Goal: Task Accomplishment & Management: Use online tool/utility

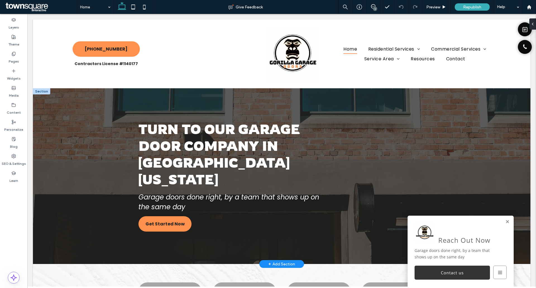
drag, startPoint x: 504, startPoint y: 220, endPoint x: 515, endPoint y: 231, distance: 15.4
click at [505, 220] on link at bounding box center [507, 221] width 4 height 5
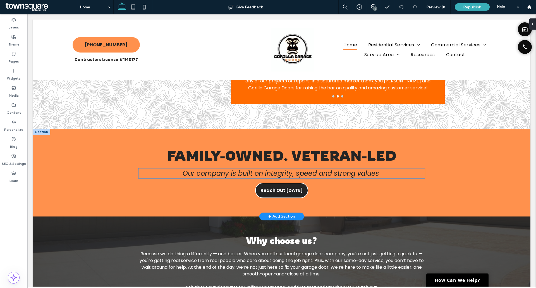
scroll to position [530, 0]
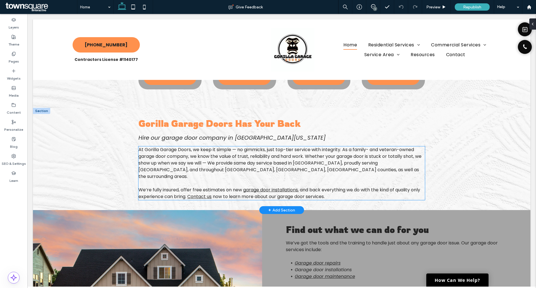
click at [160, 151] on span "At Gorilla Garage Doors, we keep it simple — no gimmicks, just top-tier service…" at bounding box center [279, 162] width 283 height 33
click at [160, 151] on div "At Gorilla Garage Doors, we keep it simple — no gimmicks, just top-tier service…" at bounding box center [281, 173] width 286 height 54
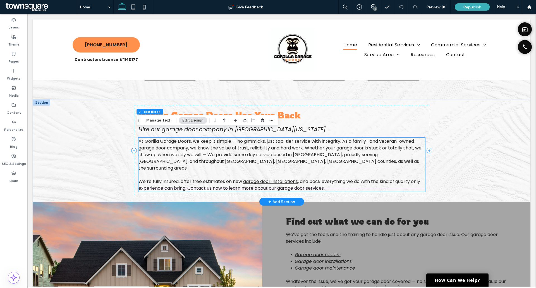
scroll to position [243, 0]
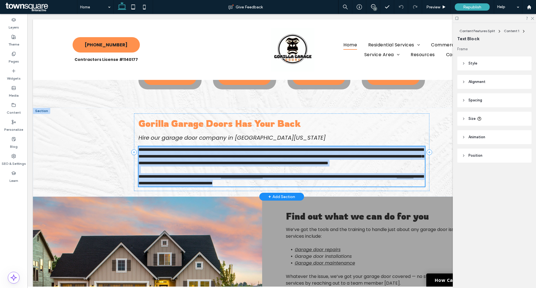
type input "*******"
type input "**"
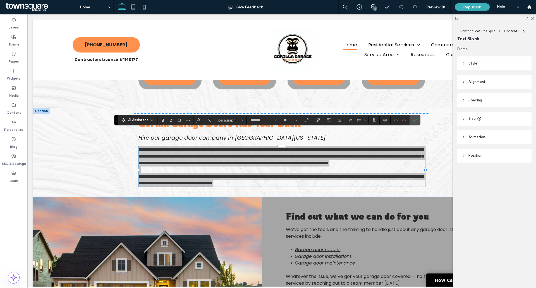
click at [154, 118] on icon at bounding box center [151, 120] width 4 height 4
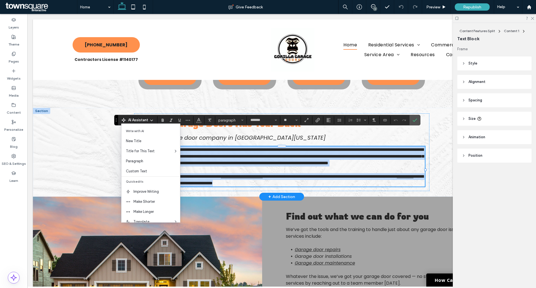
click at [219, 166] on p at bounding box center [281, 169] width 286 height 7
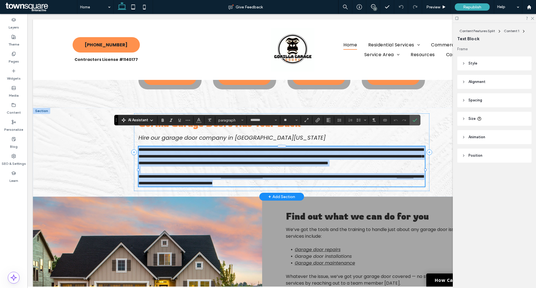
click at [210, 149] on span "**********" at bounding box center [280, 156] width 285 height 18
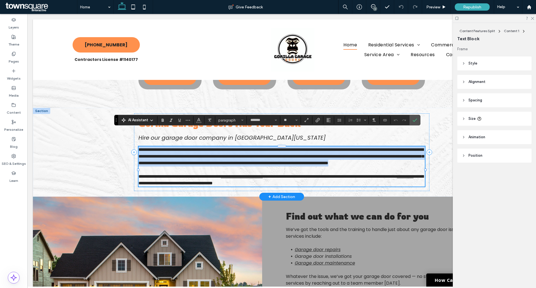
drag, startPoint x: 137, startPoint y: 134, endPoint x: 341, endPoint y: 154, distance: 205.3
click at [341, 154] on p "**********" at bounding box center [281, 156] width 286 height 20
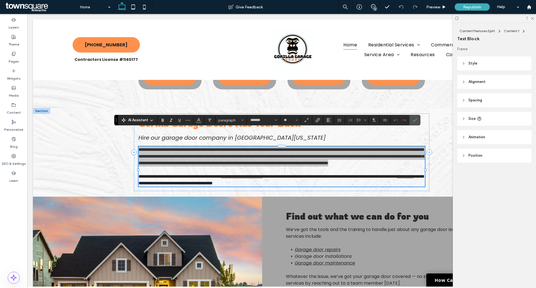
click at [157, 119] on section "AI Assistant" at bounding box center [137, 120] width 39 height 8
click at [150, 121] on icon at bounding box center [151, 120] width 4 height 4
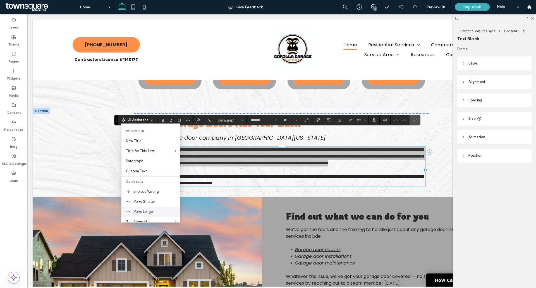
drag, startPoint x: 146, startPoint y: 208, endPoint x: 119, endPoint y: 195, distance: 30.1
click at [146, 208] on div "Make Longer" at bounding box center [150, 212] width 59 height 10
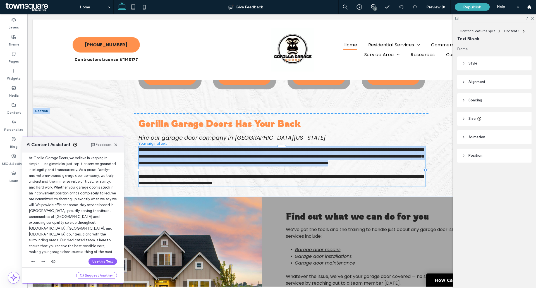
scroll to position [30, 0]
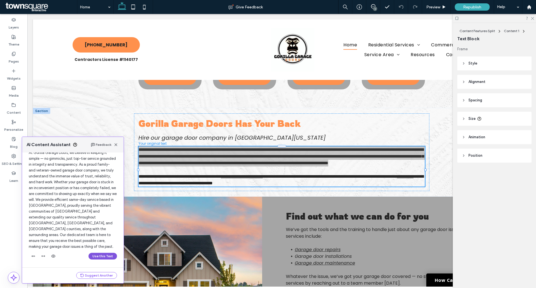
click at [94, 255] on button "Use this Text" at bounding box center [102, 256] width 28 height 7
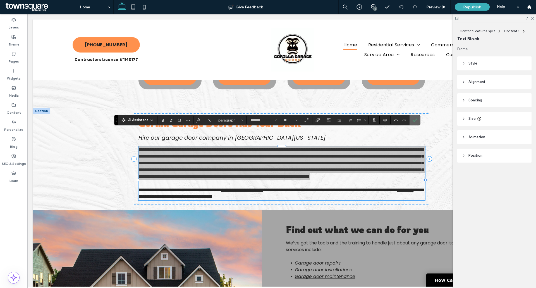
click at [413, 121] on icon "Confirm" at bounding box center [415, 120] width 4 height 4
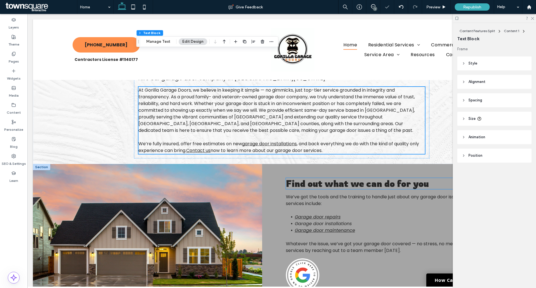
scroll to position [354, 0]
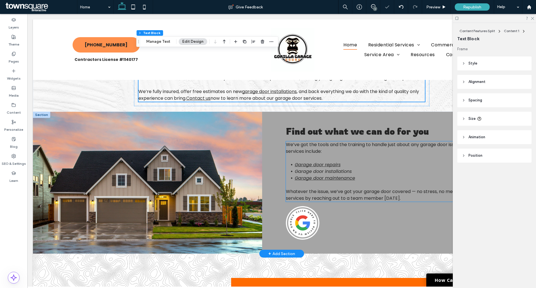
click at [357, 188] on span "Whatever the issue, we’ve got your garage door covered — no stress, no mess. Yo…" at bounding box center [396, 194] width 220 height 13
click at [357, 178] on div "We’ve got the tools and the training to handle just about any garage door issue…" at bounding box center [396, 171] width 220 height 60
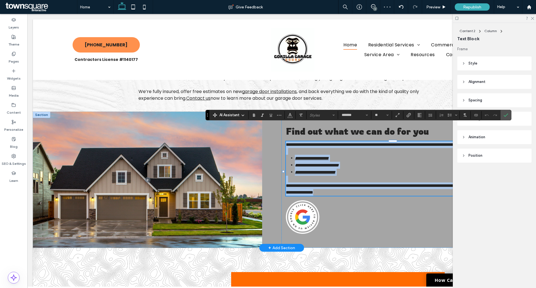
click at [357, 183] on span "**********" at bounding box center [395, 188] width 218 height 11
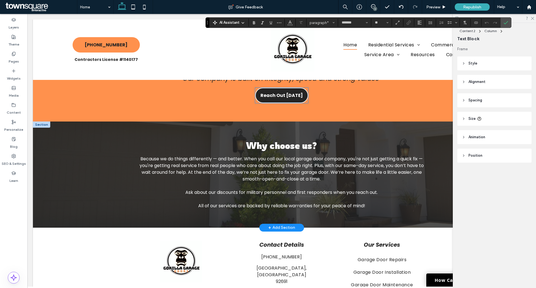
scroll to position [745, 0]
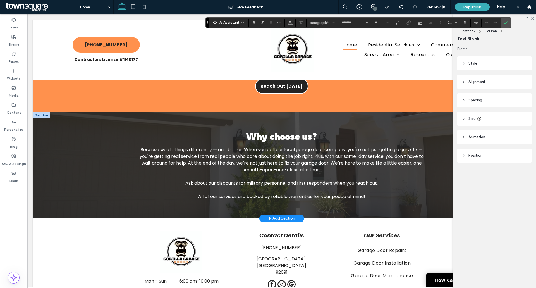
click at [240, 173] on p at bounding box center [281, 176] width 286 height 7
click at [240, 163] on div "Because we do things differently — and better. When you call our local garage d…" at bounding box center [281, 173] width 286 height 54
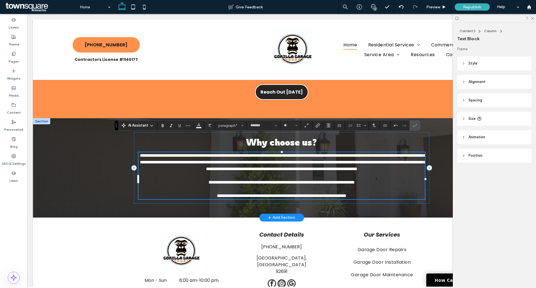
click at [234, 172] on p at bounding box center [281, 175] width 286 height 7
click at [337, 160] on p "**********" at bounding box center [281, 162] width 286 height 20
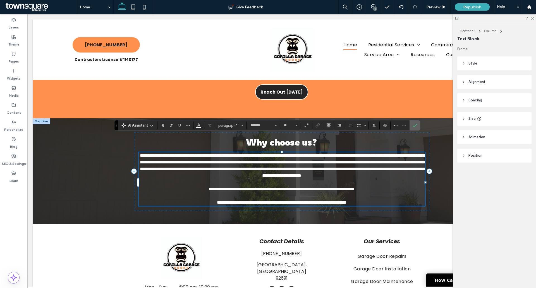
drag, startPoint x: 414, startPoint y: 126, endPoint x: 368, endPoint y: 121, distance: 46.3
click at [414, 126] on icon "Confirm" at bounding box center [415, 125] width 4 height 4
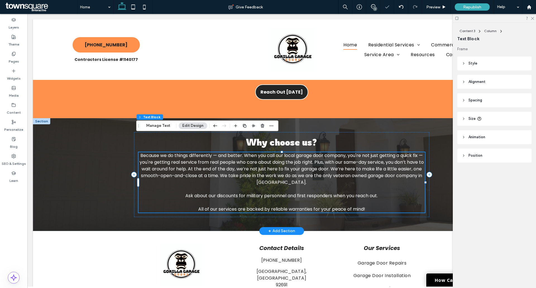
click at [300, 165] on span "Because we do things differently — and better. When you call our local garage d…" at bounding box center [282, 168] width 284 height 33
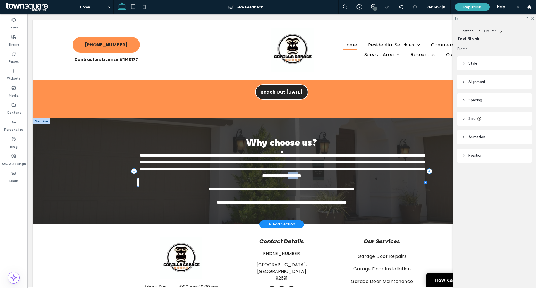
type input "*******"
type input "**"
click at [297, 165] on span "**********" at bounding box center [282, 165] width 285 height 24
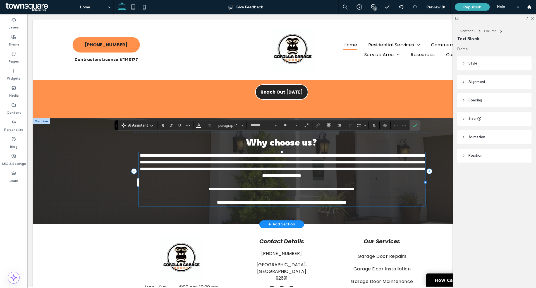
click at [325, 179] on p at bounding box center [281, 182] width 286 height 7
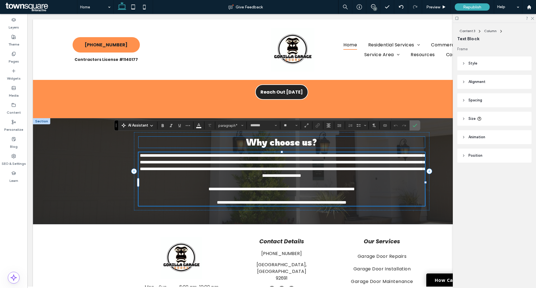
click at [417, 127] on label "Confirm" at bounding box center [415, 125] width 8 height 10
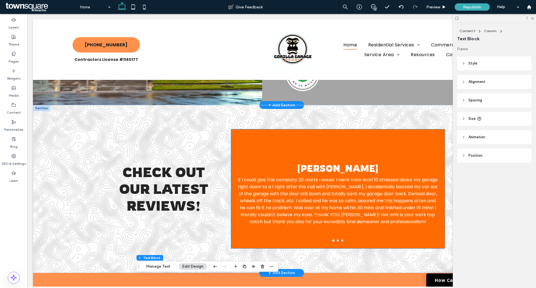
scroll to position [548, 0]
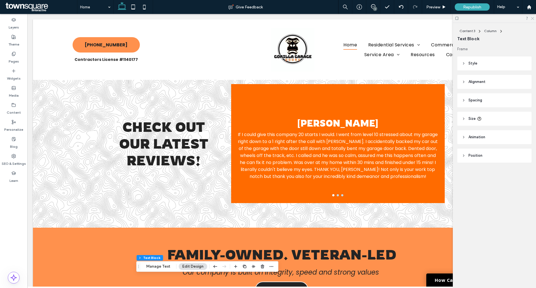
drag, startPoint x: 532, startPoint y: 16, endPoint x: 488, endPoint y: 26, distance: 45.1
click at [532, 16] on icon at bounding box center [532, 18] width 4 height 4
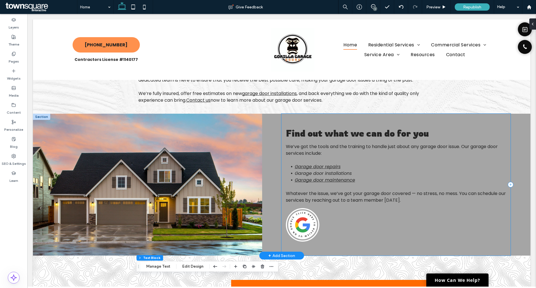
scroll to position [353, 0]
click at [341, 127] on span "Find out what we can do for you" at bounding box center [357, 132] width 143 height 11
click at [341, 127] on div "Find out what we can do for you" at bounding box center [396, 132] width 220 height 11
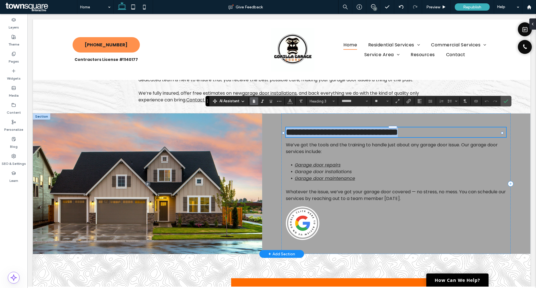
click at [364, 128] on span "**********" at bounding box center [342, 132] width 112 height 9
click at [361, 128] on span "**********" at bounding box center [342, 132] width 112 height 9
click at [330, 142] on p "We’ve got the tools and the training to handle just about any garage door issue…" at bounding box center [396, 148] width 220 height 13
click at [330, 142] on div "We’ve got the tools and the training to handle just about any garage door issue…" at bounding box center [396, 172] width 220 height 60
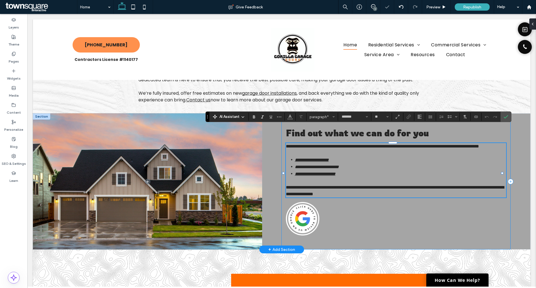
click at [321, 123] on div "**********" at bounding box center [395, 181] width 229 height 136
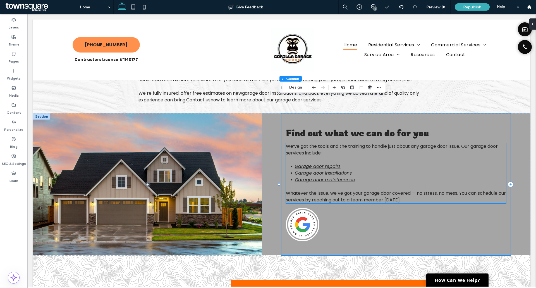
click at [286, 143] on span "We’ve got the tools and the training to handle just about any garage door issue…" at bounding box center [392, 149] width 212 height 13
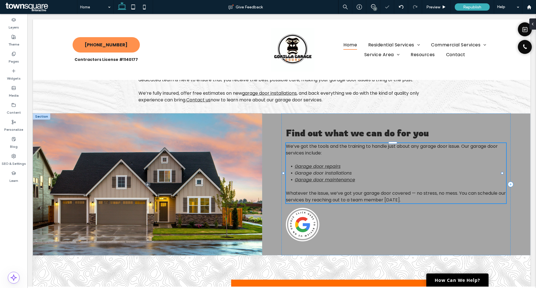
click at [286, 143] on span "We’ve got the tools and the training to handle just about any garage door issue…" at bounding box center [392, 149] width 212 height 13
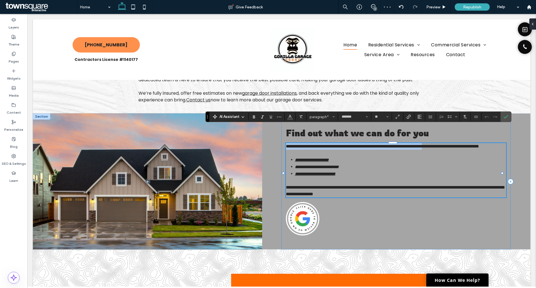
drag, startPoint x: 285, startPoint y: 131, endPoint x: 462, endPoint y: 131, distance: 177.8
click at [462, 144] on span "**********" at bounding box center [382, 146] width 193 height 4
click at [243, 117] on use at bounding box center [243, 116] width 2 height 1
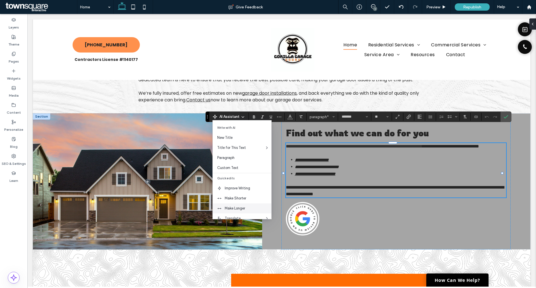
click at [243, 204] on div "Make Longer" at bounding box center [242, 208] width 59 height 10
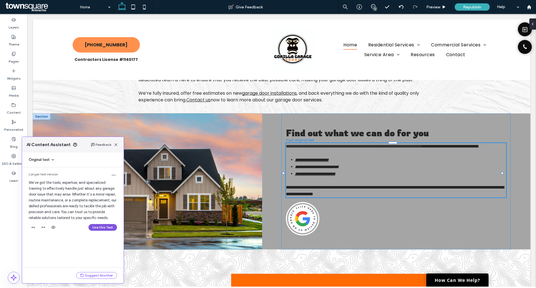
click at [102, 226] on button "Use this Text" at bounding box center [102, 227] width 28 height 7
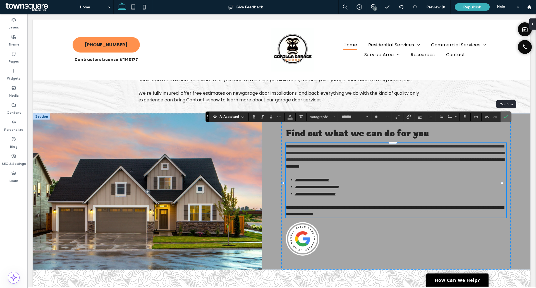
click at [507, 115] on icon "Confirm" at bounding box center [506, 116] width 4 height 4
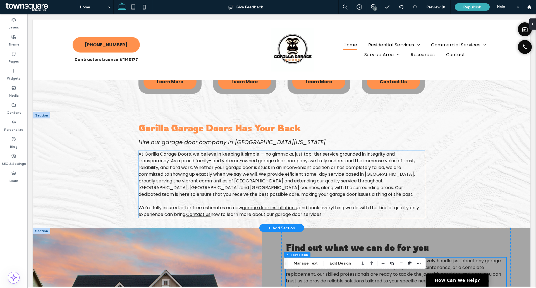
scroll to position [251, 0]
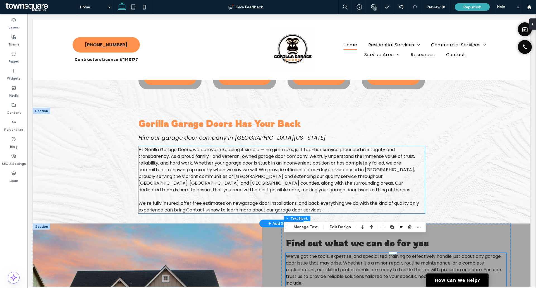
click at [201, 146] on span "At Gorilla Garage Doors, we believe in keeping it simple — no gimmicks, just to…" at bounding box center [276, 169] width 276 height 47
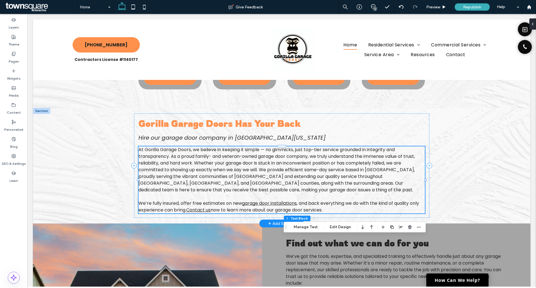
click at [201, 146] on div "At Gorilla Garage Doors, we believe in keeping it simple — no gimmicks, just to…" at bounding box center [281, 179] width 286 height 67
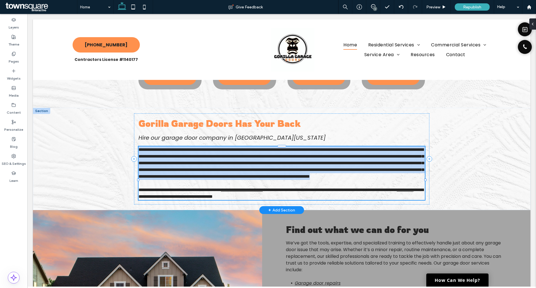
type input "*******"
type input "**"
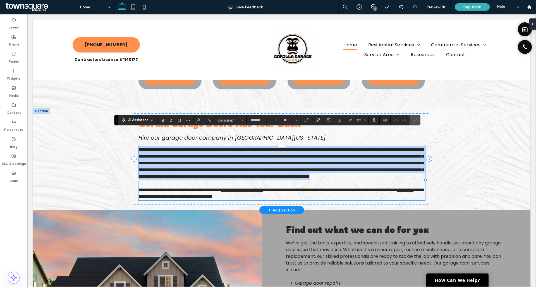
click at [244, 147] on span "**********" at bounding box center [280, 162] width 285 height 31
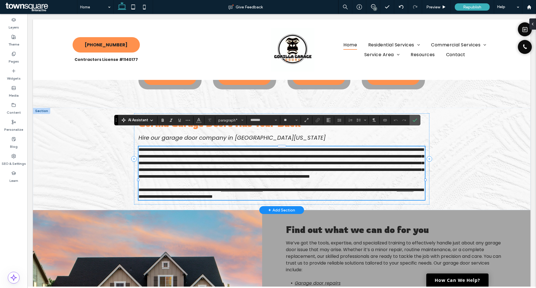
click at [249, 159] on span "**********" at bounding box center [280, 162] width 285 height 31
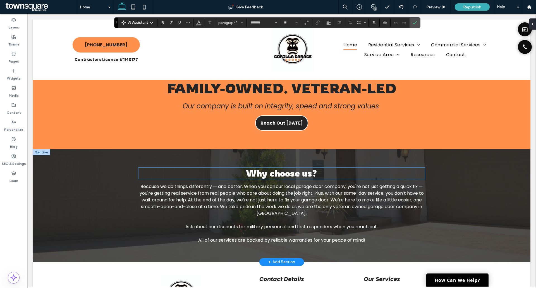
scroll to position [754, 0]
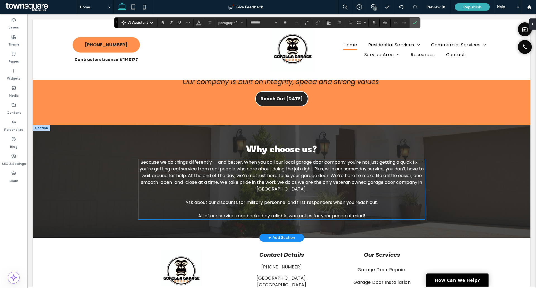
click at [286, 169] on span "Because we do things differently — and better. When you call our local garage d…" at bounding box center [282, 175] width 284 height 33
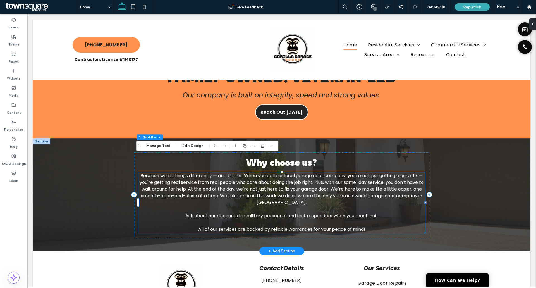
click at [286, 172] on span "Because we do things differently — and better. When you call our local garage d…" at bounding box center [282, 188] width 284 height 33
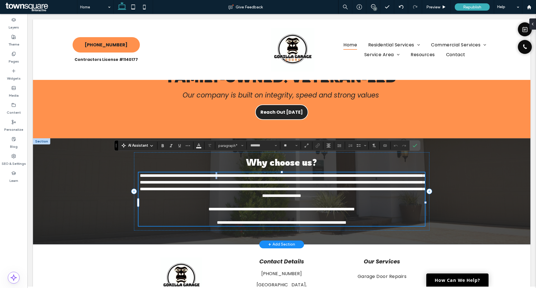
click at [242, 173] on span "**********" at bounding box center [282, 185] width 285 height 24
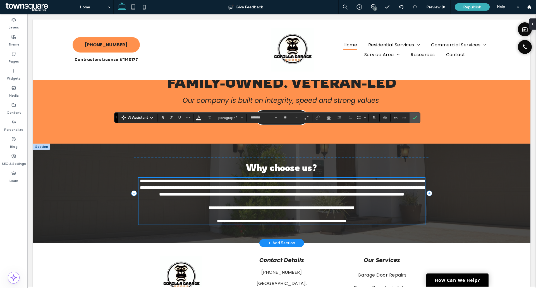
scroll to position [782, 0]
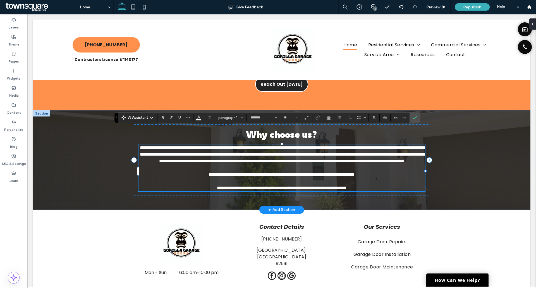
click at [381, 145] on span "**********" at bounding box center [282, 154] width 285 height 18
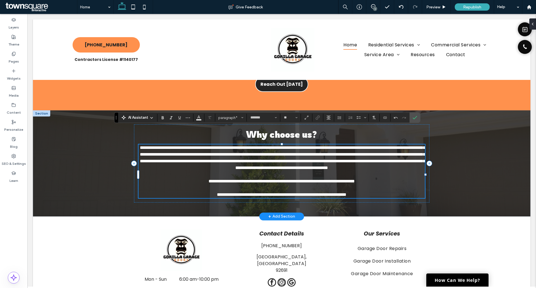
drag, startPoint x: 437, startPoint y: 137, endPoint x: 406, endPoint y: 124, distance: 33.8
click at [413, 118] on icon "Confirm" at bounding box center [415, 117] width 4 height 4
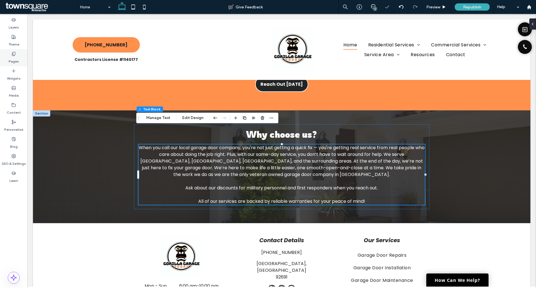
drag, startPoint x: 8, startPoint y: 56, endPoint x: 9, endPoint y: 59, distance: 3.4
click at [8, 57] on div "Pages" at bounding box center [13, 57] width 27 height 17
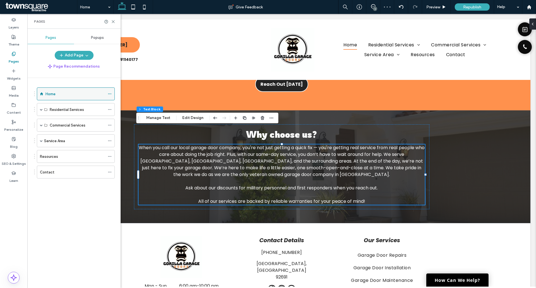
click at [110, 92] on icon at bounding box center [110, 94] width 4 height 4
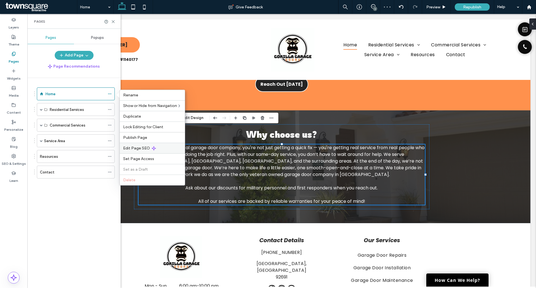
click at [153, 144] on div "Edit Page SEO" at bounding box center [152, 148] width 65 height 11
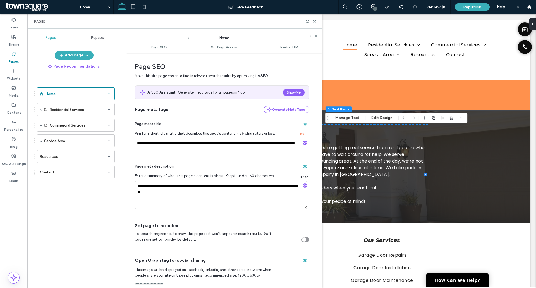
click at [248, 147] on input "**********" at bounding box center [222, 143] width 174 height 10
type textarea "**********"
click at [223, 195] on textarea "**********" at bounding box center [221, 195] width 172 height 28
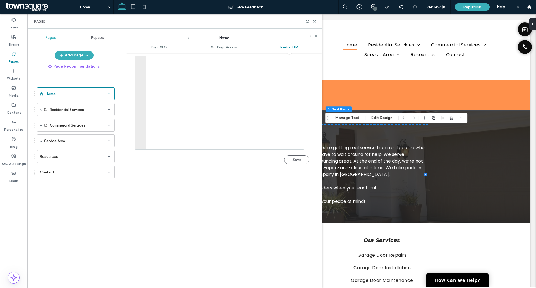
scroll to position [530, 0]
click at [302, 163] on button "Save" at bounding box center [296, 159] width 25 height 9
click at [42, 128] on span at bounding box center [41, 125] width 3 height 12
click at [40, 125] on div "Commercial Services" at bounding box center [76, 125] width 78 height 13
click at [40, 123] on span at bounding box center [41, 125] width 3 height 12
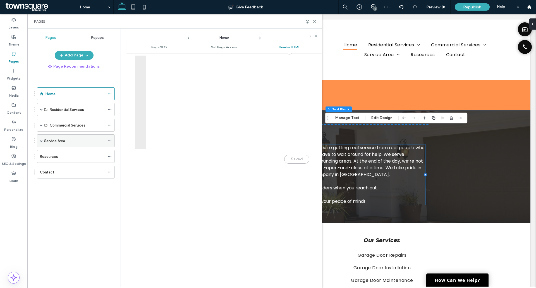
click at [40, 140] on span at bounding box center [41, 140] width 3 height 3
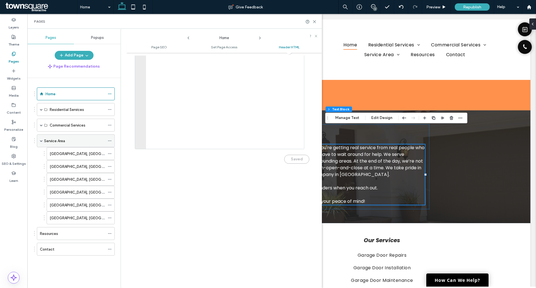
click at [40, 139] on span at bounding box center [41, 140] width 3 height 3
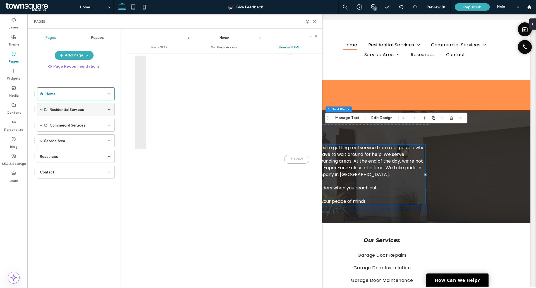
click at [42, 110] on span at bounding box center [41, 109] width 3 height 3
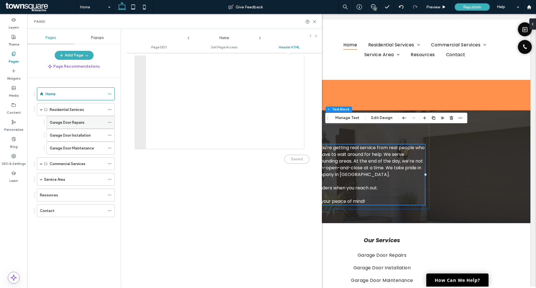
click at [109, 123] on icon at bounding box center [110, 122] width 4 height 4
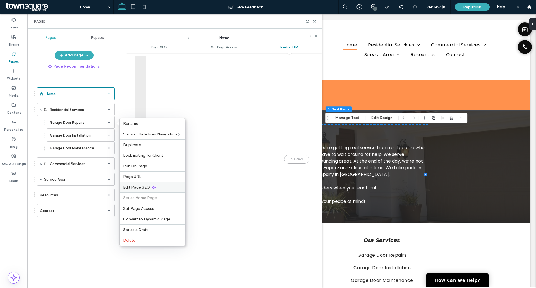
click at [137, 185] on span "Edit Page SEO" at bounding box center [136, 187] width 27 height 5
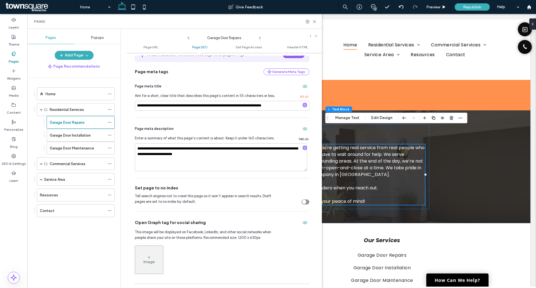
scroll to position [112, 0]
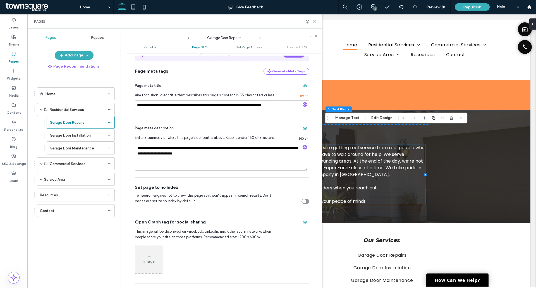
click at [314, 21] on icon at bounding box center [314, 22] width 4 height 4
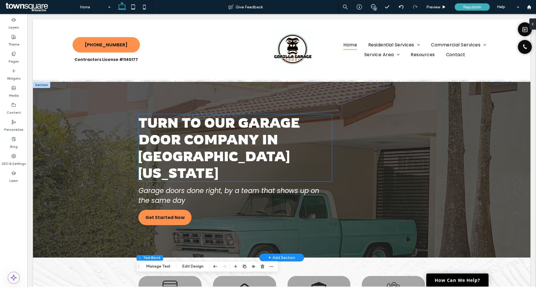
scroll to position [0, 0]
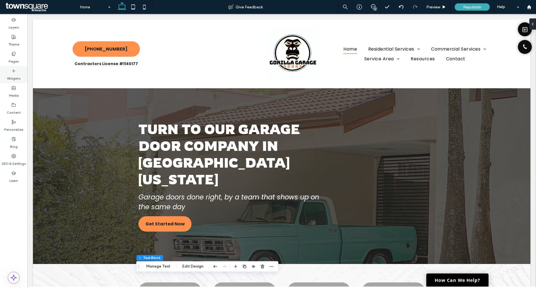
click at [10, 75] on label "Widgets" at bounding box center [14, 77] width 14 height 8
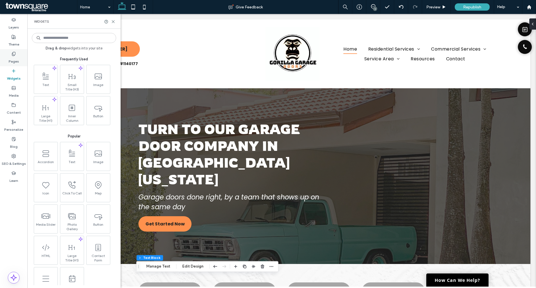
click at [16, 58] on label "Pages" at bounding box center [14, 60] width 10 height 8
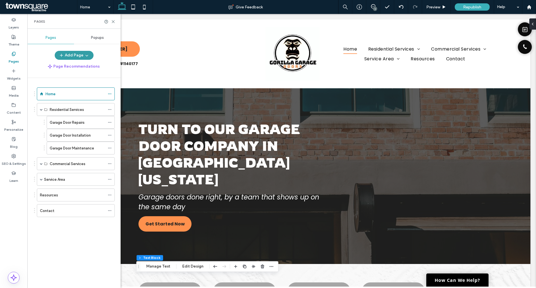
click at [85, 55] on icon "button" at bounding box center [87, 55] width 4 height 4
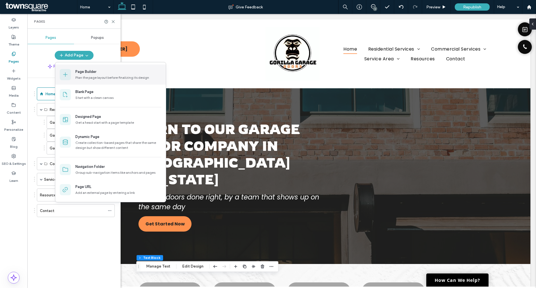
click at [93, 73] on div "Page Builder" at bounding box center [85, 72] width 21 height 6
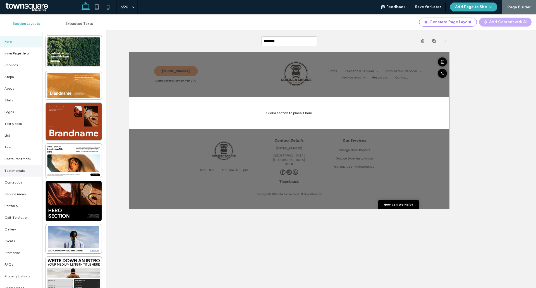
click at [18, 169] on span "Testimonials" at bounding box center [14, 170] width 20 height 5
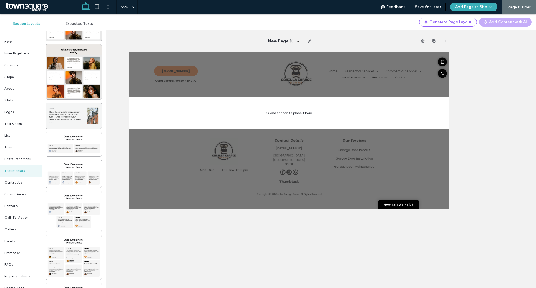
scroll to position [279, 0]
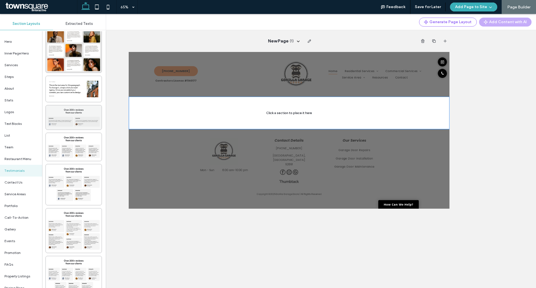
click at [73, 124] on div at bounding box center [74, 117] width 56 height 25
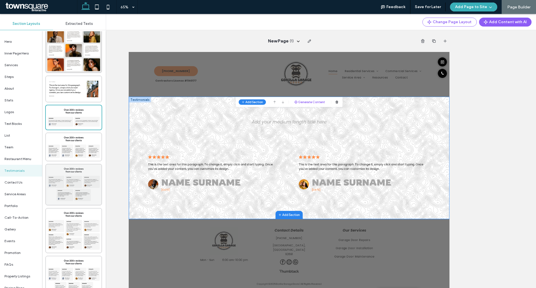
click at [79, 180] on div at bounding box center [74, 184] width 56 height 41
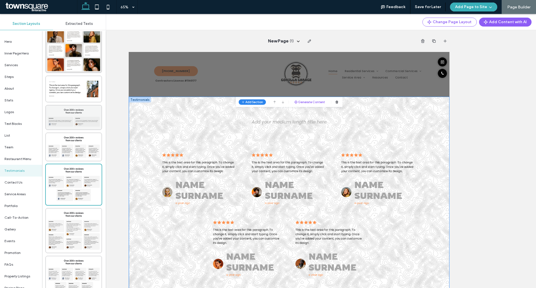
click at [75, 124] on div at bounding box center [74, 117] width 56 height 25
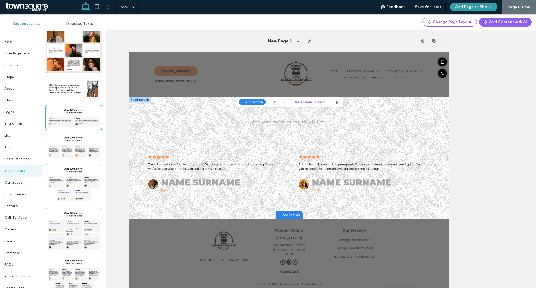
click at [467, 6] on button "Add Page to Site" at bounding box center [473, 7] width 47 height 9
click at [463, 35] on div "Add & Go to Editor" at bounding box center [473, 32] width 50 height 11
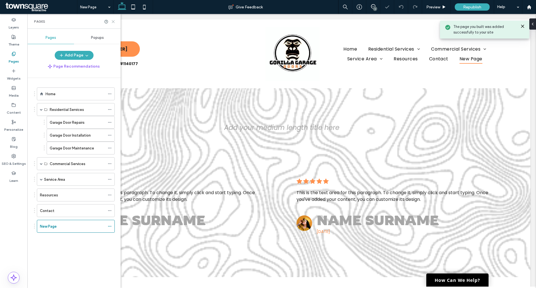
click at [114, 20] on use at bounding box center [113, 21] width 3 height 3
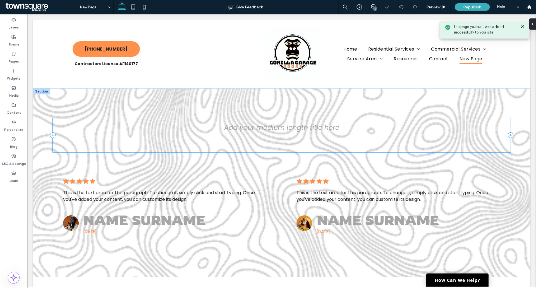
click at [133, 122] on div "Add your medium length title here" at bounding box center [281, 135] width 457 height 34
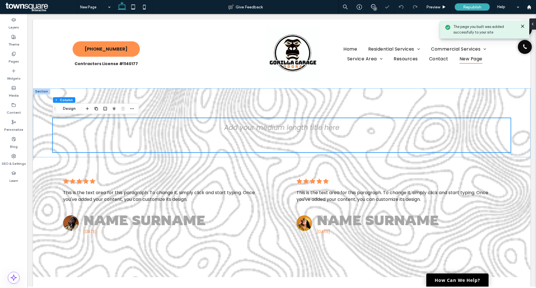
click at [96, 104] on div at bounding box center [96, 109] width 7 height 10
click at [40, 92] on div at bounding box center [41, 91] width 17 height 6
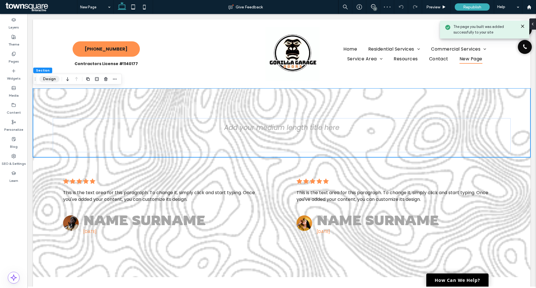
click at [56, 81] on button "Design" at bounding box center [49, 79] width 20 height 7
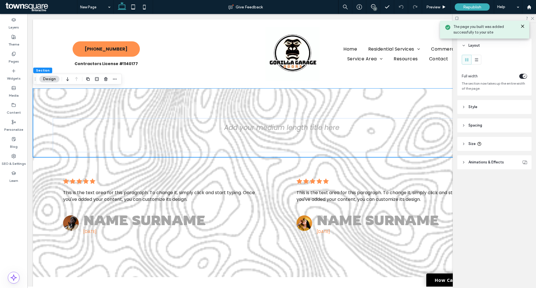
click at [485, 163] on span "Animations & Effects" at bounding box center [485, 162] width 35 height 6
click at [475, 143] on span "Size" at bounding box center [471, 144] width 7 height 6
click at [475, 124] on span "Spacing" at bounding box center [475, 126] width 14 height 6
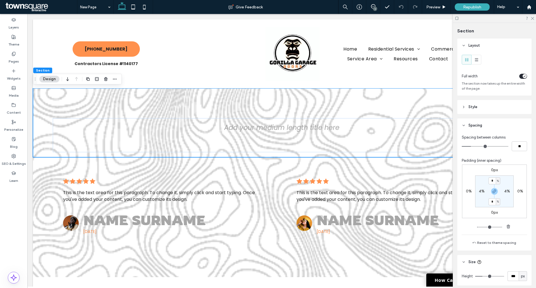
click at [474, 110] on header "Style" at bounding box center [494, 107] width 74 height 14
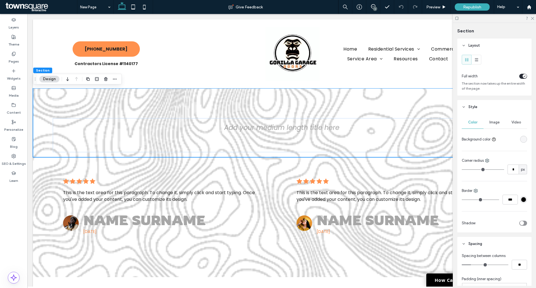
click at [491, 124] on div "Image" at bounding box center [494, 122] width 22 height 12
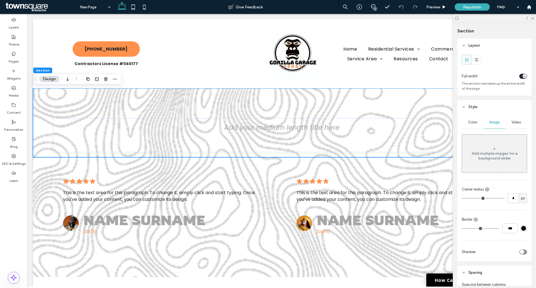
click at [469, 124] on span "Color" at bounding box center [472, 122] width 9 height 4
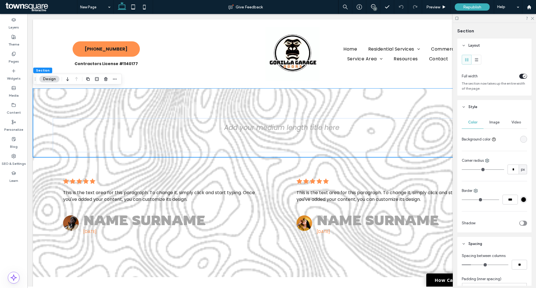
click at [524, 142] on div "Color Image Video Background color Corner radius * px Border *** Shadow" at bounding box center [494, 173] width 74 height 118
click at [522, 139] on div "rgba(0, 0, 0, 0)" at bounding box center [523, 139] width 5 height 5
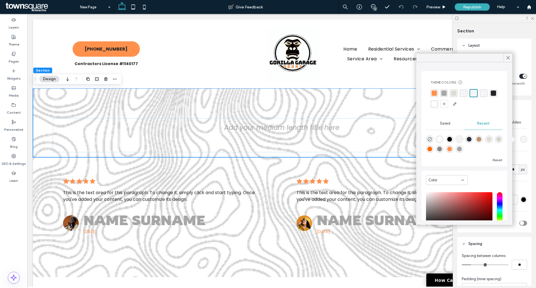
click at [437, 104] on div "rgba(255, 255, 255, 1)" at bounding box center [434, 103] width 5 height 5
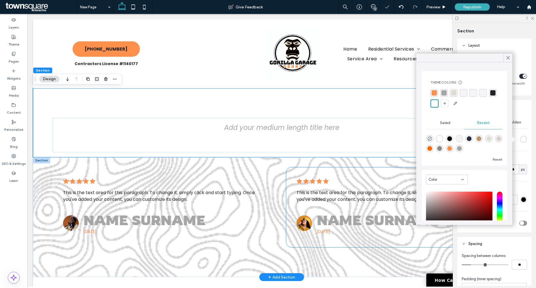
click at [290, 172] on div "Name Surname 5 months ago .cls-1-1788903176-1788903176 { fill: #00000; stroke-w…" at bounding box center [398, 207] width 224 height 80
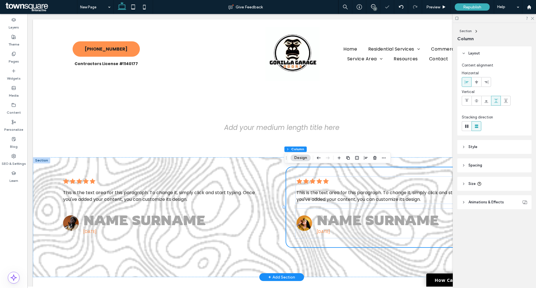
click at [40, 160] on div at bounding box center [41, 160] width 17 height 6
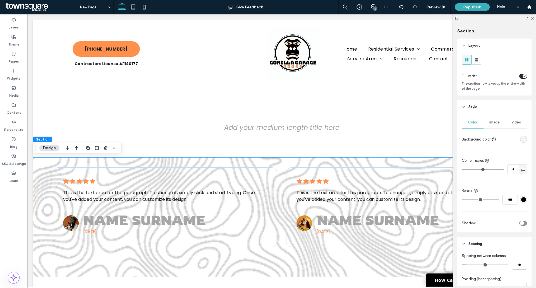
click at [521, 139] on div "rgba(0, 0, 0, 0)" at bounding box center [523, 139] width 5 height 5
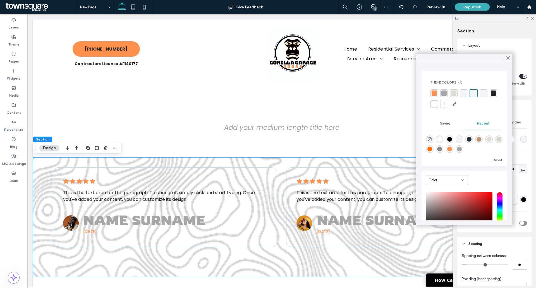
click at [438, 107] on div "rgba(255, 255, 255, 1)" at bounding box center [434, 104] width 8 height 8
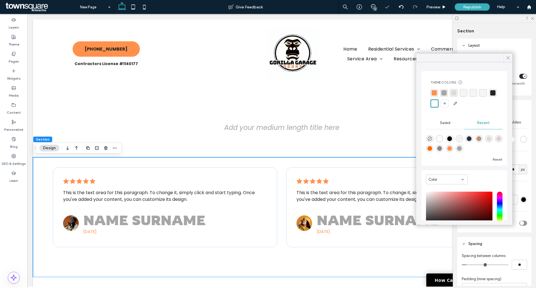
click at [511, 57] on div at bounding box center [508, 58] width 9 height 8
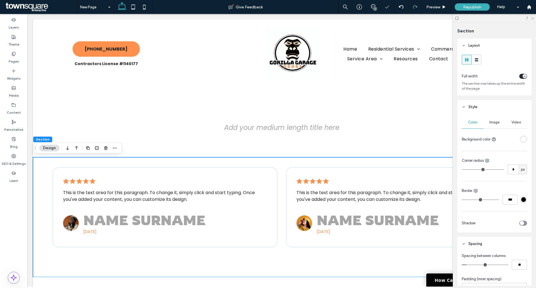
click at [534, 18] on icon at bounding box center [532, 18] width 4 height 4
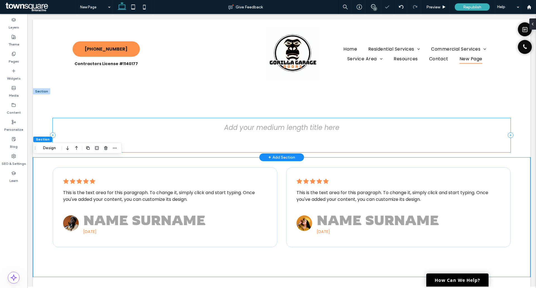
click at [301, 121] on div "Add your medium length title here" at bounding box center [281, 135] width 457 height 34
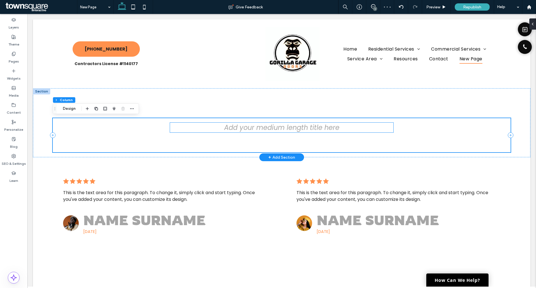
click at [301, 126] on span "Add your medium length title here" at bounding box center [281, 127] width 115 height 9
click at [301, 126] on div "Add your medium length title here" at bounding box center [281, 128] width 223 height 10
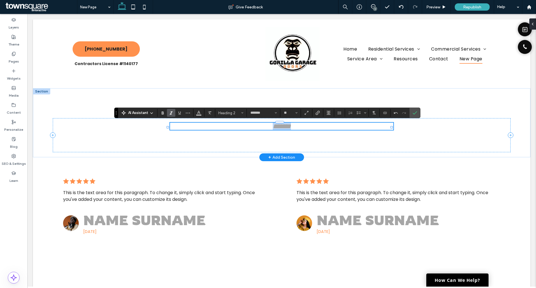
drag, startPoint x: 303, startPoint y: 127, endPoint x: 243, endPoint y: 128, distance: 59.5
click at [243, 128] on h2 "*******" at bounding box center [281, 126] width 223 height 7
click at [198, 111] on icon "Color" at bounding box center [198, 112] width 4 height 4
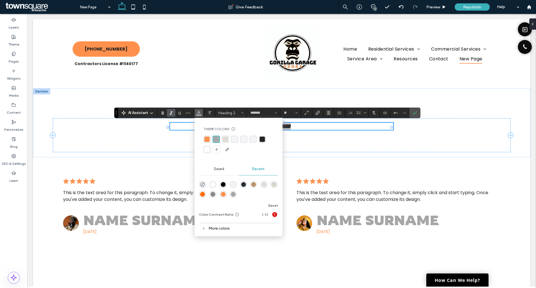
click at [264, 139] on div "rgba(36, 36, 36, 1)" at bounding box center [262, 138] width 5 height 5
click at [243, 112] on icon "Styles" at bounding box center [242, 113] width 2 height 2
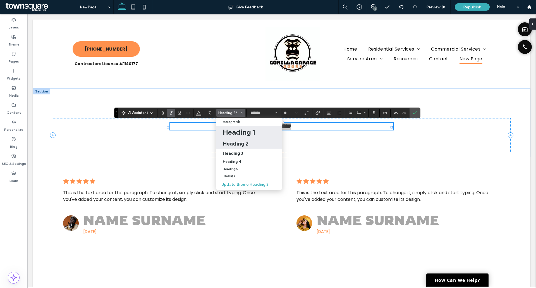
click at [241, 132] on h1 "Heading 1" at bounding box center [239, 132] width 32 height 9
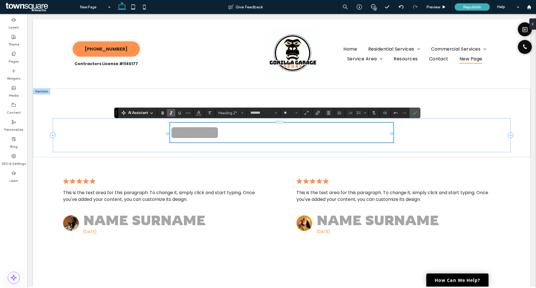
type input "*******"
type input "**"
click at [327, 114] on use "Alignment" at bounding box center [329, 113] width 4 height 4
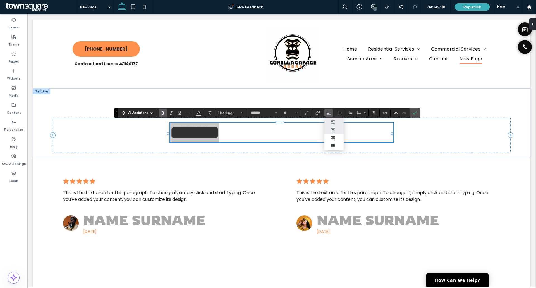
drag, startPoint x: 330, startPoint y: 133, endPoint x: 303, endPoint y: 119, distance: 30.8
click at [330, 133] on label "ui.textEditor.alignment.center" at bounding box center [334, 130] width 20 height 8
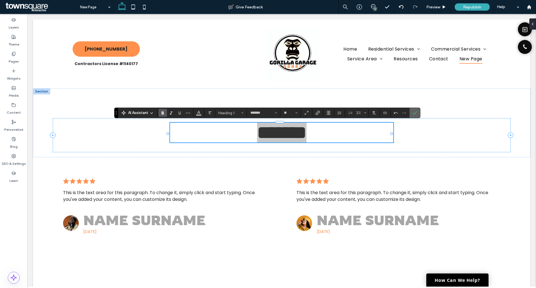
click at [414, 111] on icon "Confirm" at bounding box center [415, 113] width 4 height 4
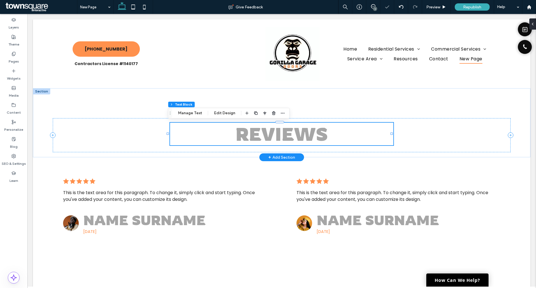
click at [341, 135] on h1 "Reviews" at bounding box center [281, 134] width 223 height 23
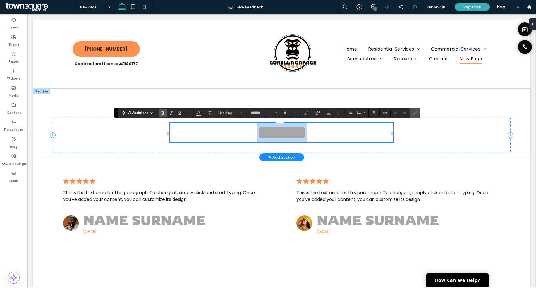
click at [306, 133] on span "*******" at bounding box center [281, 132] width 49 height 18
drag, startPoint x: 226, startPoint y: 135, endPoint x: 349, endPoint y: 136, distance: 122.8
click at [349, 136] on h1 "*******" at bounding box center [281, 133] width 223 height 20
click at [195, 111] on button "Color" at bounding box center [199, 113] width 8 height 8
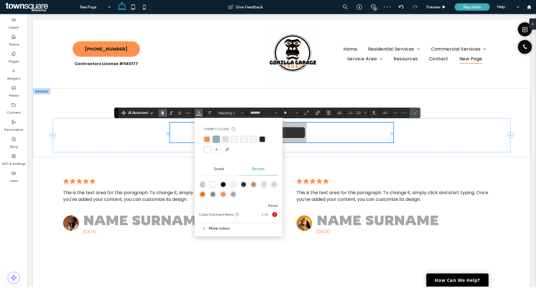
click at [263, 140] on div "rgba(36, 36, 36, 1)" at bounding box center [262, 138] width 5 height 5
click at [414, 114] on icon "Confirm" at bounding box center [415, 113] width 4 height 4
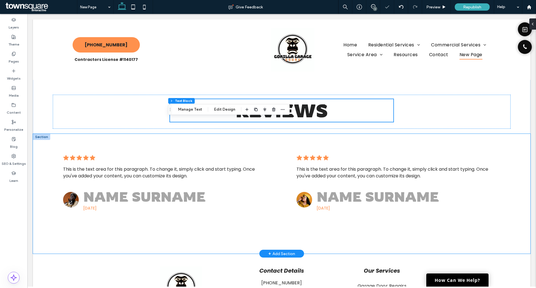
scroll to position [56, 0]
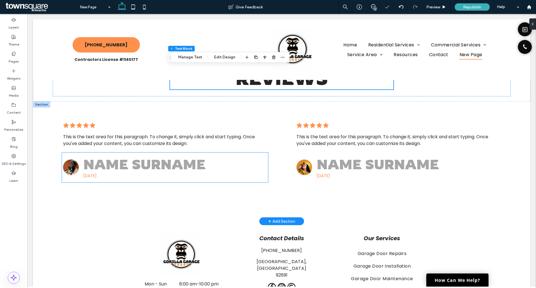
click at [97, 173] on span "5 months ago" at bounding box center [89, 175] width 13 height 6
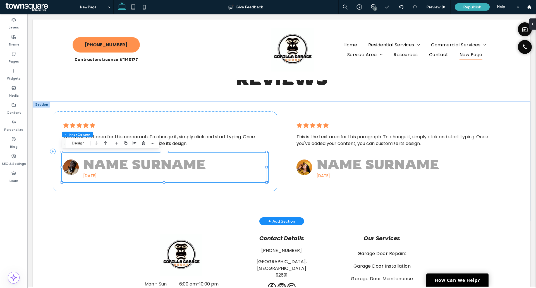
click at [92, 176] on span "5 months ago" at bounding box center [89, 175] width 13 height 6
type input "**"
type input "****"
type input "**"
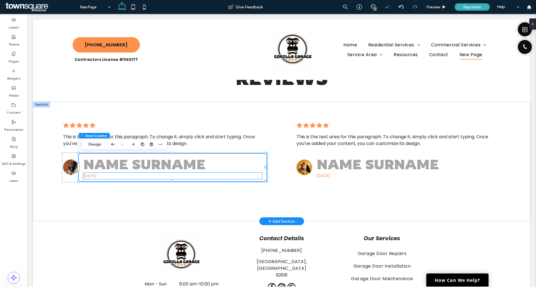
click at [97, 175] on span "5 months ago" at bounding box center [89, 175] width 13 height 6
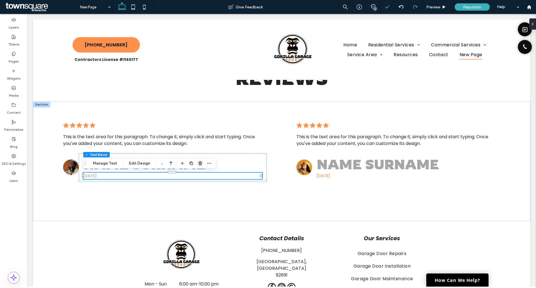
click at [198, 162] on use "button" at bounding box center [199, 163] width 3 height 4
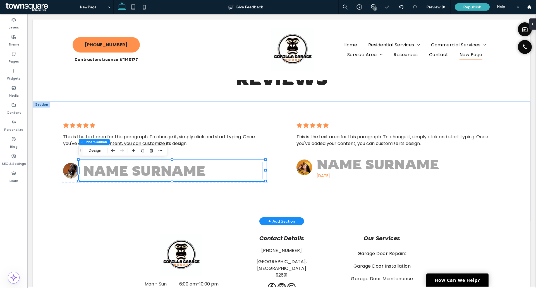
type input "**"
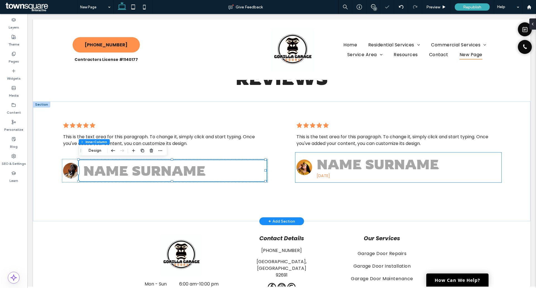
click at [330, 175] on span "5 months ago" at bounding box center [323, 175] width 13 height 6
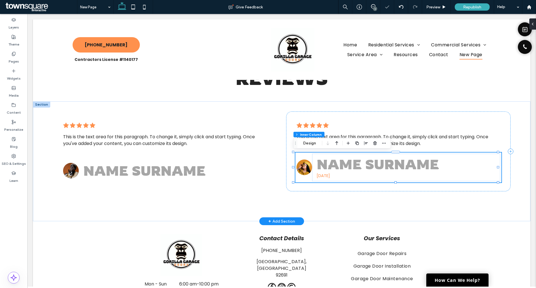
click at [330, 176] on span "5 months ago" at bounding box center [323, 175] width 13 height 6
type input "**"
type input "****"
type input "**"
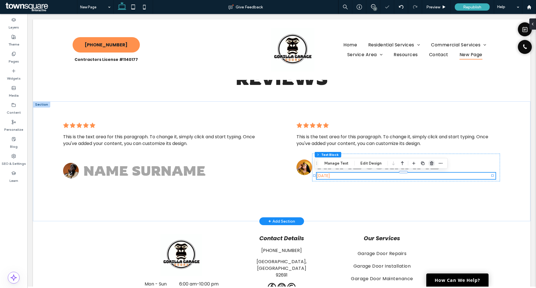
click at [429, 162] on icon "button" at bounding box center [431, 163] width 4 height 4
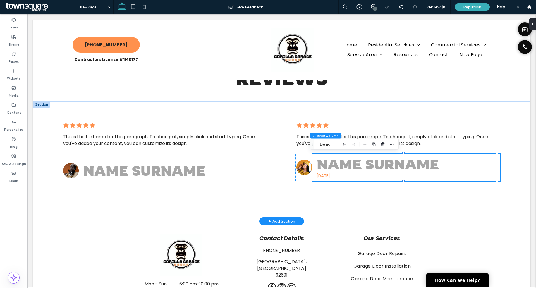
type input "**"
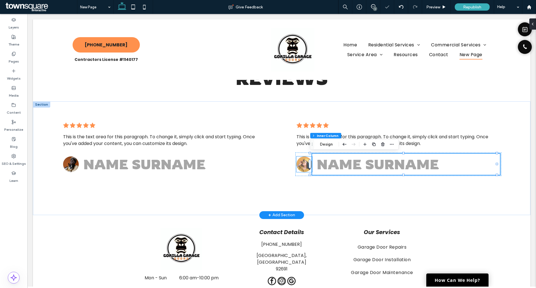
click at [302, 165] on img at bounding box center [304, 164] width 16 height 16
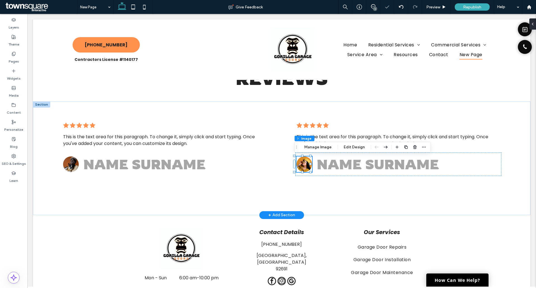
type input "**"
click at [413, 146] on use "button" at bounding box center [414, 147] width 3 height 4
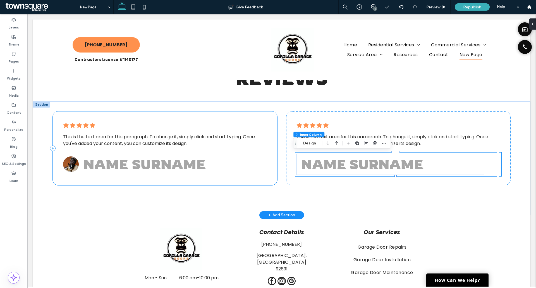
type input "**"
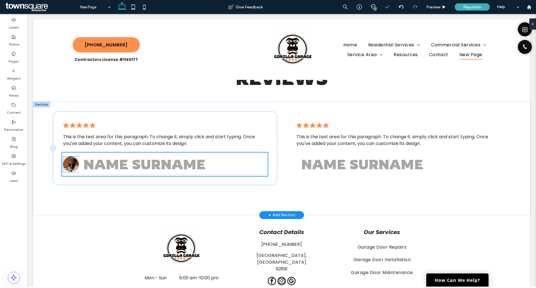
type input "**"
click at [69, 163] on img at bounding box center [71, 164] width 16 height 16
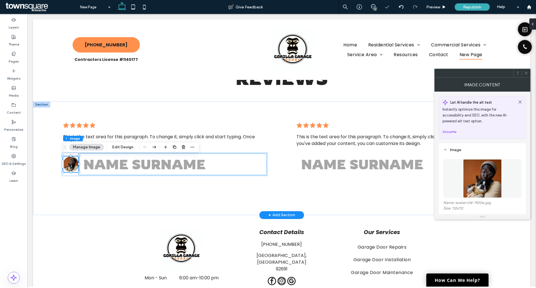
type input "**"
click at [184, 147] on use "button" at bounding box center [183, 147] width 3 height 4
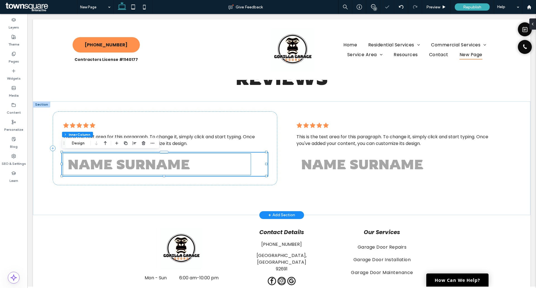
type input "**"
click at [135, 164] on span "Name Surname" at bounding box center [129, 164] width 123 height 17
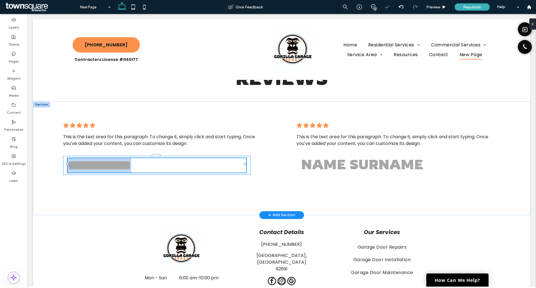
type input "*******"
type input "**"
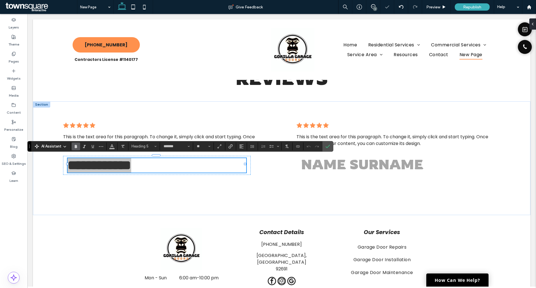
click at [114, 151] on div "AI Assistant Heading 5 ******* **" at bounding box center [180, 146] width 306 height 11
click at [112, 148] on span "Color" at bounding box center [112, 145] width 4 height 7
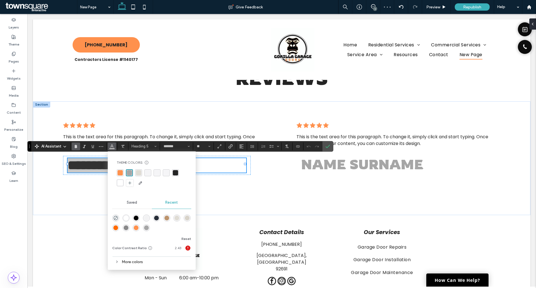
click at [176, 171] on div "rgba(36, 36, 36, 1)" at bounding box center [175, 172] width 5 height 5
click at [330, 146] on label "Confirm" at bounding box center [327, 146] width 8 height 10
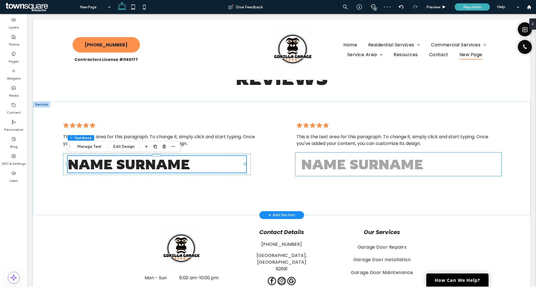
click at [325, 164] on span "Name Surname" at bounding box center [362, 164] width 123 height 17
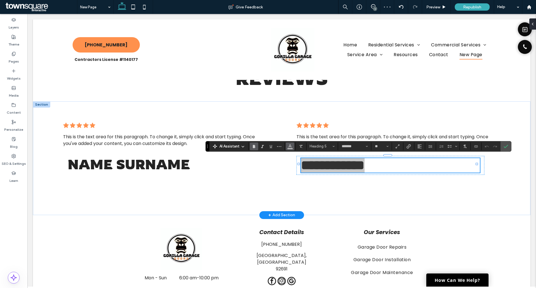
click at [290, 146] on icon "Color" at bounding box center [290, 145] width 4 height 4
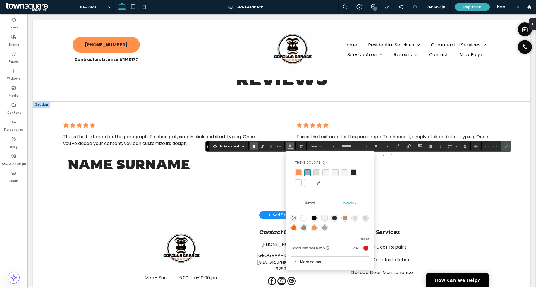
click at [354, 174] on div "rgba(36, 36, 36, 1)" at bounding box center [353, 172] width 5 height 5
click at [354, 171] on div "rgba(36, 36, 36, 1)" at bounding box center [353, 172] width 5 height 5
click at [503, 147] on label "Confirm" at bounding box center [506, 146] width 8 height 10
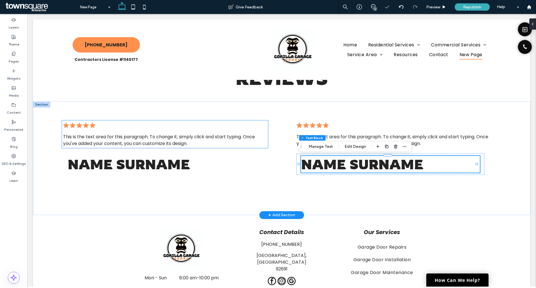
click at [183, 136] on span "This is the text area for this paragraph. To change it, simply click and start …" at bounding box center [159, 139] width 192 height 13
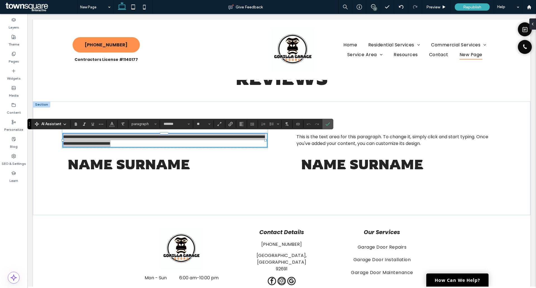
scroll to position [56, 0]
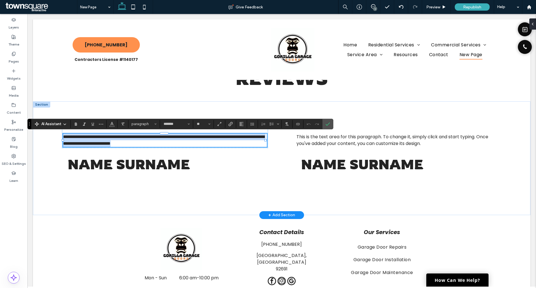
paste div
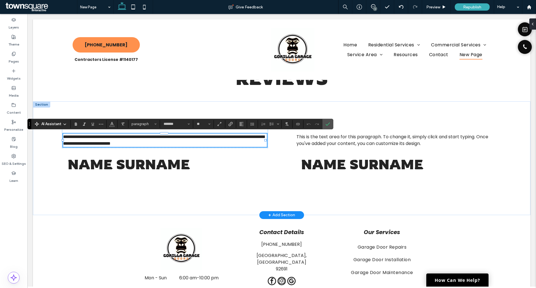
type input "**"
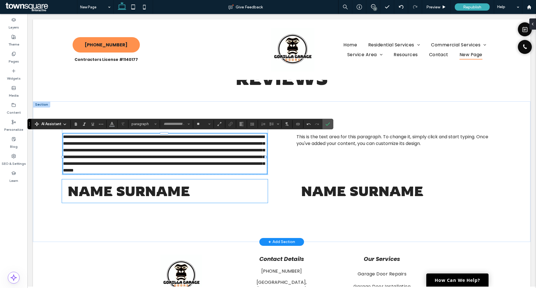
click at [178, 194] on span "Name Surname" at bounding box center [129, 191] width 123 height 17
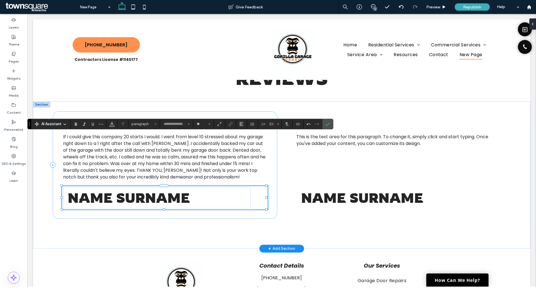
click at [178, 194] on span "Name Surname" at bounding box center [129, 197] width 123 height 17
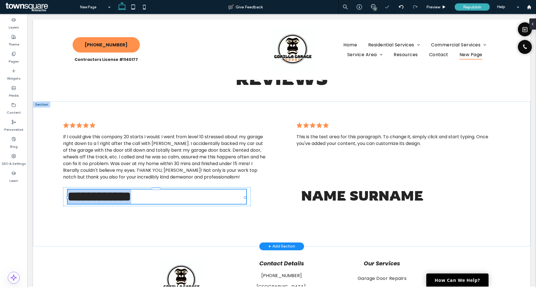
type input "*******"
type input "**"
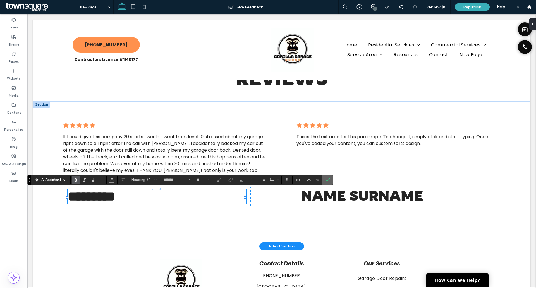
drag, startPoint x: 299, startPoint y: 164, endPoint x: 328, endPoint y: 184, distance: 35.1
click at [328, 184] on label "Confirm" at bounding box center [327, 180] width 8 height 10
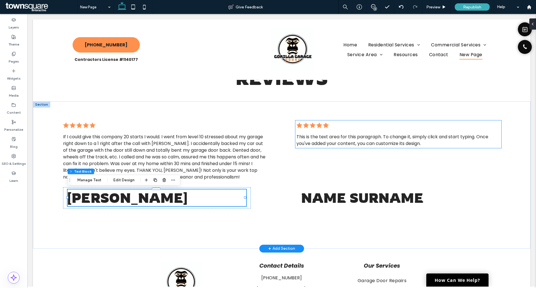
click at [346, 140] on span "This is the text area for this paragraph. To change it, simply click and start …" at bounding box center [392, 139] width 192 height 13
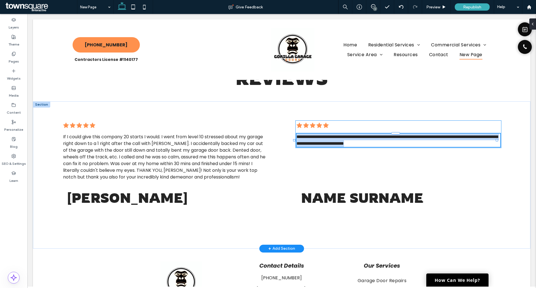
type input "*******"
type input "**"
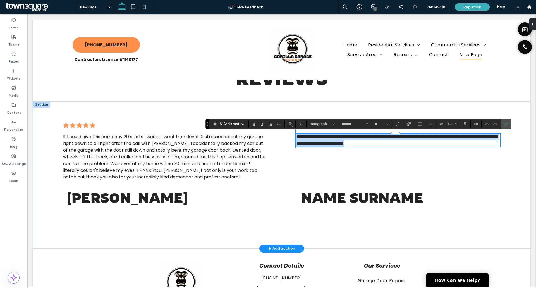
paste div
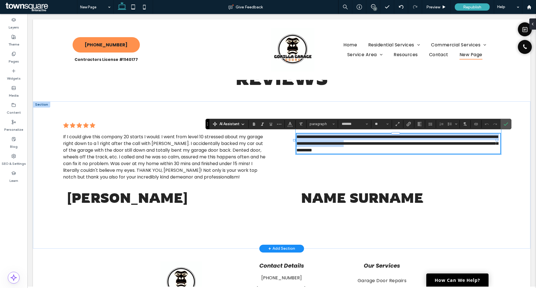
type input "**"
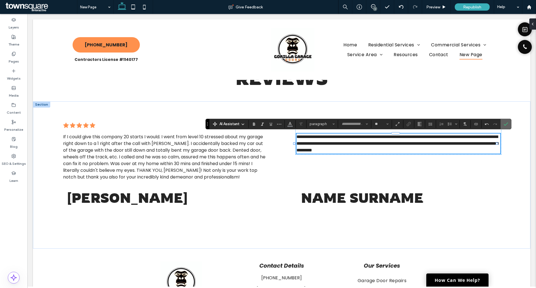
click at [509, 125] on label "Confirm" at bounding box center [506, 124] width 8 height 10
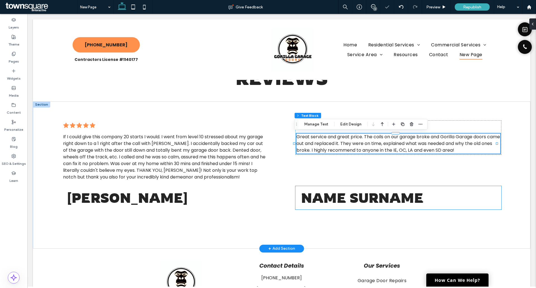
click at [361, 199] on span "Name Surname" at bounding box center [362, 197] width 123 height 17
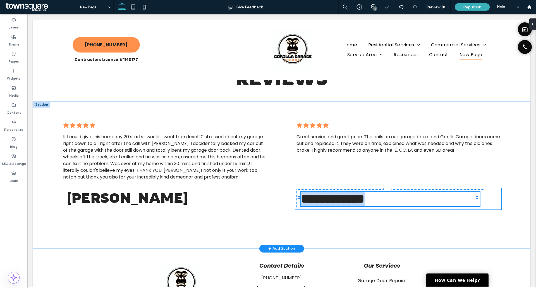
type input "*******"
type input "**"
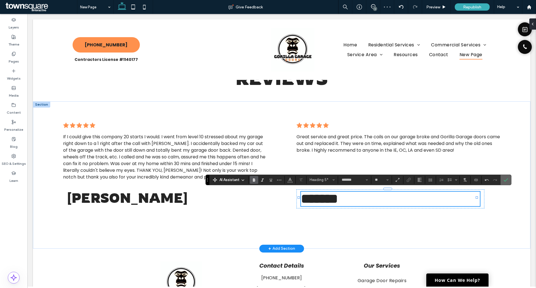
click at [509, 178] on label "Confirm" at bounding box center [506, 180] width 8 height 10
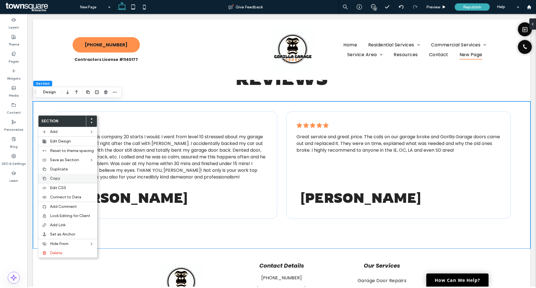
click at [59, 177] on span "Copy" at bounding box center [55, 178] width 10 height 5
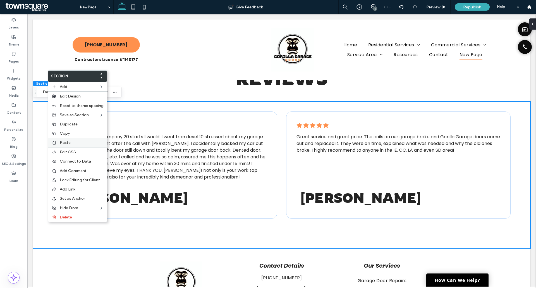
click at [73, 139] on div "Paste" at bounding box center [77, 142] width 59 height 9
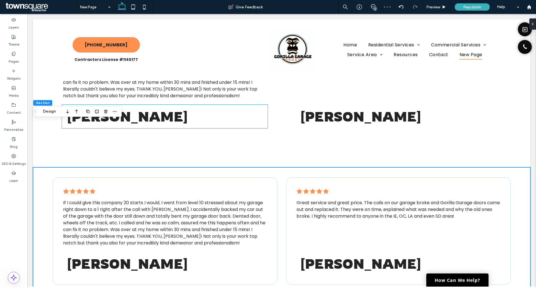
scroll to position [195, 0]
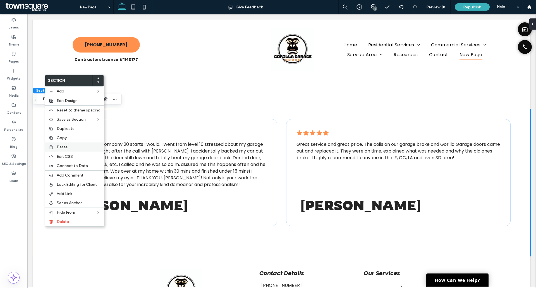
click at [73, 145] on label "Paste" at bounding box center [79, 147] width 44 height 5
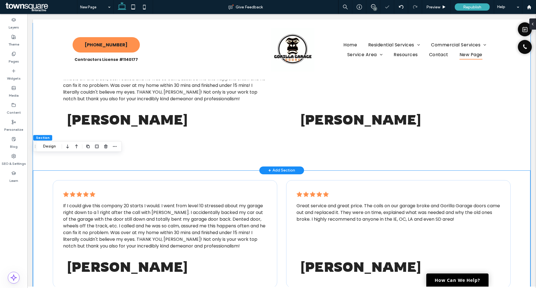
scroll to position [223, 0]
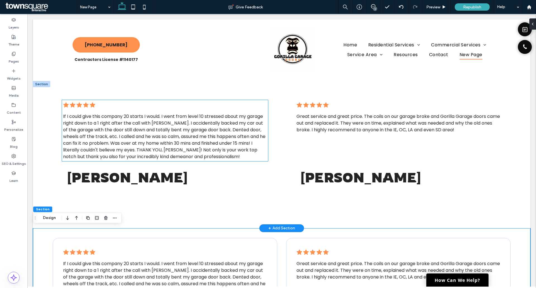
click at [163, 137] on span "If I could give this company 20 starts I would. I went from level 10 stressed a…" at bounding box center [164, 136] width 202 height 47
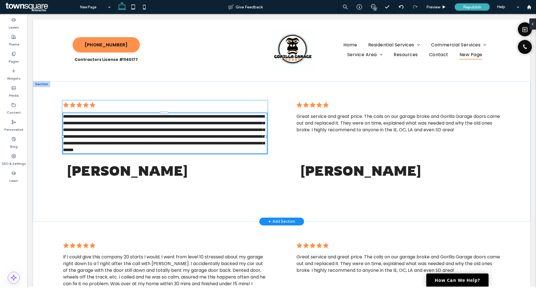
type input "*******"
type input "**"
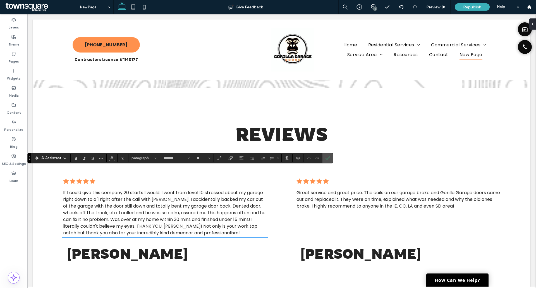
scroll to position [195, 0]
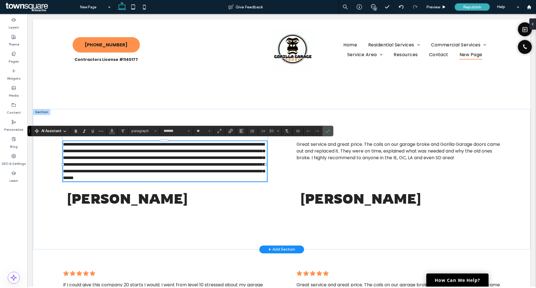
paste div
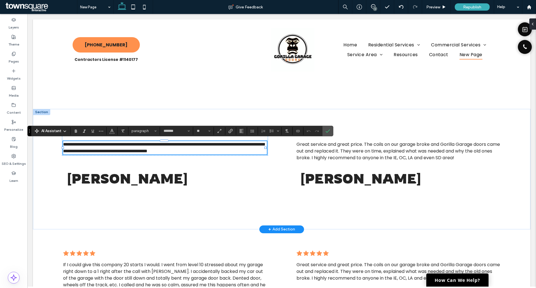
type input "**"
click at [159, 180] on h5 "[PERSON_NAME]" at bounding box center [157, 178] width 179 height 17
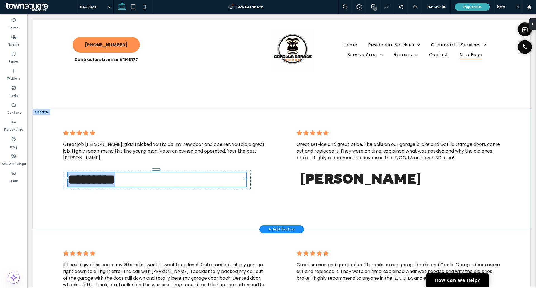
type input "*******"
type input "**"
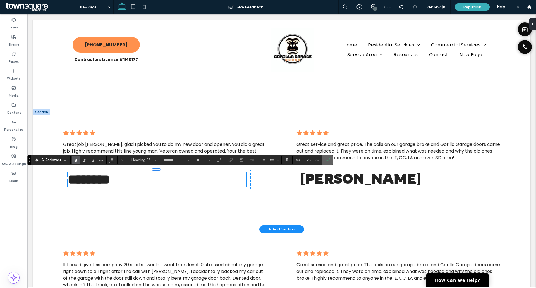
click at [326, 158] on icon "Confirm" at bounding box center [327, 160] width 4 height 4
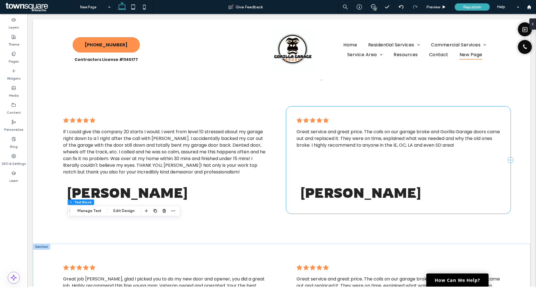
scroll to position [56, 0]
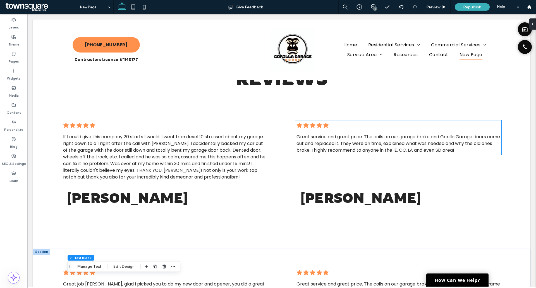
click at [344, 149] on span "Great service and great price. The coils on our garage broke and Gorilla Garage…" at bounding box center [397, 143] width 203 height 20
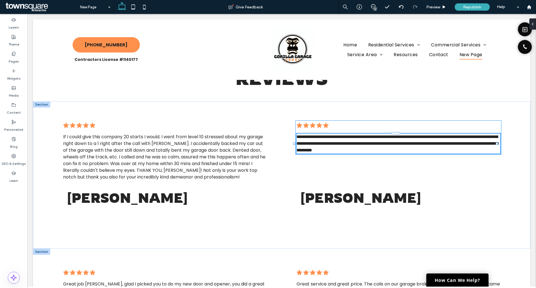
type input "*******"
type input "**"
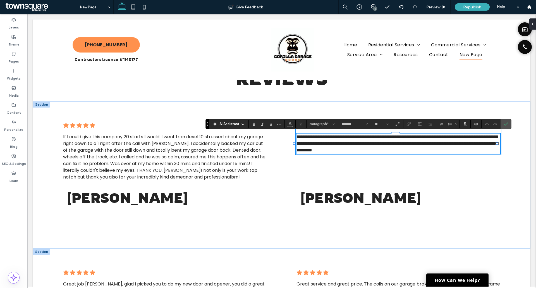
click at [344, 148] on span "**********" at bounding box center [397, 144] width 202 height 18
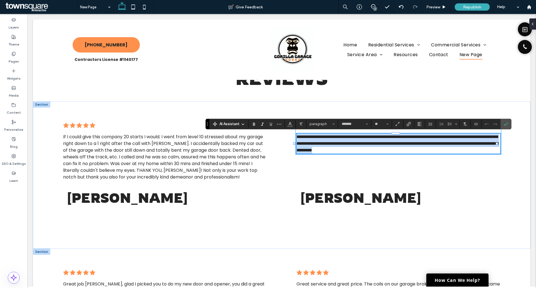
drag, startPoint x: 295, startPoint y: 137, endPoint x: 488, endPoint y: 148, distance: 192.9
click at [488, 148] on p "**********" at bounding box center [398, 143] width 204 height 20
paste div
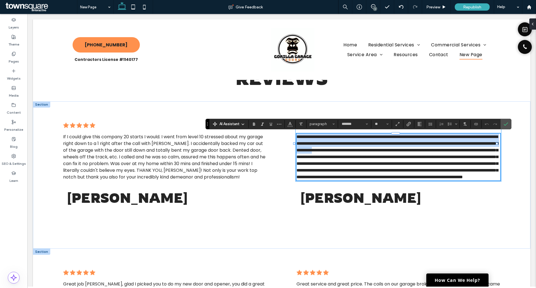
type input "**"
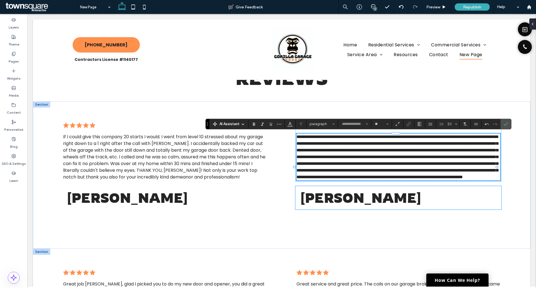
click at [350, 206] on span "[PERSON_NAME]" at bounding box center [360, 197] width 119 height 17
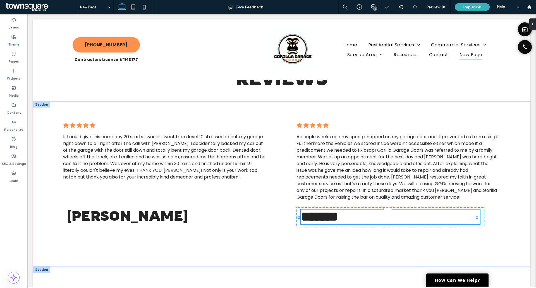
type input "*******"
type input "**"
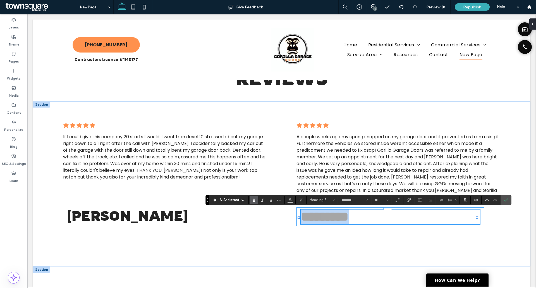
drag, startPoint x: 381, startPoint y: 224, endPoint x: 298, endPoint y: 224, distance: 82.9
click at [298, 226] on div "*********" at bounding box center [390, 216] width 188 height 19
click at [291, 197] on icon "Color" at bounding box center [290, 199] width 4 height 4
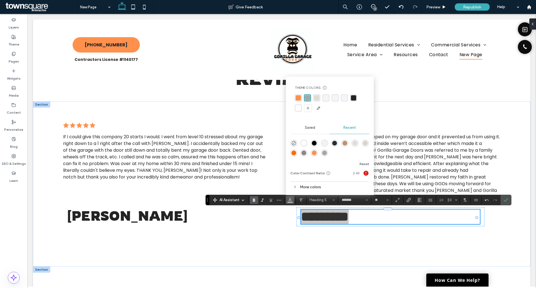
click at [352, 97] on div "rgba(36, 36, 36, 1)" at bounding box center [353, 97] width 5 height 5
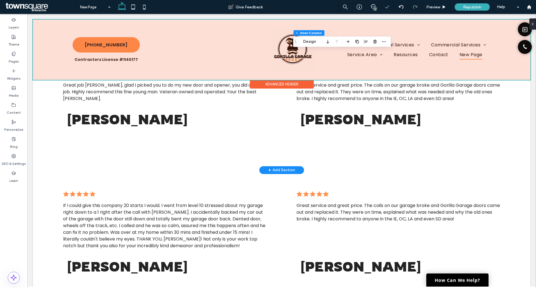
scroll to position [307, 0]
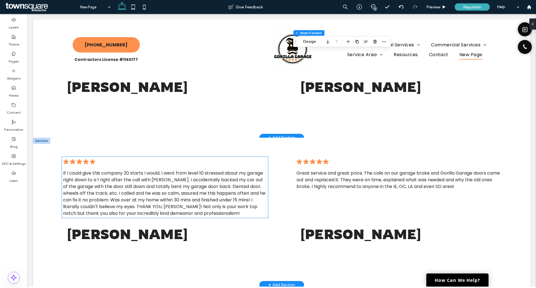
click at [151, 205] on span "If I could give this company 20 starts I would. I went from level 10 stressed a…" at bounding box center [164, 193] width 202 height 47
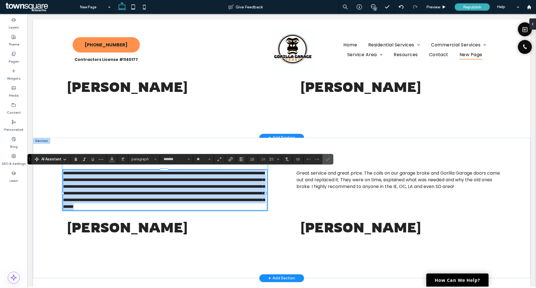
paste div
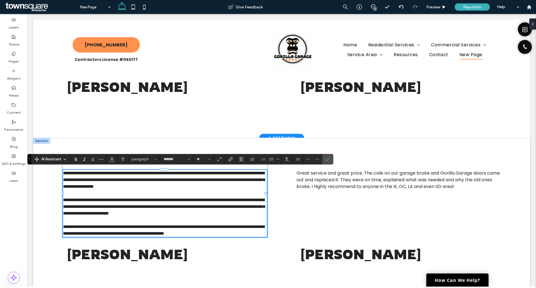
type input "**"
click at [332, 157] on section at bounding box center [327, 159] width 11 height 10
click at [325, 157] on icon "Confirm" at bounding box center [327, 159] width 4 height 4
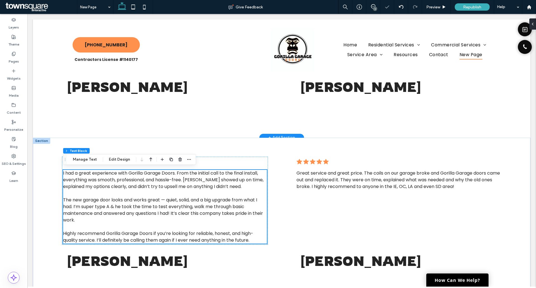
scroll to position [391, 0]
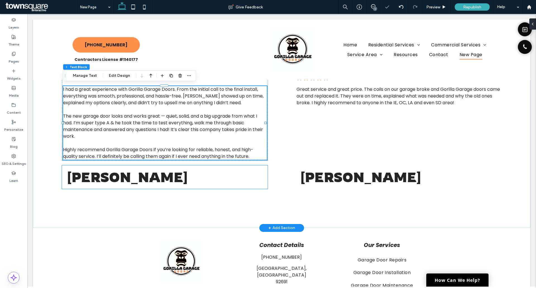
click at [134, 181] on span "[PERSON_NAME]" at bounding box center [127, 177] width 119 height 17
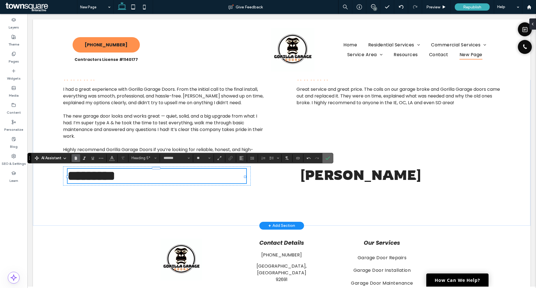
click at [328, 157] on icon "Confirm" at bounding box center [327, 158] width 4 height 4
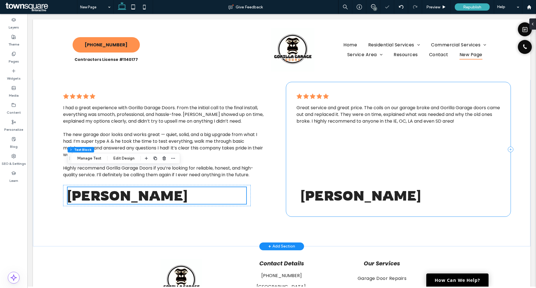
scroll to position [363, 0]
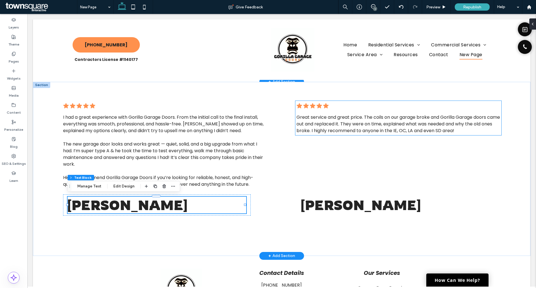
click at [342, 127] on span "Great service and great price. The coils on our garage broke and Gorilla Garage…" at bounding box center [397, 124] width 203 height 20
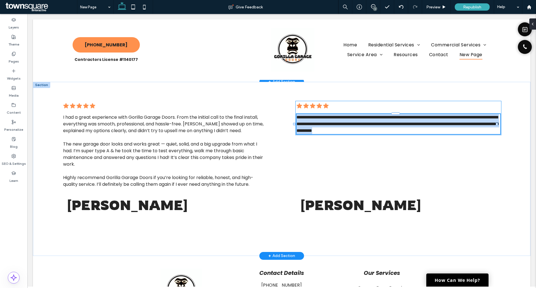
type input "*******"
type input "**"
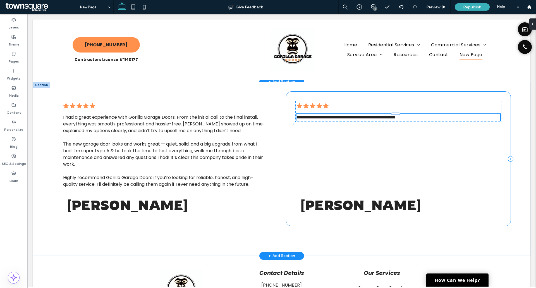
scroll to position [1, 0]
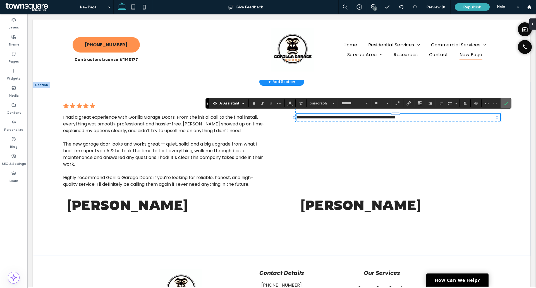
click at [509, 102] on label "Confirm" at bounding box center [506, 103] width 8 height 10
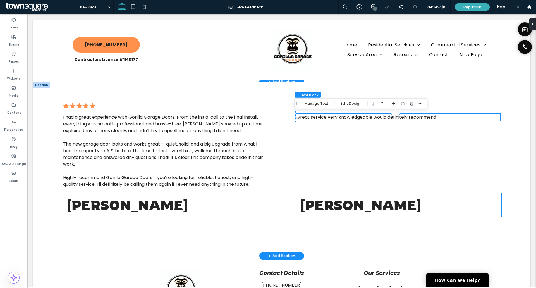
click at [353, 199] on span "[PERSON_NAME]" at bounding box center [360, 204] width 119 height 17
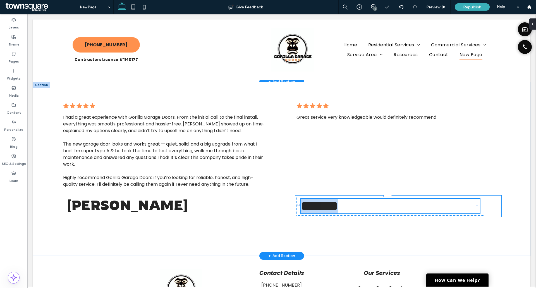
type input "*******"
type input "**"
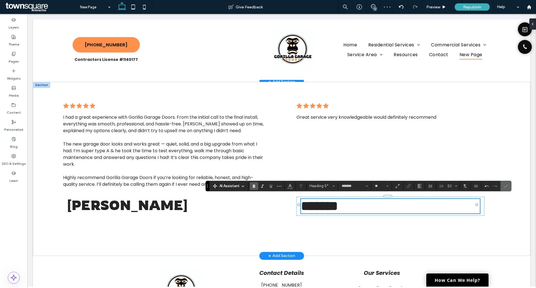
click at [503, 186] on label "Confirm" at bounding box center [506, 186] width 8 height 10
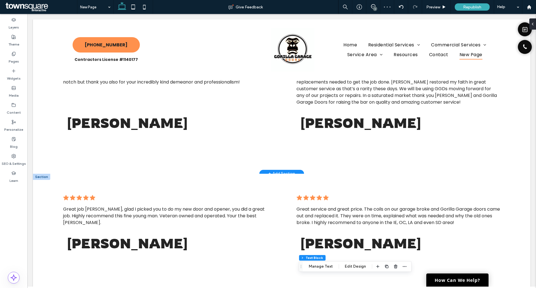
scroll to position [0, 0]
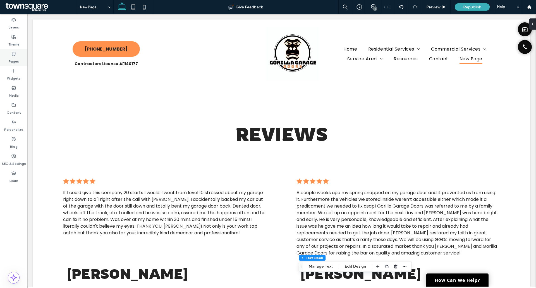
click at [9, 52] on div "Pages" at bounding box center [13, 57] width 27 height 17
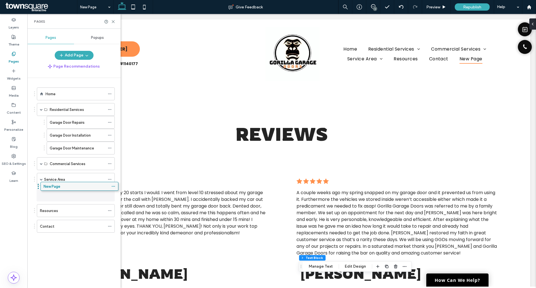
drag, startPoint x: 72, startPoint y: 228, endPoint x: 75, endPoint y: 191, distance: 37.0
click at [110, 194] on icon at bounding box center [110, 195] width 4 height 4
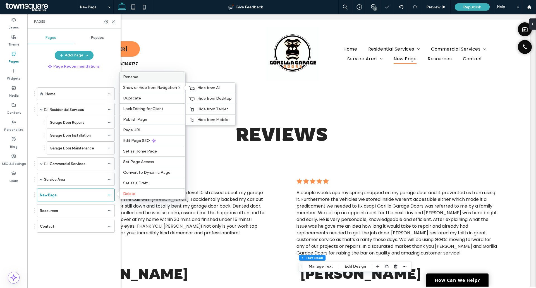
click at [145, 79] on label "Rename" at bounding box center [152, 77] width 58 height 5
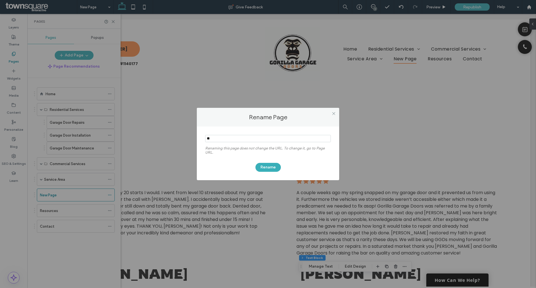
type input "*"
type input "*******"
click at [269, 172] on div "Renaming this page does not change the URL. To change it, go to Page URL. Rename" at bounding box center [268, 153] width 142 height 54
drag, startPoint x: 269, startPoint y: 172, endPoint x: 271, endPoint y: 167, distance: 5.9
click at [269, 172] on div "Renaming this page does not change the URL. To change it, go to Page URL. Rename" at bounding box center [268, 153] width 142 height 54
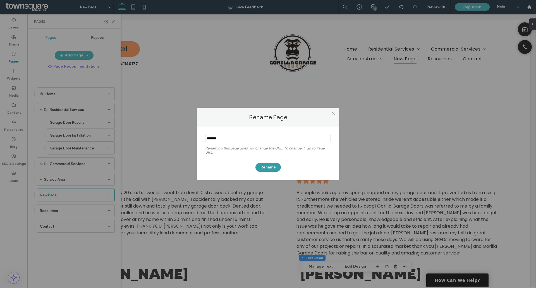
click at [271, 166] on button "Rename" at bounding box center [267, 167] width 25 height 9
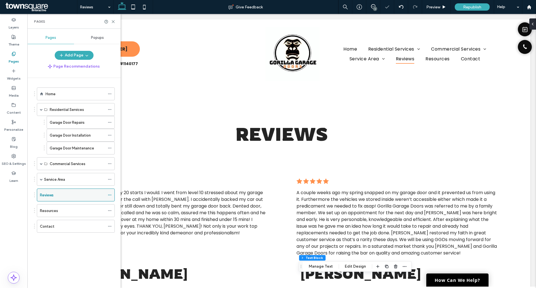
click at [110, 194] on icon at bounding box center [110, 195] width 4 height 4
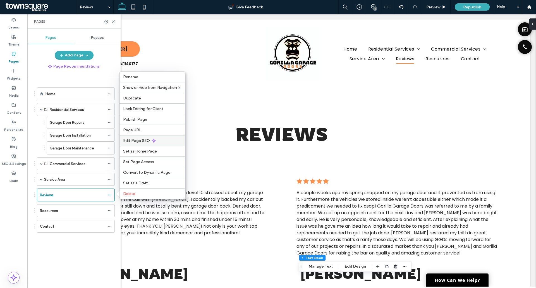
click at [145, 142] on span "Edit Page SEO" at bounding box center [136, 140] width 27 height 5
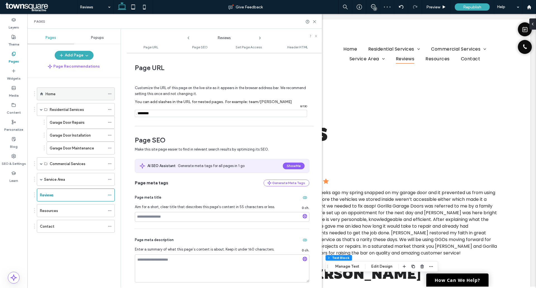
click at [108, 95] on icon at bounding box center [110, 94] width 4 height 4
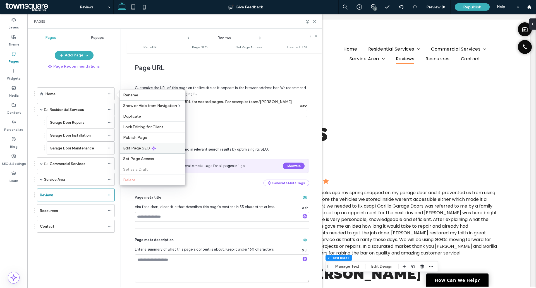
click at [133, 148] on span "Edit Page SEO" at bounding box center [136, 148] width 27 height 5
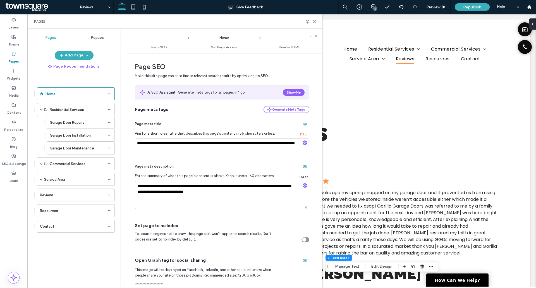
scroll to position [0, 32]
drag, startPoint x: 164, startPoint y: 157, endPoint x: 323, endPoint y: 145, distance: 160.1
click at [111, 210] on icon at bounding box center [110, 210] width 4 height 4
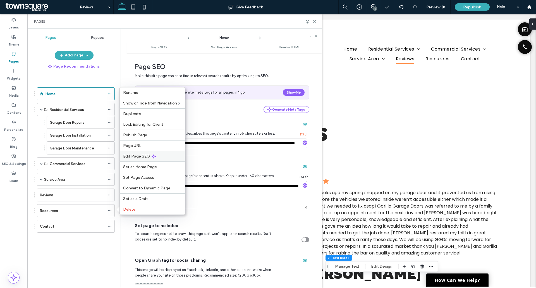
click at [143, 152] on div "Edit Page SEO" at bounding box center [152, 156] width 65 height 11
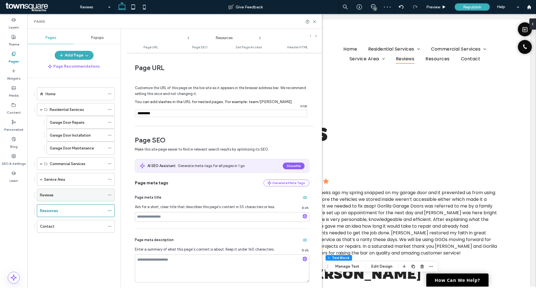
click at [108, 194] on icon at bounding box center [110, 195] width 4 height 4
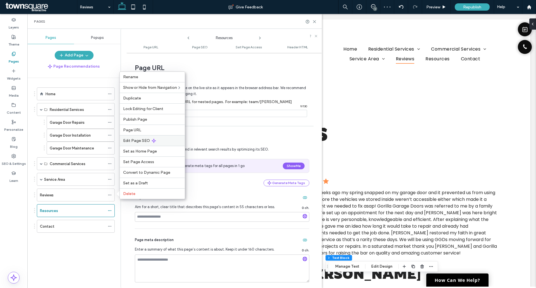
click at [135, 141] on span "Edit Page SEO" at bounding box center [136, 140] width 27 height 5
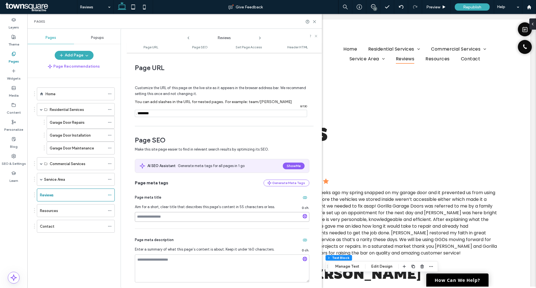
click at [159, 215] on input at bounding box center [222, 217] width 174 height 10
paste input "**********"
type input "**********"
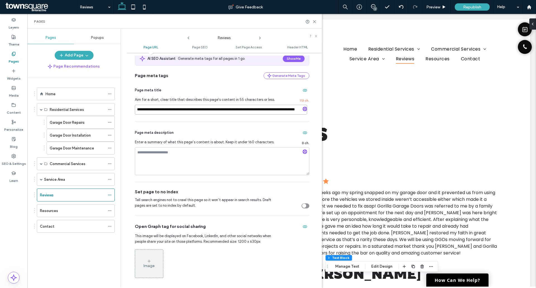
scroll to position [112, 0]
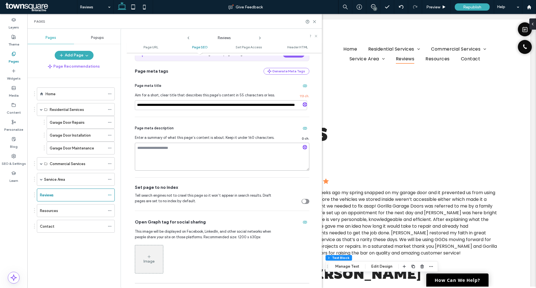
click at [171, 156] on textarea at bounding box center [222, 157] width 174 height 28
drag, startPoint x: 221, startPoint y: 104, endPoint x: 135, endPoint y: 104, distance: 86.2
click at [135, 104] on div "**********" at bounding box center [223, 170] width 195 height 229
type input "**********"
click at [171, 152] on textarea at bounding box center [222, 157] width 174 height 28
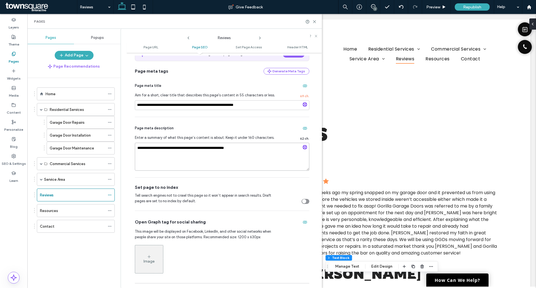
type textarea "**********"
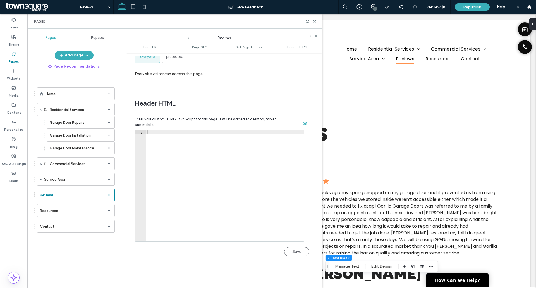
scroll to position [514, 0]
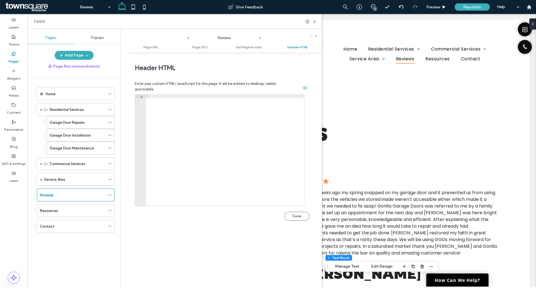
click at [298, 212] on button "Save" at bounding box center [296, 216] width 25 height 9
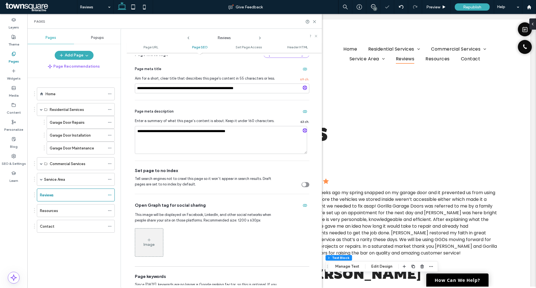
scroll to position [0, 0]
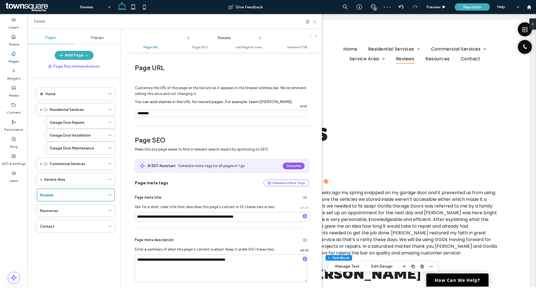
drag, startPoint x: 316, startPoint y: 21, endPoint x: 288, endPoint y: 7, distance: 31.2
click at [316, 21] on icon at bounding box center [314, 22] width 4 height 4
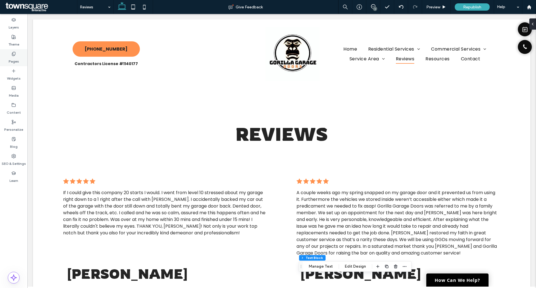
click at [20, 58] on div "Pages" at bounding box center [13, 57] width 27 height 17
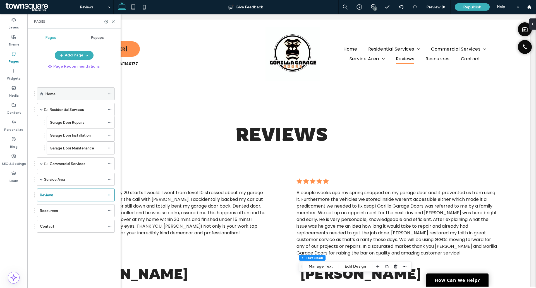
click at [45, 96] on div "Home" at bounding box center [76, 93] width 78 height 13
click at [66, 123] on label "Garage Door Repairs" at bounding box center [67, 123] width 35 height 10
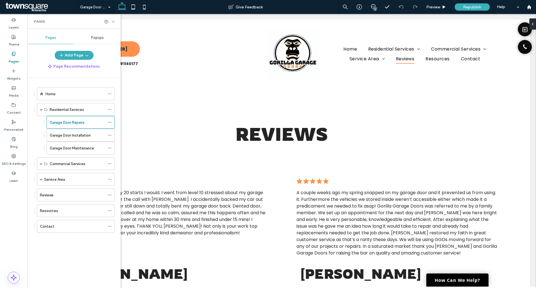
click at [115, 22] on icon at bounding box center [113, 22] width 4 height 4
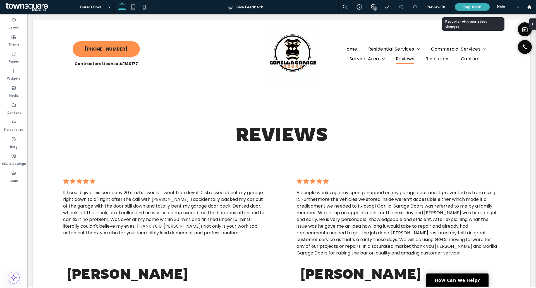
click at [471, 10] on div "Republish" at bounding box center [472, 6] width 35 height 7
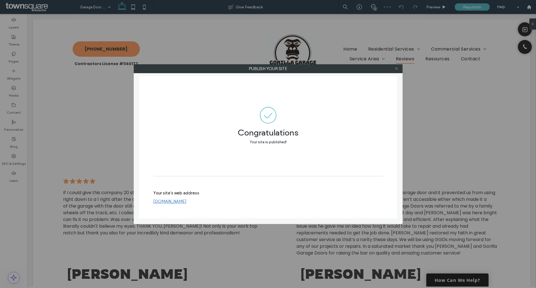
click at [396, 69] on icon at bounding box center [396, 68] width 4 height 4
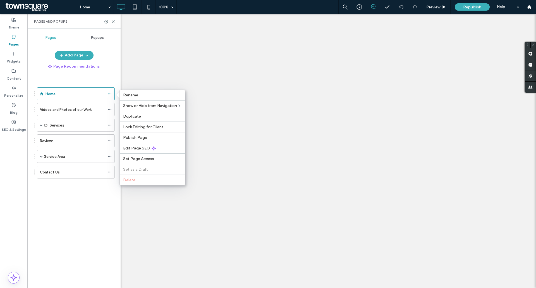
click at [152, 148] on icon at bounding box center [154, 148] width 4 height 4
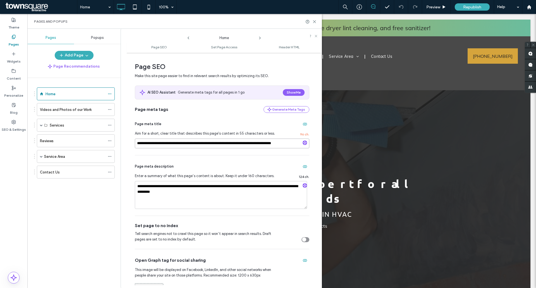
click at [252, 142] on input "**********" at bounding box center [222, 143] width 174 height 10
click at [179, 144] on input "**********" at bounding box center [221, 143] width 172 height 10
click at [314, 21] on icon at bounding box center [314, 22] width 4 height 4
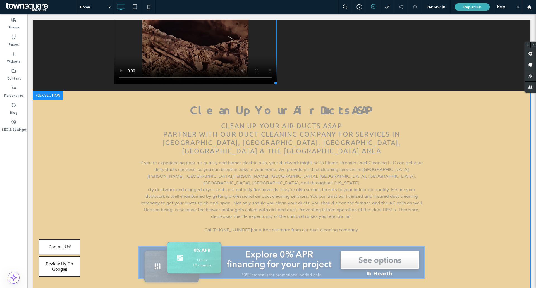
scroll to position [1116, 0]
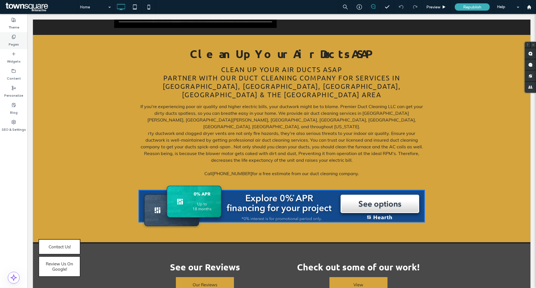
click at [9, 44] on label "Pages" at bounding box center [14, 43] width 10 height 8
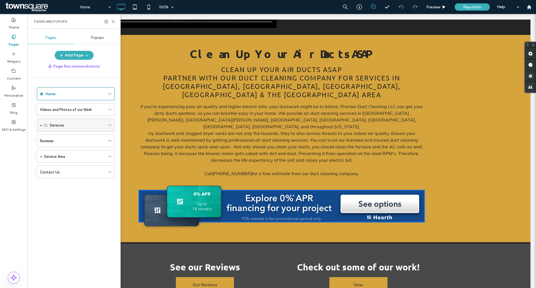
click at [38, 125] on div "Services" at bounding box center [76, 125] width 78 height 13
click at [39, 125] on div "Services" at bounding box center [76, 125] width 78 height 13
click at [41, 125] on span at bounding box center [41, 125] width 3 height 3
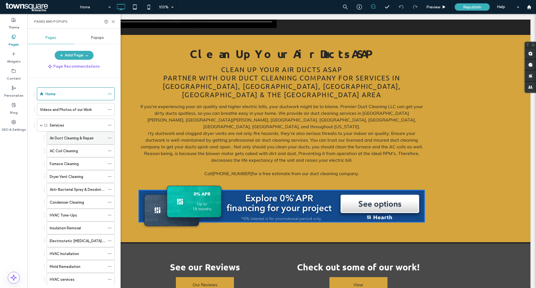
click at [54, 133] on div "Air Duct Cleaning & Repair" at bounding box center [77, 138] width 55 height 12
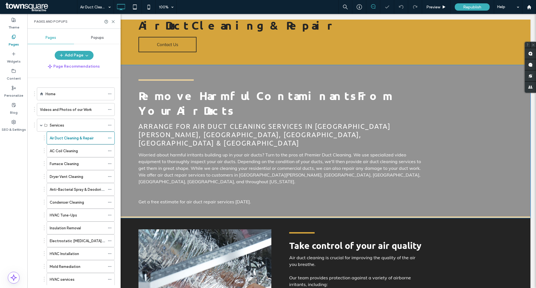
scroll to position [84, 0]
click at [192, 150] on div "Click to edit in Flex Mode" at bounding box center [281, 141] width 497 height 153
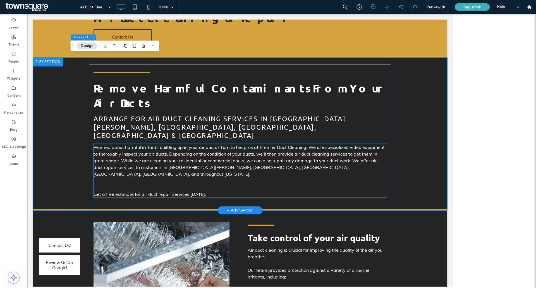
type input "*"
type input "***"
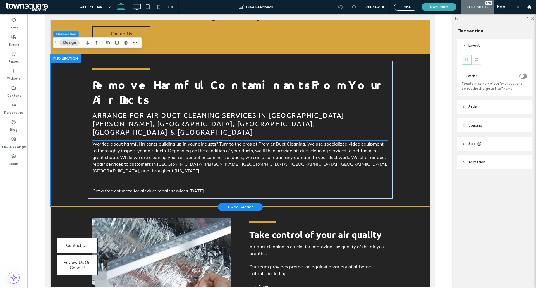
click at [178, 141] on span "Worried about harmful irritants building up in your air ducts? Turn to the pros…" at bounding box center [239, 157] width 295 height 32
click at [178, 140] on div "Worried about harmful irritants building up in your air ducts? Turn to the pros…" at bounding box center [240, 167] width 296 height 54
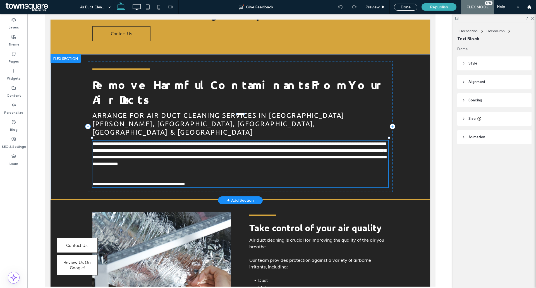
type input "****"
type input "**"
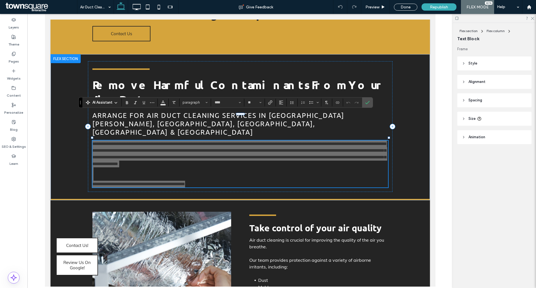
click at [103, 104] on span "AI Assistant" at bounding box center [102, 103] width 20 height 6
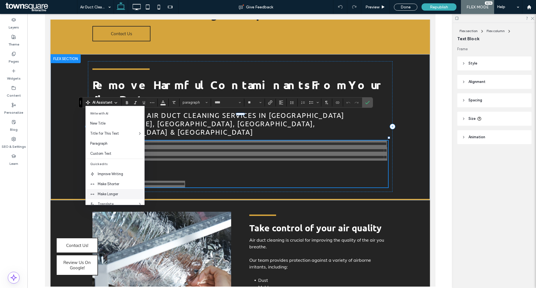
click at [118, 191] on div "Make Longer" at bounding box center [115, 194] width 59 height 10
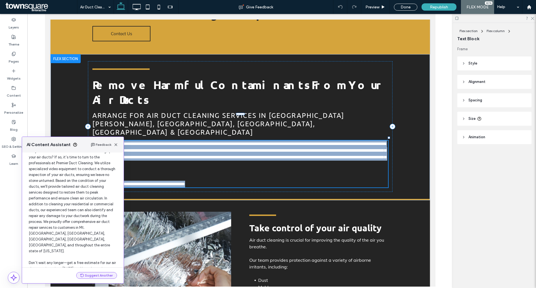
scroll to position [47, 0]
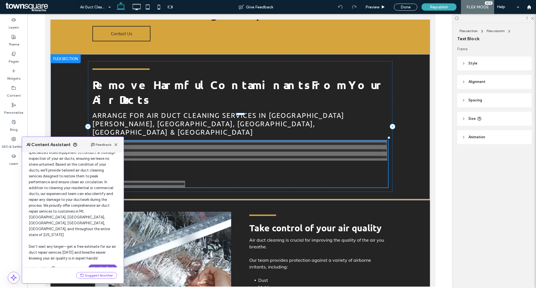
click at [103, 264] on button "Use this Text" at bounding box center [102, 267] width 28 height 7
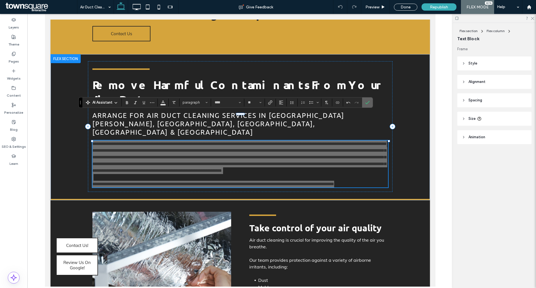
click at [370, 102] on label "Confirm" at bounding box center [367, 102] width 8 height 10
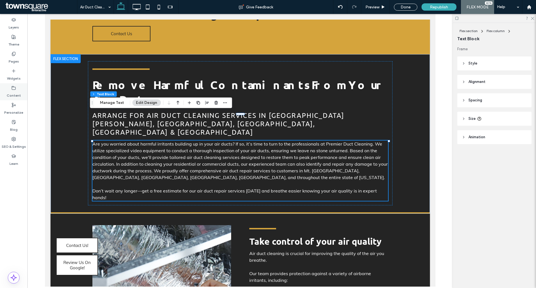
click at [8, 57] on div "Pages" at bounding box center [13, 57] width 27 height 17
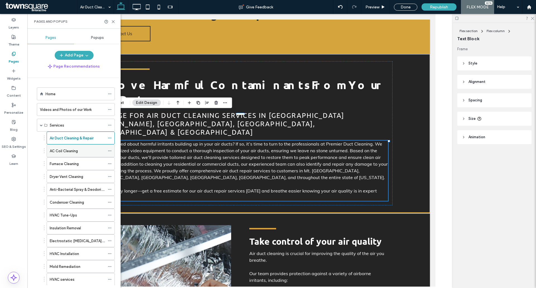
click at [55, 151] on label "AC Coil Cleaning" at bounding box center [64, 151] width 28 height 10
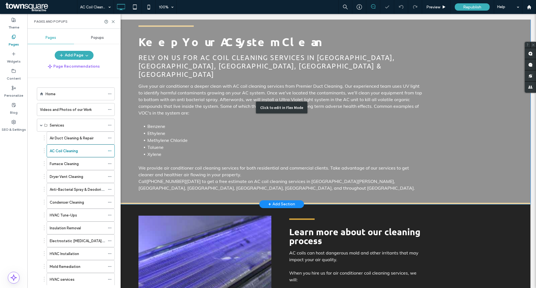
scroll to position [167, 0]
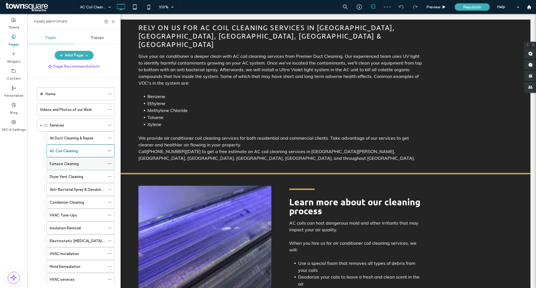
click at [84, 165] on div "Furnace Cleaning" at bounding box center [77, 164] width 55 height 6
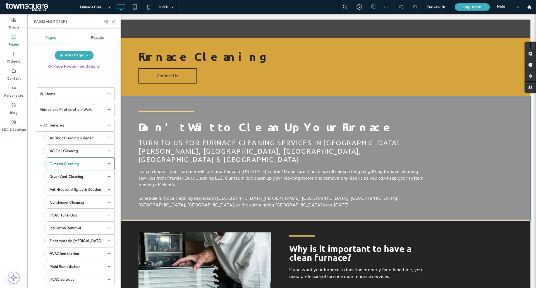
scroll to position [112, 0]
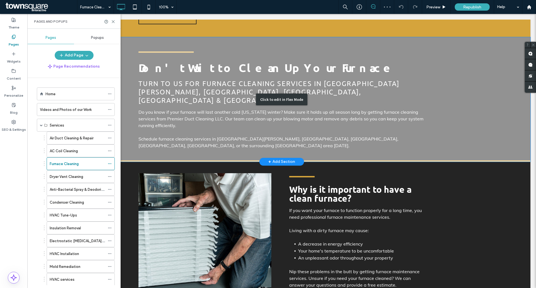
click at [176, 104] on div "Click to edit in Flex Mode" at bounding box center [281, 99] width 497 height 124
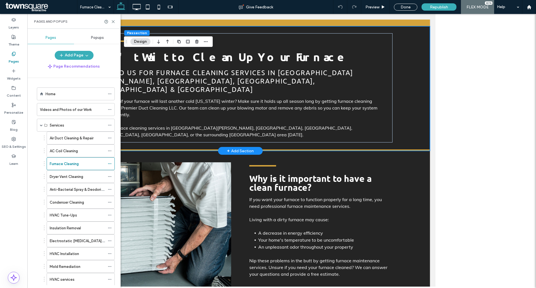
type input "*"
type input "***"
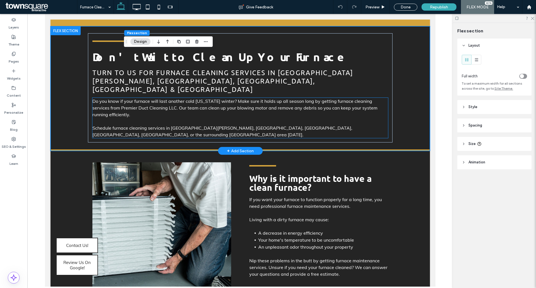
click at [142, 111] on div "Do you know if your furnace will last another cold New Jersey winter? Make sure…" at bounding box center [240, 118] width 296 height 40
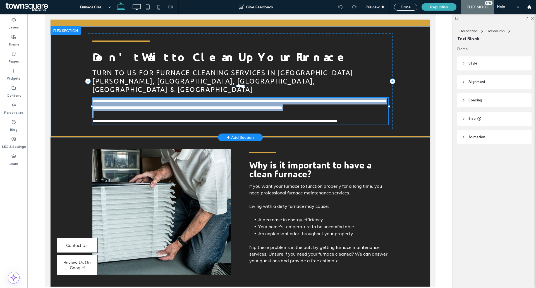
type input "****"
type input "**"
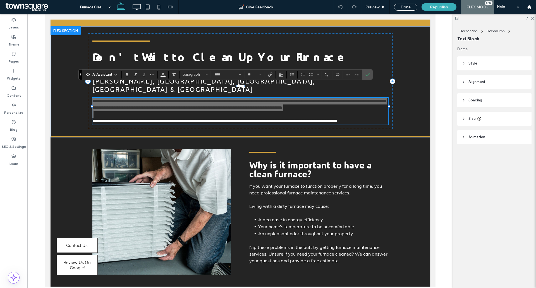
click at [114, 74] on icon at bounding box center [116, 75] width 4 height 4
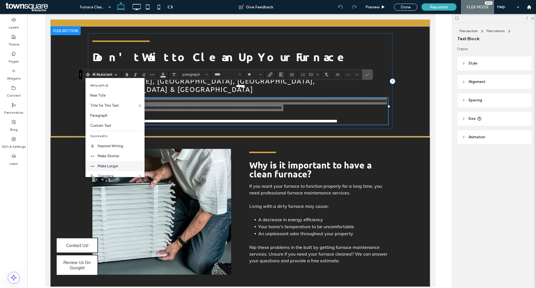
click at [114, 164] on span "Make Longer" at bounding box center [121, 166] width 47 height 6
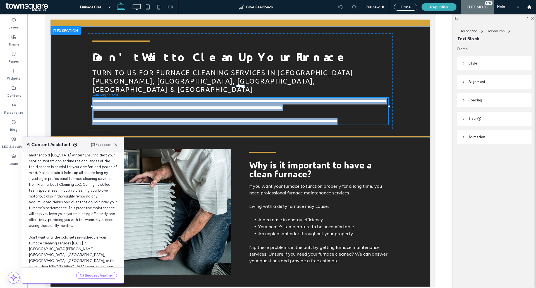
scroll to position [47, 0]
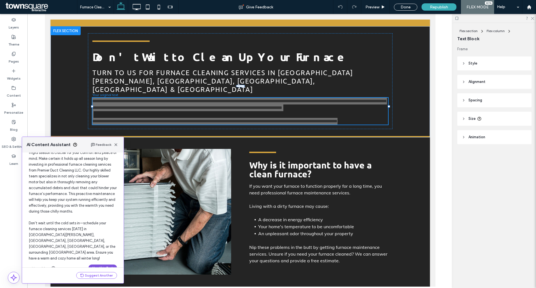
click at [102, 264] on button "Use this Text" at bounding box center [102, 267] width 28 height 7
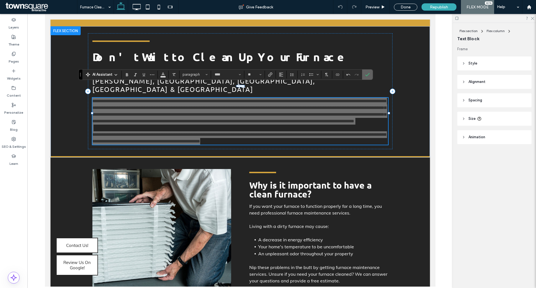
click at [369, 74] on icon "Confirm" at bounding box center [367, 74] width 4 height 4
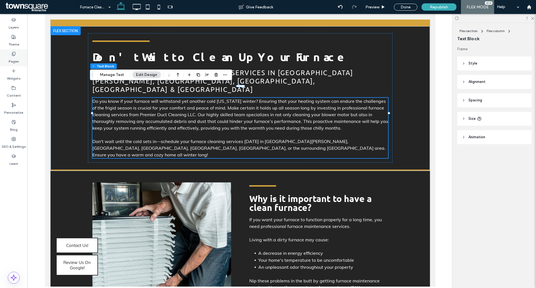
click at [22, 61] on div "Pages" at bounding box center [13, 57] width 27 height 17
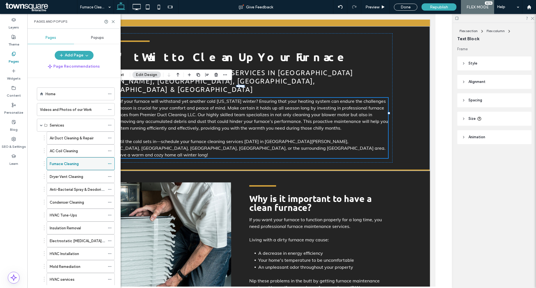
scroll to position [56, 0]
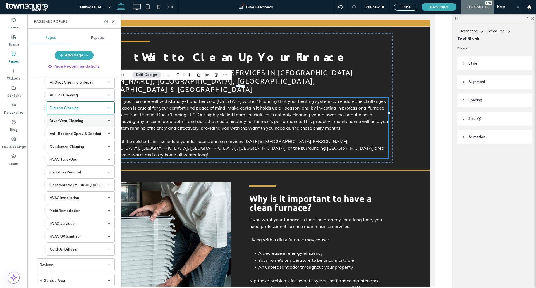
click at [66, 116] on div "Dryer Vent Cleaning" at bounding box center [77, 120] width 55 height 12
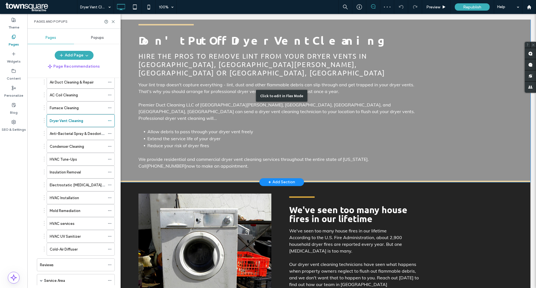
scroll to position [140, 0]
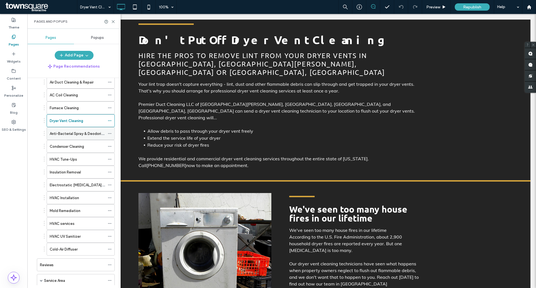
click at [68, 136] on div "Anti-Bacterial Spray & Deodorizing" at bounding box center [77, 133] width 55 height 12
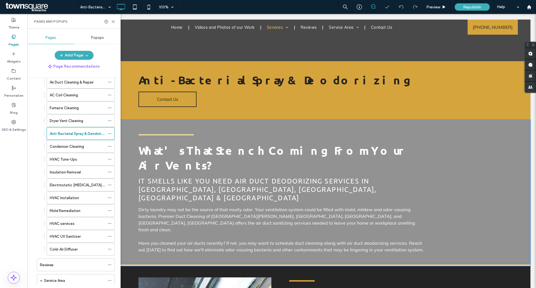
scroll to position [84, 0]
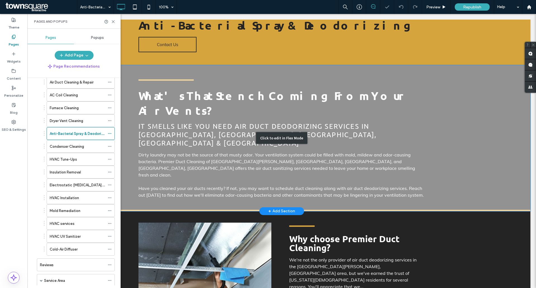
click at [196, 121] on div "Click to edit in Flex Mode" at bounding box center [281, 138] width 497 height 146
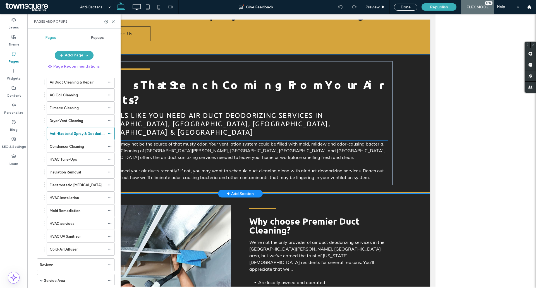
type input "*"
type input "***"
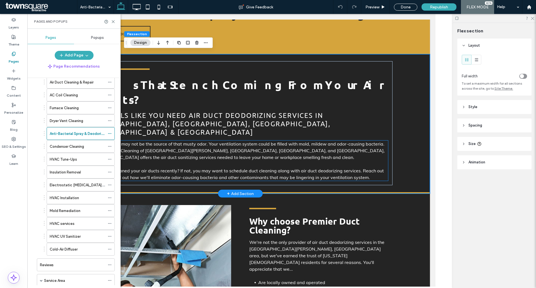
click at [178, 140] on p "Dirty laundry may not be the source of that musty odor. Your ventilation system…" at bounding box center [240, 150] width 296 height 20
click at [178, 140] on div "Dirty laundry may not be the source of that musty odor. Your ventilation system…" at bounding box center [240, 160] width 296 height 40
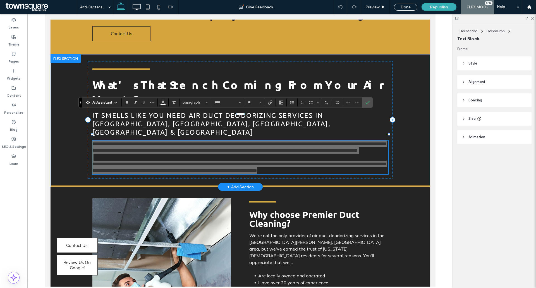
click at [104, 103] on span "AI Assistant" at bounding box center [102, 103] width 20 height 6
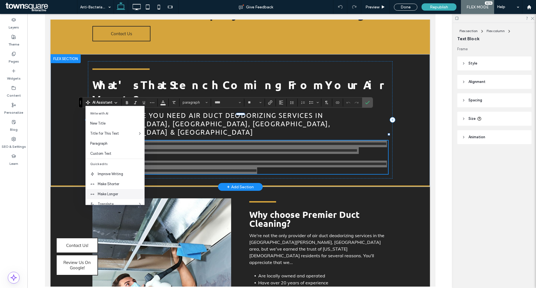
click at [105, 190] on div "Make Longer" at bounding box center [115, 194] width 59 height 10
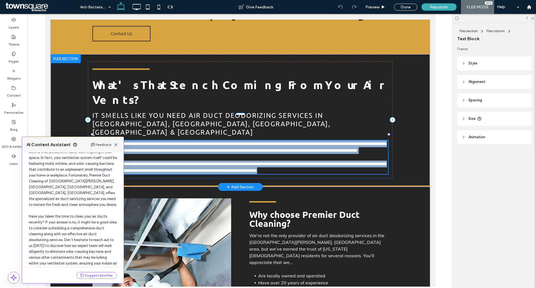
scroll to position [59, 0]
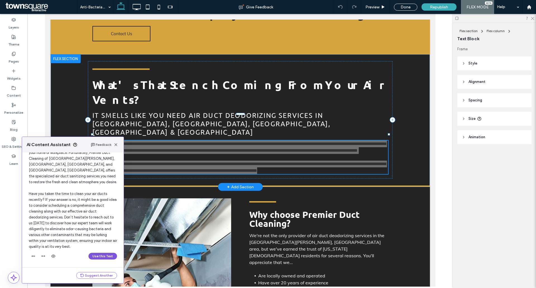
click at [96, 255] on button "Use this Text" at bounding box center [102, 256] width 28 height 7
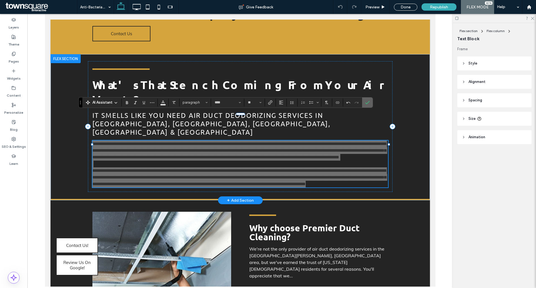
click at [367, 105] on span "Confirm" at bounding box center [366, 102] width 3 height 10
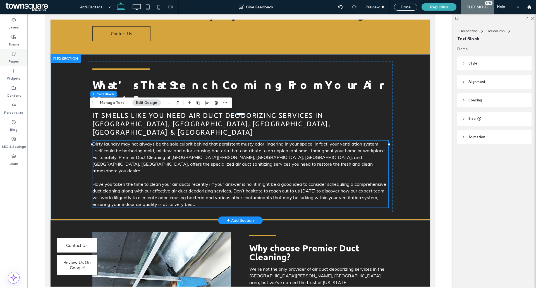
click at [21, 56] on div "Pages" at bounding box center [13, 57] width 27 height 17
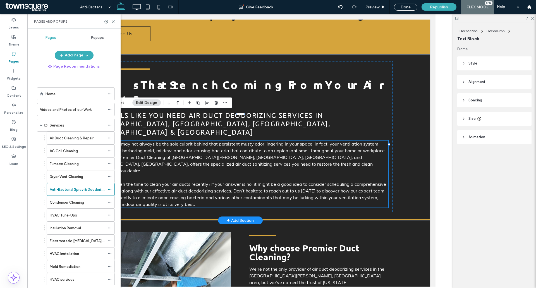
click at [70, 204] on label "Condenser Cleaning" at bounding box center [67, 202] width 34 height 10
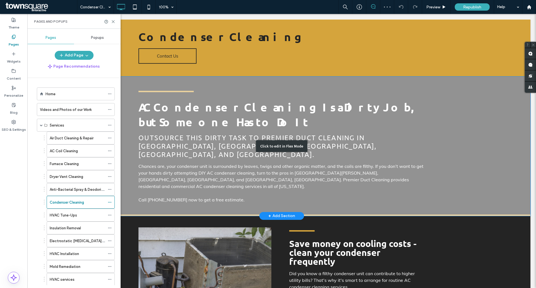
scroll to position [112, 0]
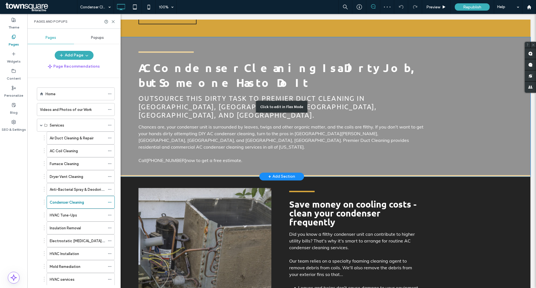
click at [207, 124] on div "Click to edit in Flex Mode" at bounding box center [281, 106] width 497 height 139
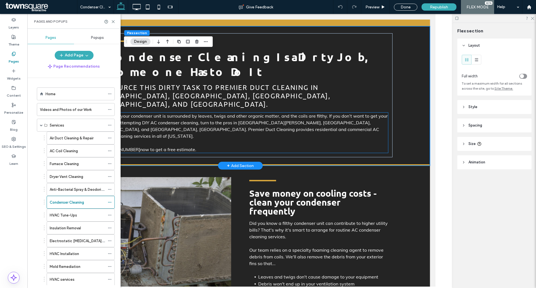
click at [198, 139] on p at bounding box center [240, 142] width 296 height 7
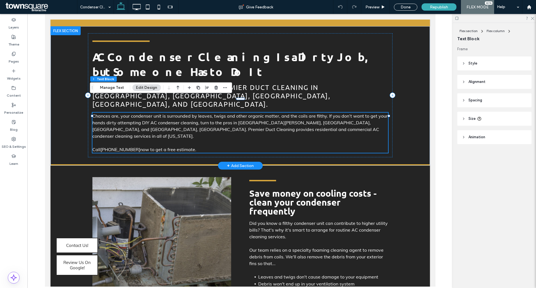
click at [199, 117] on p "Chances are, your condenser unit is surrounded by leaves, twigs and other organ…" at bounding box center [240, 125] width 296 height 27
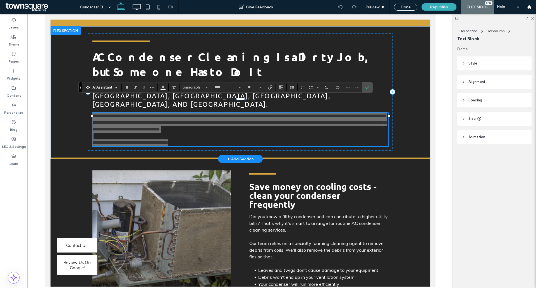
click at [117, 86] on icon at bounding box center [116, 87] width 4 height 4
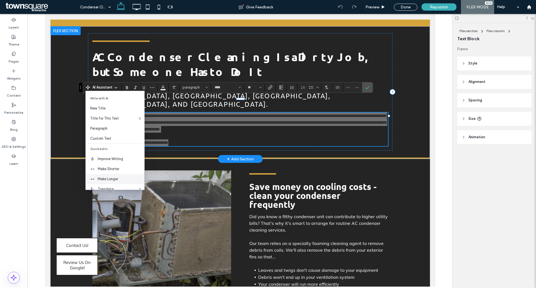
click at [122, 178] on span "Make Longer" at bounding box center [121, 179] width 47 height 6
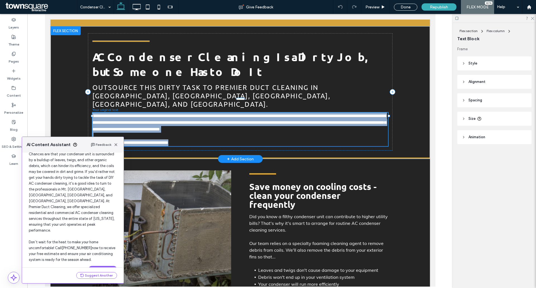
scroll to position [36, 0]
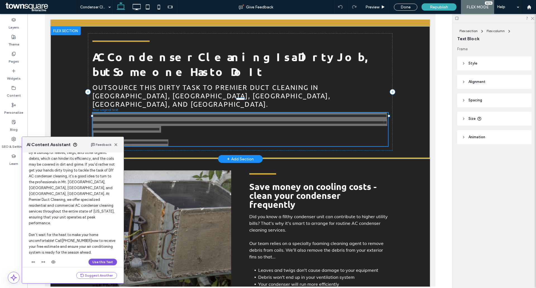
click at [104, 258] on button "Use this Text" at bounding box center [102, 261] width 28 height 7
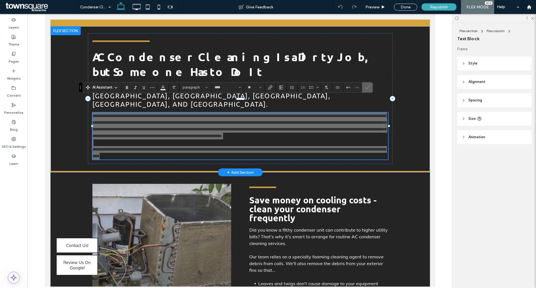
click at [367, 86] on icon "Confirm" at bounding box center [367, 87] width 4 height 4
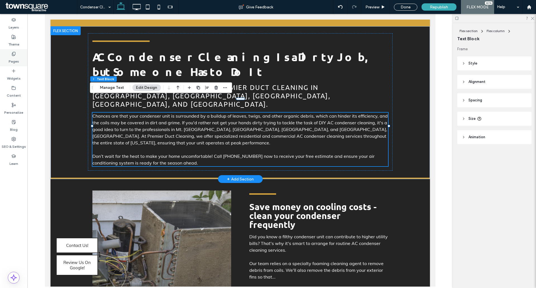
click at [12, 59] on label "Pages" at bounding box center [14, 60] width 10 height 8
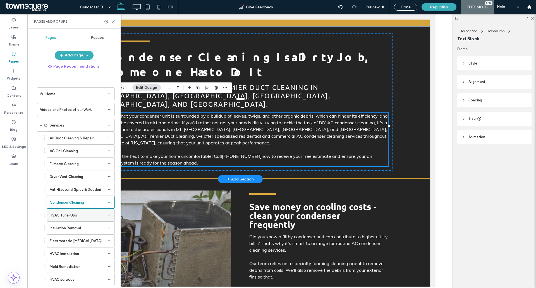
click at [70, 213] on label "HVAC Tune-Ups" at bounding box center [63, 215] width 27 height 10
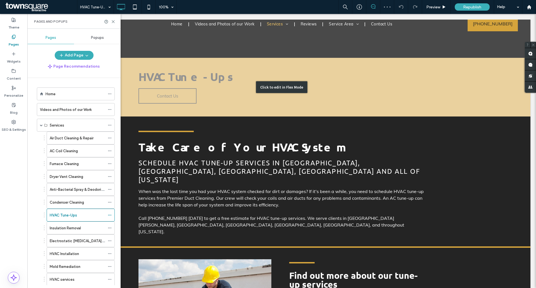
scroll to position [140, 0]
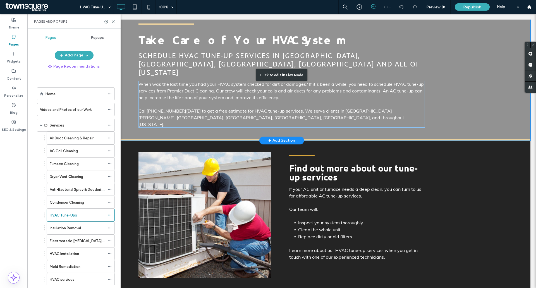
click at [225, 83] on div "Click to edit in Flex Mode" at bounding box center [281, 74] width 497 height 131
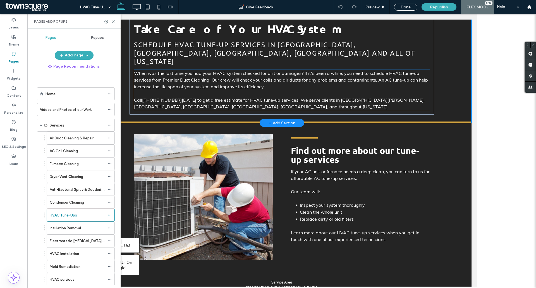
click at [265, 90] on p at bounding box center [282, 93] width 296 height 7
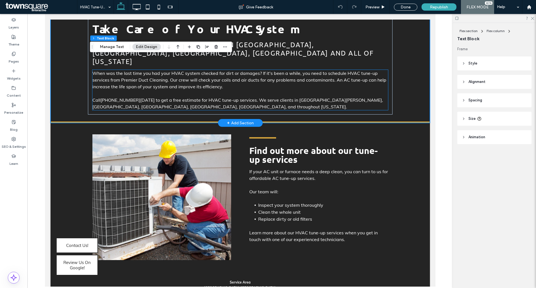
click at [223, 79] on div "When was the last time you had your HVAC system checked for dirt or damages? If…" at bounding box center [240, 90] width 296 height 40
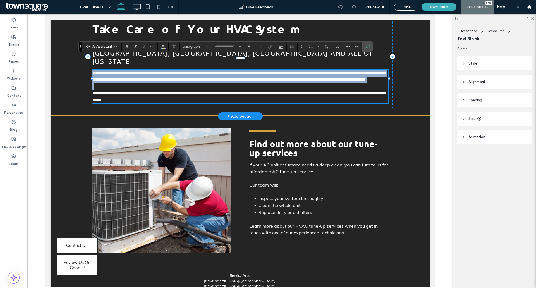
type input "****"
type input "**"
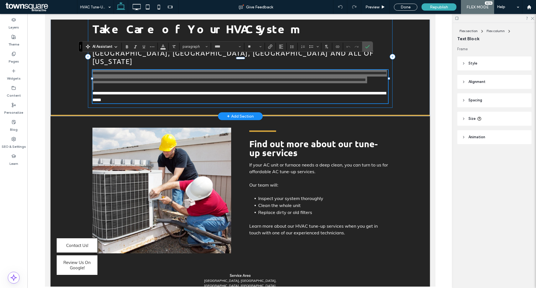
click at [109, 49] on span "AI Assistant" at bounding box center [102, 47] width 20 height 6
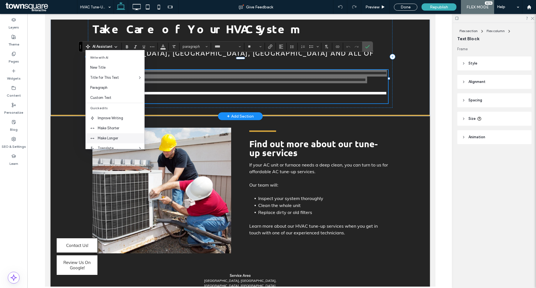
click at [109, 136] on span "Make Longer" at bounding box center [121, 138] width 47 height 6
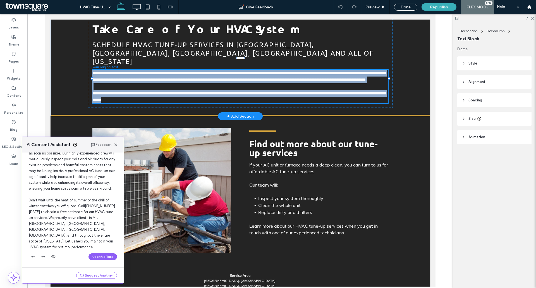
scroll to position [59, 0]
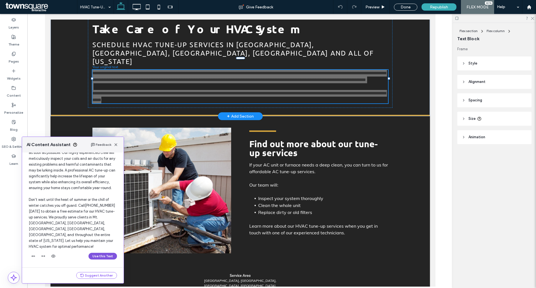
drag, startPoint x: 97, startPoint y: 256, endPoint x: 52, endPoint y: 241, distance: 47.1
click at [97, 256] on button "Use this Text" at bounding box center [102, 256] width 28 height 7
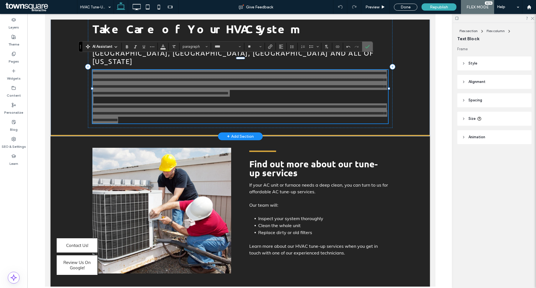
drag, startPoint x: 366, startPoint y: 47, endPoint x: 321, endPoint y: 33, distance: 47.9
click at [366, 47] on icon "Confirm" at bounding box center [367, 46] width 4 height 4
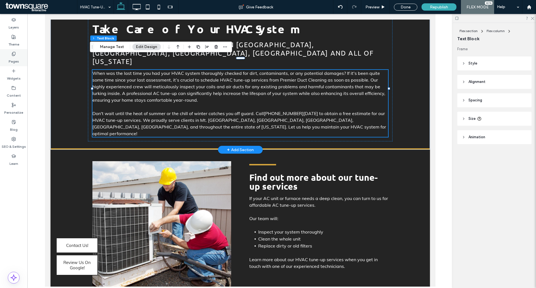
click at [9, 57] on label "Pages" at bounding box center [14, 60] width 10 height 8
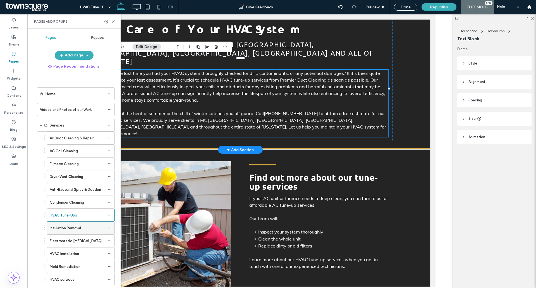
click at [71, 222] on div "Insulation Removal" at bounding box center [77, 228] width 55 height 12
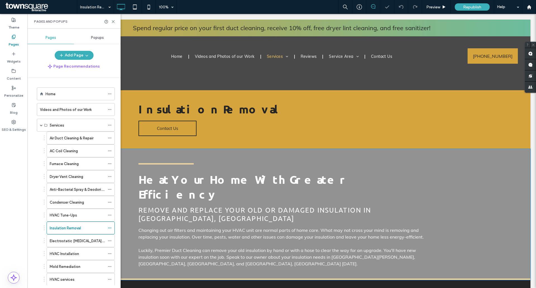
scroll to position [140, 0]
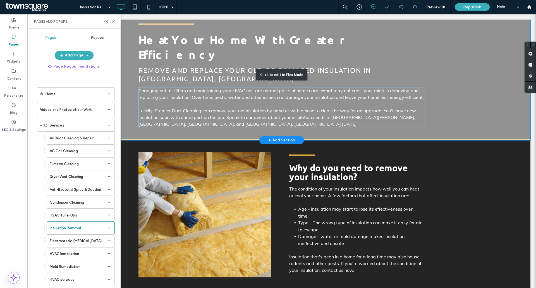
click at [188, 80] on div "Click to edit in Flex Mode" at bounding box center [281, 74] width 497 height 131
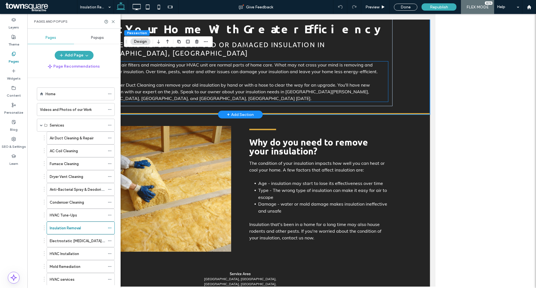
type input "*"
type input "***"
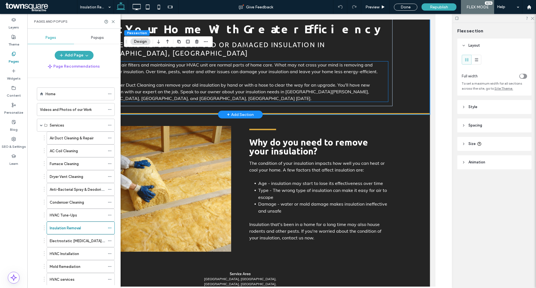
click at [169, 75] on p at bounding box center [240, 78] width 296 height 7
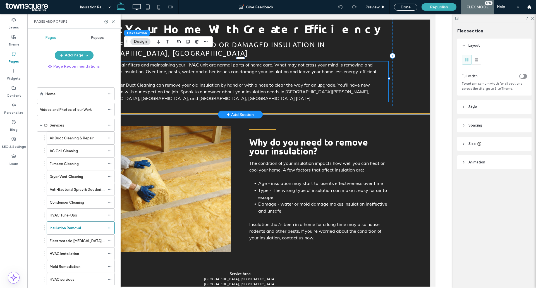
click at [169, 73] on div "Changing out air filters and maintaining your HVAC unit are normal parts of hom…" at bounding box center [240, 81] width 296 height 40
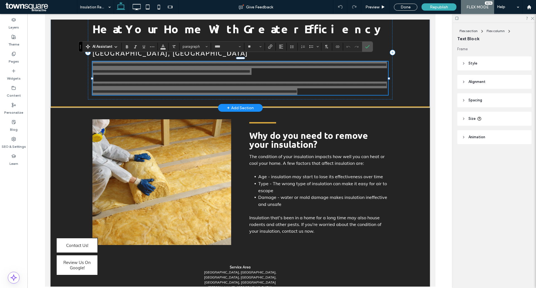
click at [108, 47] on span "AI Assistant" at bounding box center [102, 47] width 20 height 6
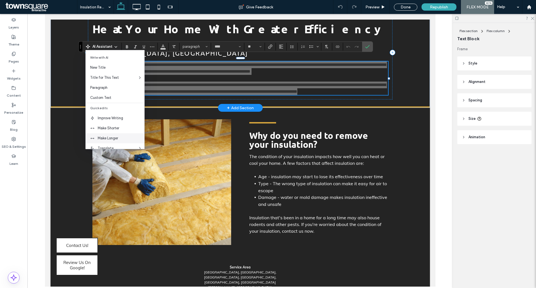
click at [118, 137] on span "Make Longer" at bounding box center [121, 138] width 47 height 6
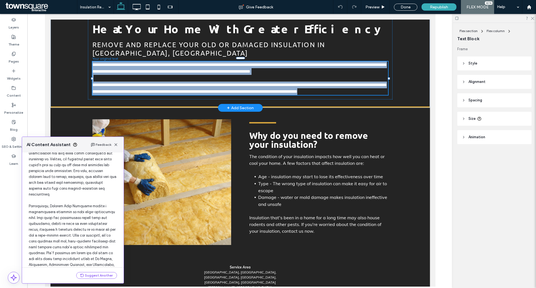
scroll to position [71, 0]
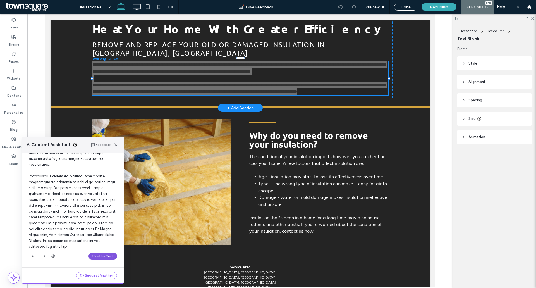
click at [103, 254] on button "Use this Text" at bounding box center [102, 256] width 28 height 7
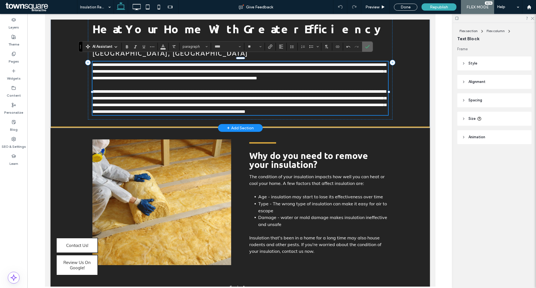
drag, startPoint x: 366, startPoint y: 44, endPoint x: 307, endPoint y: 37, distance: 59.7
click at [366, 44] on icon "Confirm" at bounding box center [367, 46] width 4 height 4
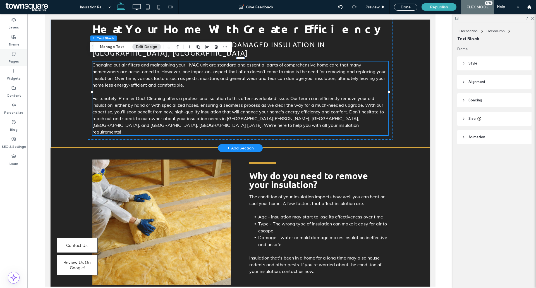
click at [7, 55] on div "Pages" at bounding box center [13, 57] width 27 height 17
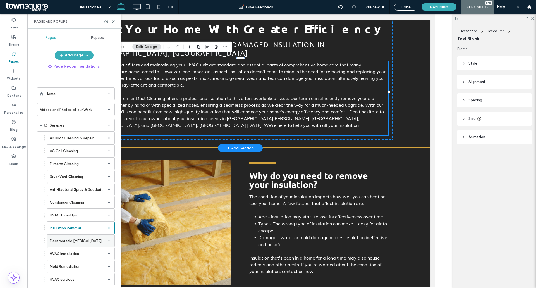
click at [68, 242] on label "Electrostatic Covid Spray" at bounding box center [81, 241] width 62 height 10
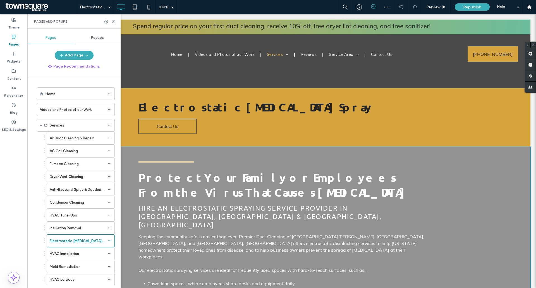
scroll to position [140, 0]
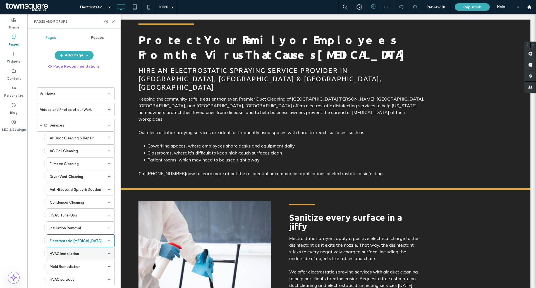
click at [78, 252] on label "HVAC Installation" at bounding box center [64, 254] width 29 height 10
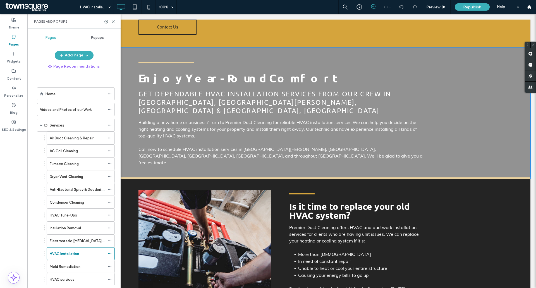
scroll to position [112, 0]
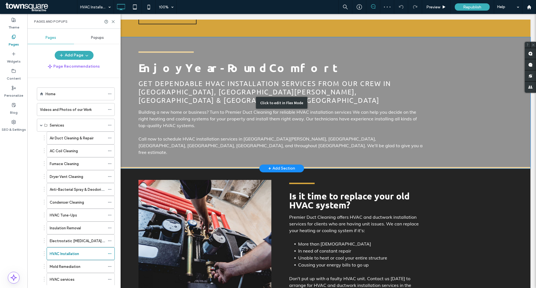
click at [195, 98] on div "Click to edit in Flex Mode" at bounding box center [281, 102] width 497 height 131
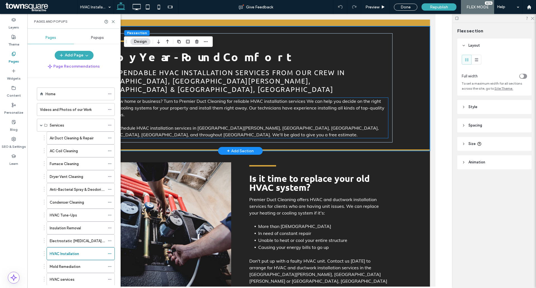
click at [193, 102] on p "Building a new home or business? Turn to Premier Duct Cleaning for reliable HVA…" at bounding box center [240, 108] width 296 height 20
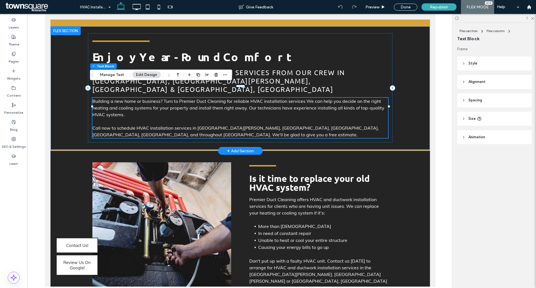
click at [193, 102] on p "Building a new home or business? Turn to Premier Duct Cleaning for reliable HVA…" at bounding box center [240, 108] width 296 height 20
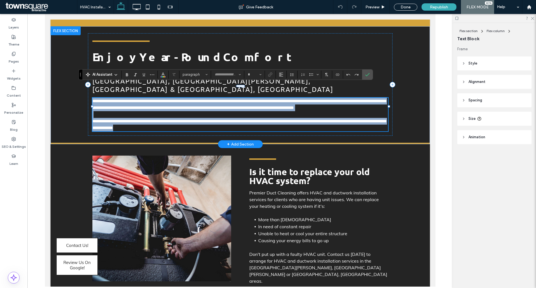
type input "****"
type input "**"
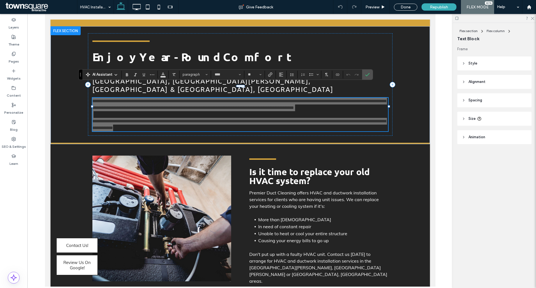
click at [104, 73] on span "AI Assistant" at bounding box center [102, 75] width 20 height 6
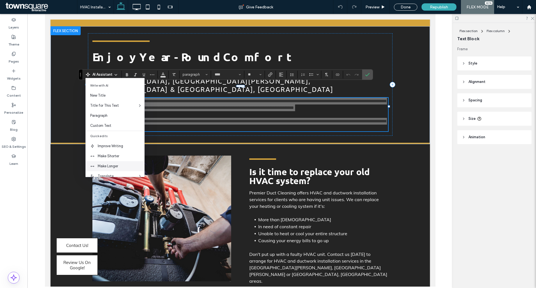
click at [109, 167] on span "Make Longer" at bounding box center [121, 166] width 47 height 6
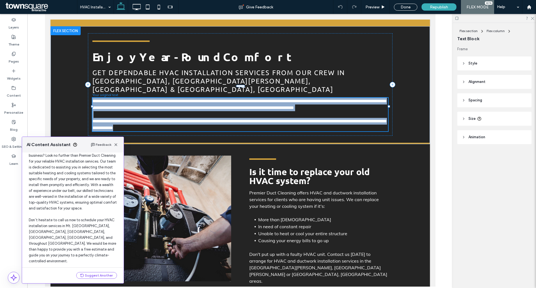
scroll to position [47, 0]
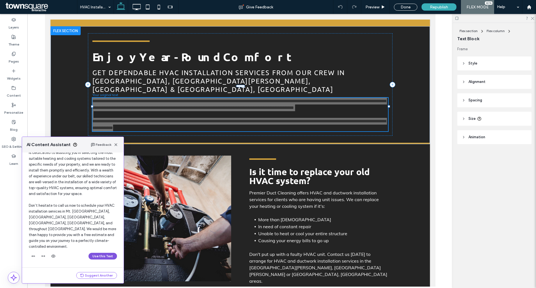
drag, startPoint x: 106, startPoint y: 254, endPoint x: 78, endPoint y: 226, distance: 40.3
click at [106, 254] on button "Use this Text" at bounding box center [102, 256] width 28 height 7
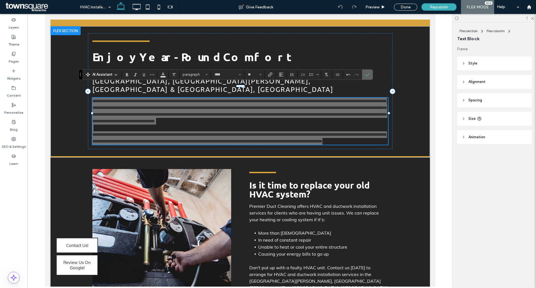
click at [370, 74] on label "Confirm" at bounding box center [367, 74] width 8 height 10
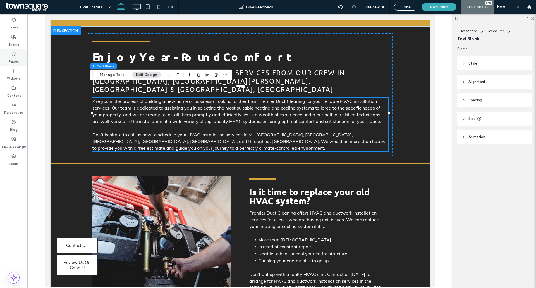
click at [18, 58] on label "Pages" at bounding box center [14, 60] width 10 height 8
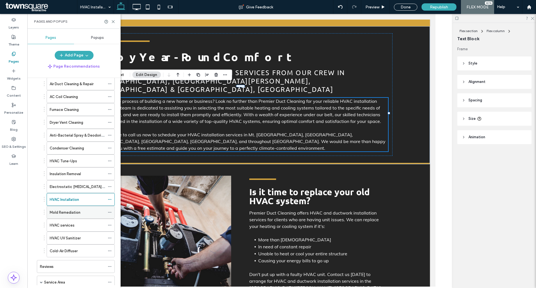
scroll to position [87, 0]
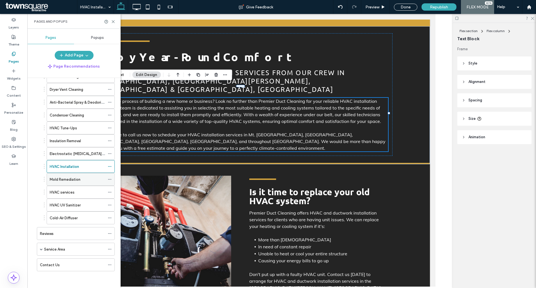
click at [75, 181] on label "Mold Remediation" at bounding box center [65, 179] width 31 height 10
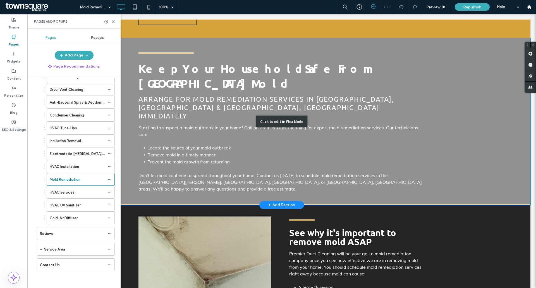
scroll to position [112, 0]
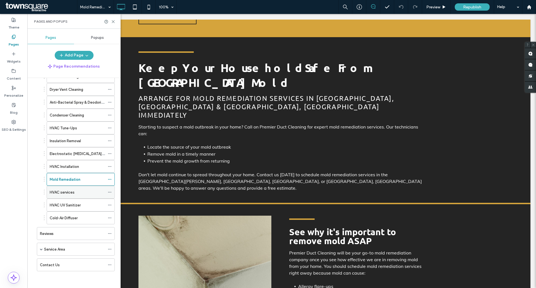
click at [75, 193] on div "HVAC services" at bounding box center [77, 192] width 55 height 6
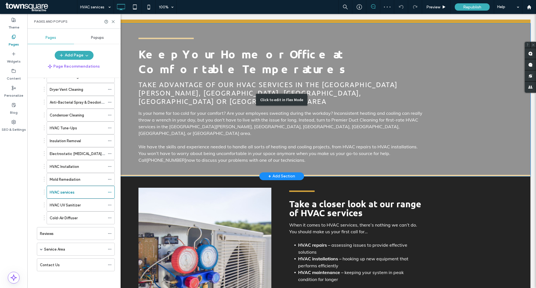
scroll to position [112, 0]
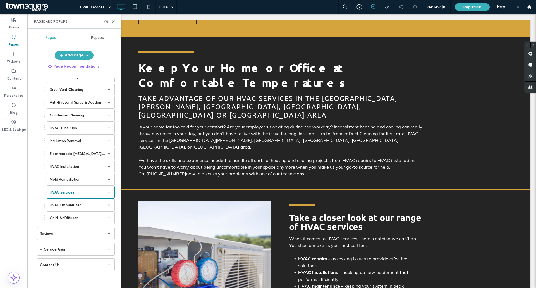
click at [64, 205] on label "HVAC UV Sanitizer" at bounding box center [65, 205] width 31 height 10
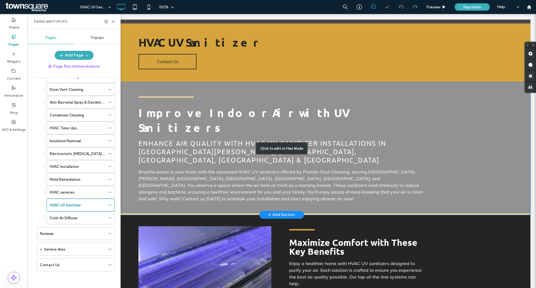
scroll to position [84, 0]
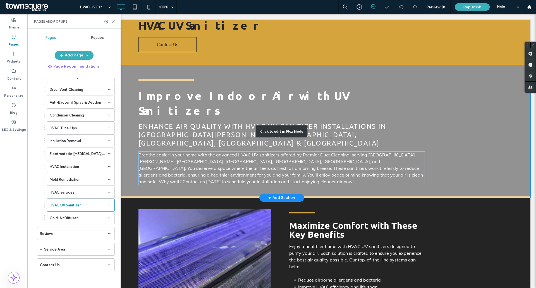
click at [169, 143] on div "Click to edit in Flex Mode" at bounding box center [281, 131] width 497 height 133
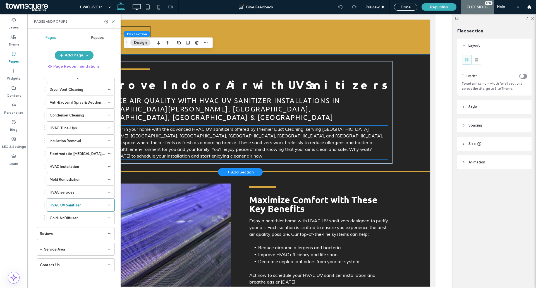
click at [171, 134] on span "Breathe easier in your home with the advanced HVAC UV sanitizers offered by Pre…" at bounding box center [237, 142] width 291 height 32
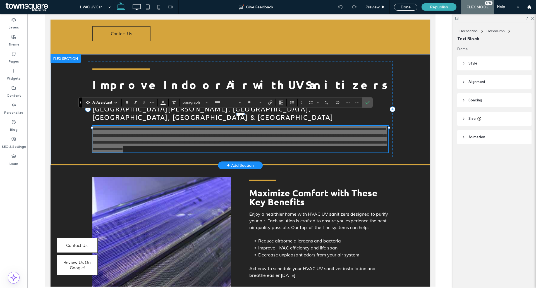
click at [115, 104] on icon at bounding box center [116, 102] width 4 height 4
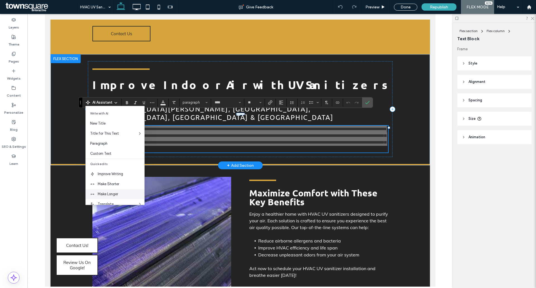
click at [111, 192] on span "Make Longer" at bounding box center [121, 194] width 47 height 6
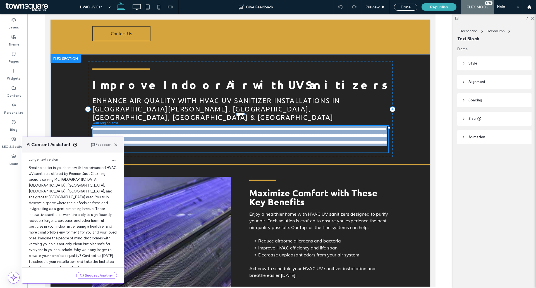
scroll to position [36, 0]
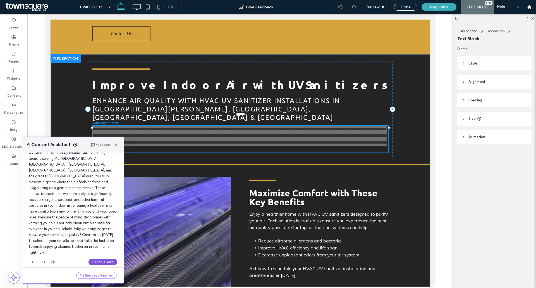
click at [107, 258] on button "Use this Text" at bounding box center [102, 261] width 28 height 7
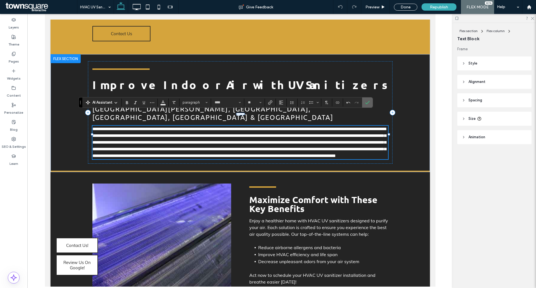
click at [367, 99] on span "Confirm" at bounding box center [366, 102] width 3 height 10
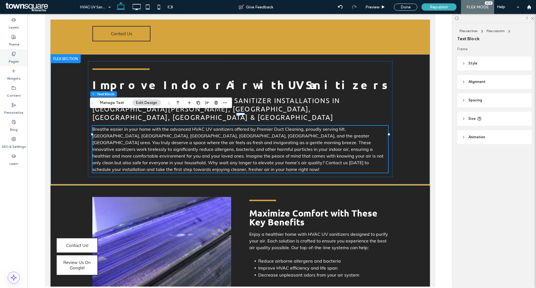
click at [19, 57] on div "Pages" at bounding box center [13, 57] width 27 height 17
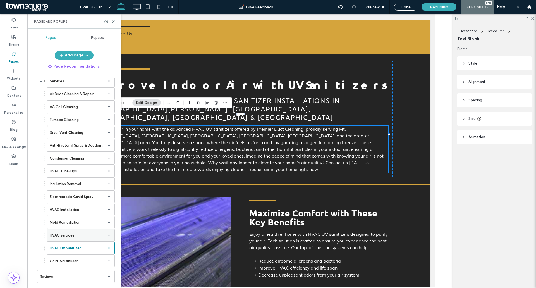
scroll to position [87, 0]
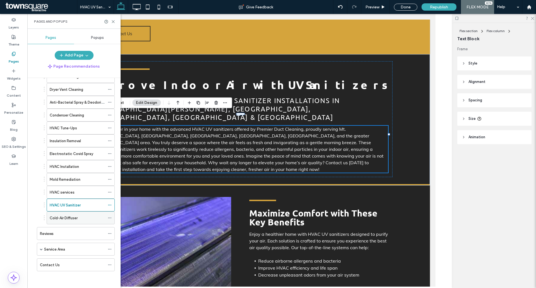
click at [68, 215] on label "Cold-Air Diffuser" at bounding box center [64, 218] width 28 height 10
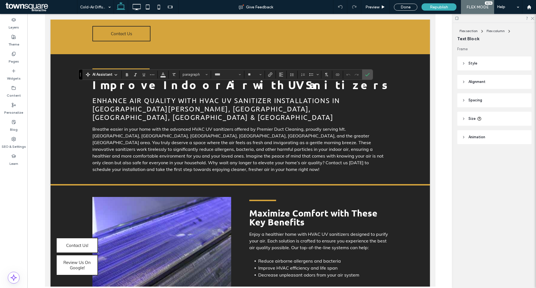
click at [114, 76] on icon at bounding box center [116, 75] width 4 height 4
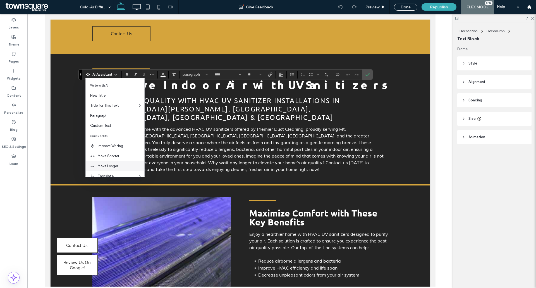
click at [116, 165] on span "Make Longer" at bounding box center [121, 166] width 47 height 6
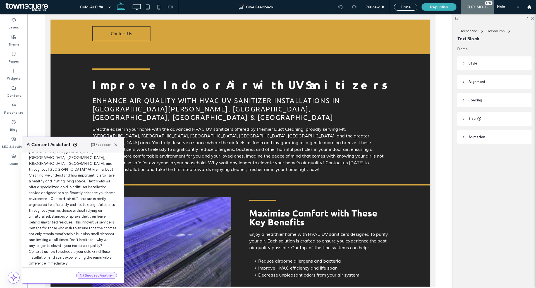
scroll to position [47, 0]
click at [106, 258] on button "Use this Text" at bounding box center [102, 261] width 28 height 7
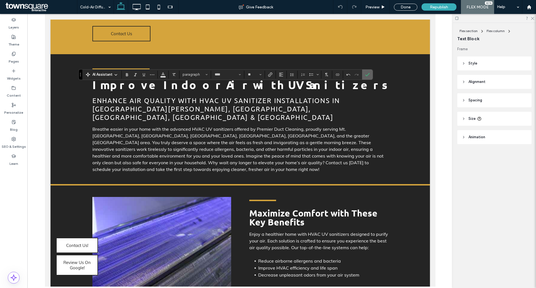
click at [364, 79] on label "Confirm" at bounding box center [367, 74] width 8 height 10
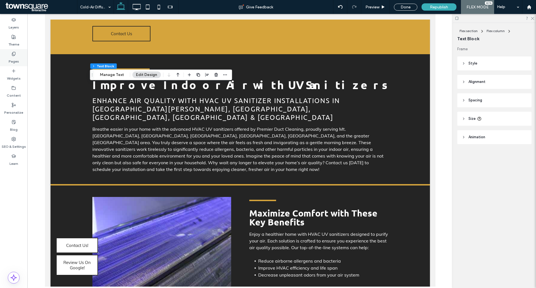
click at [22, 64] on div "Pages" at bounding box center [13, 57] width 27 height 17
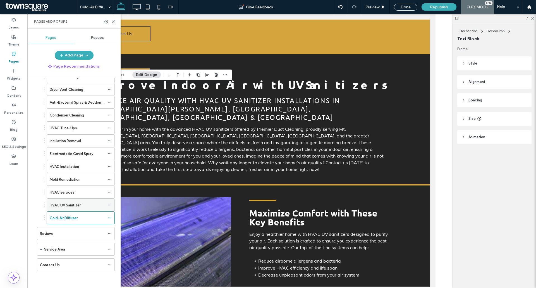
scroll to position [0, 0]
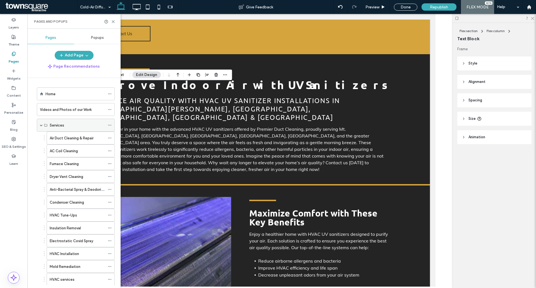
click at [40, 125] on span at bounding box center [41, 125] width 3 height 3
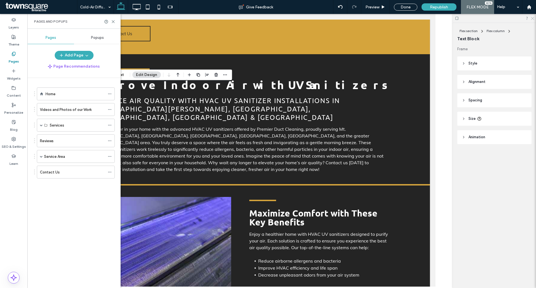
click at [530, 19] on icon at bounding box center [532, 18] width 4 height 4
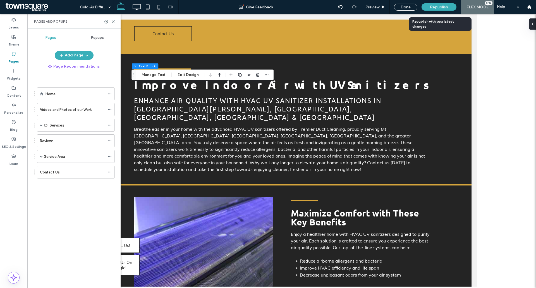
click at [427, 6] on div "Republish" at bounding box center [438, 6] width 35 height 7
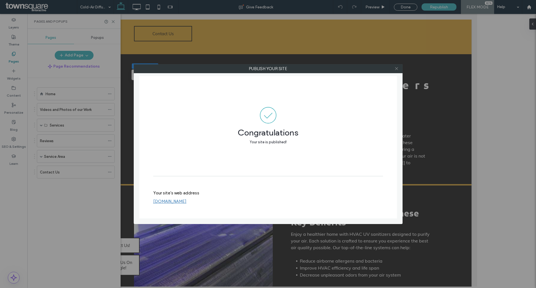
click at [396, 68] on icon at bounding box center [396, 68] width 4 height 4
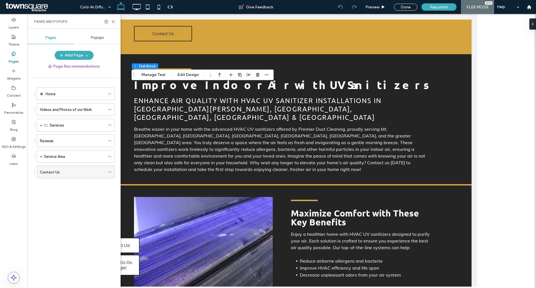
click at [77, 174] on div "Contact Us" at bounding box center [72, 172] width 65 height 6
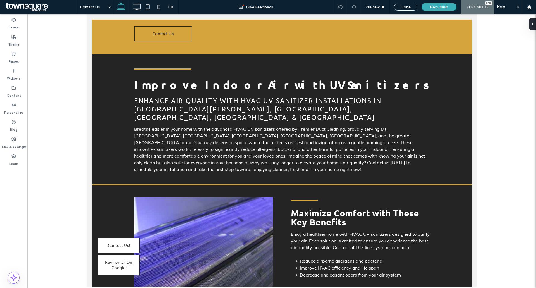
type input "**"
click at [370, 98] on button "Content" at bounding box center [367, 96] width 23 height 7
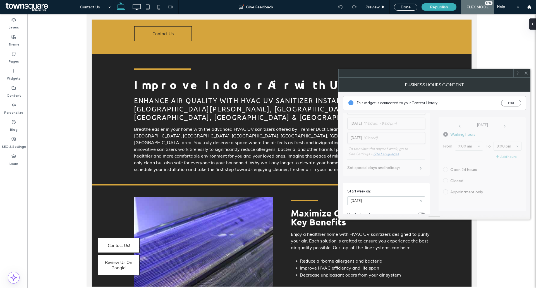
scroll to position [56, 0]
click at [505, 105] on button "Edit" at bounding box center [511, 103] width 20 height 7
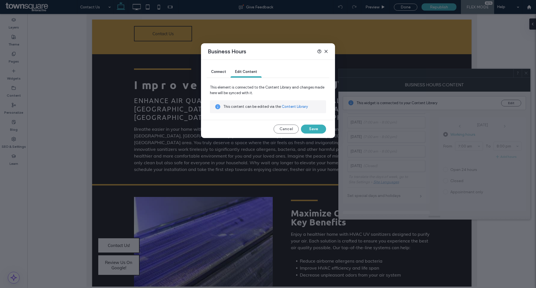
click at [296, 107] on link "Content Library" at bounding box center [295, 107] width 26 height 6
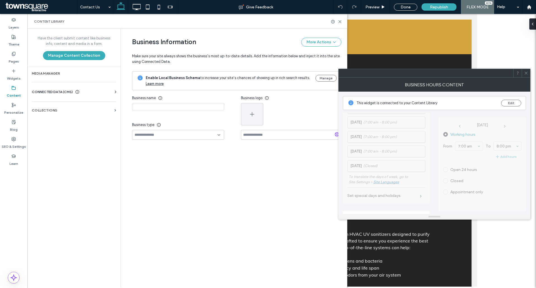
type input "**********"
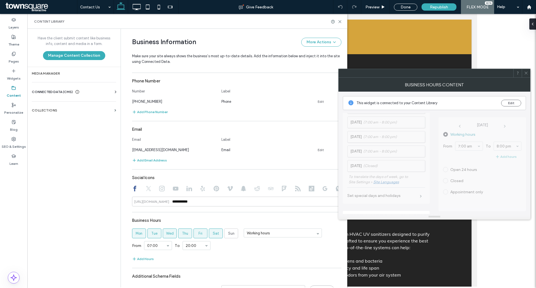
scroll to position [197, 0]
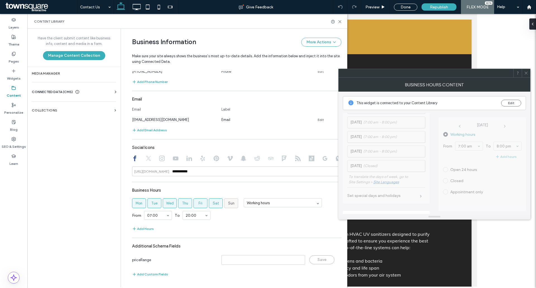
click at [233, 200] on label "Sun" at bounding box center [231, 203] width 14 height 10
click at [341, 21] on icon at bounding box center [340, 22] width 4 height 4
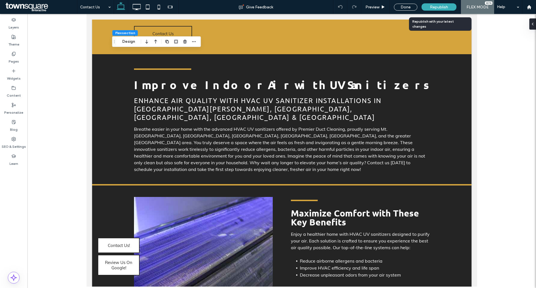
click at [439, 6] on span "Republish" at bounding box center [439, 7] width 18 height 5
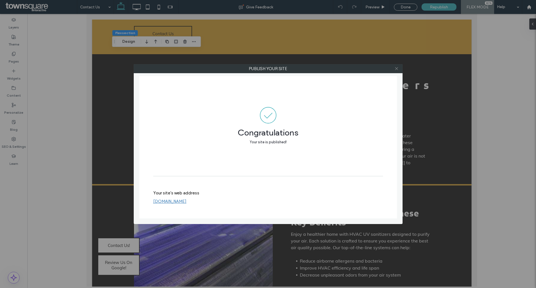
click at [397, 69] on use at bounding box center [396, 68] width 3 height 3
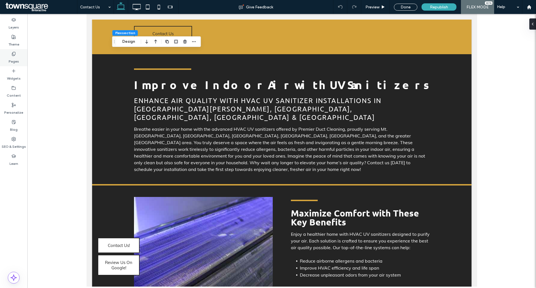
click at [14, 60] on label "Pages" at bounding box center [14, 60] width 10 height 8
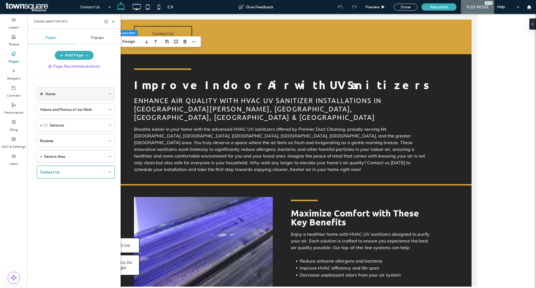
click at [86, 97] on div "Home" at bounding box center [74, 94] width 59 height 12
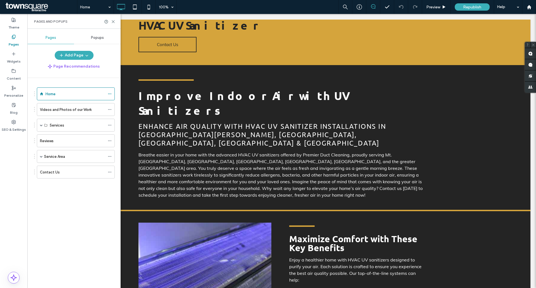
click at [113, 21] on icon at bounding box center [113, 22] width 4 height 4
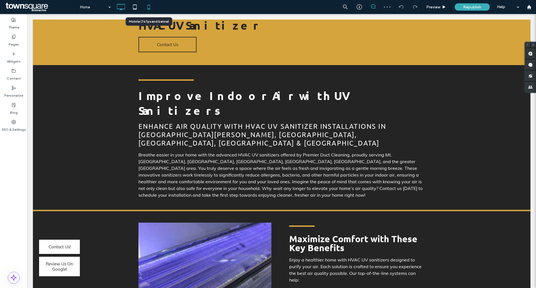
click at [145, 4] on icon at bounding box center [148, 6] width 11 height 11
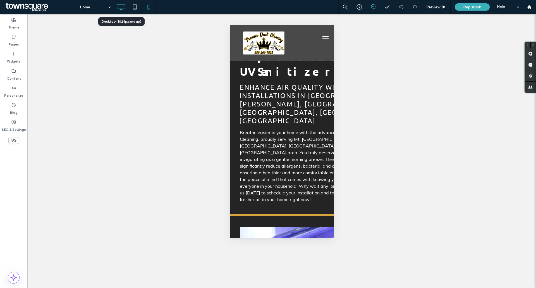
click at [123, 4] on use at bounding box center [121, 7] width 8 height 6
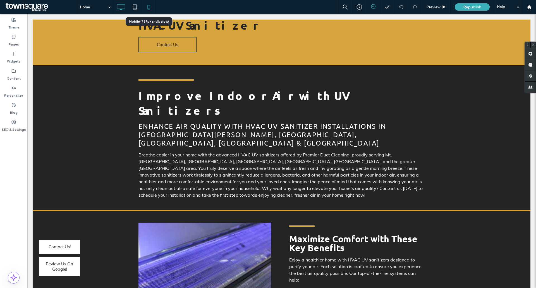
click at [153, 9] on icon at bounding box center [148, 6] width 11 height 11
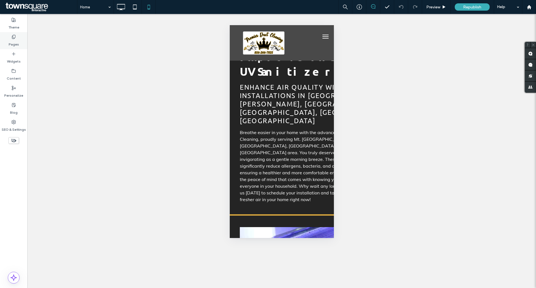
click at [23, 39] on div "Pages" at bounding box center [13, 40] width 27 height 17
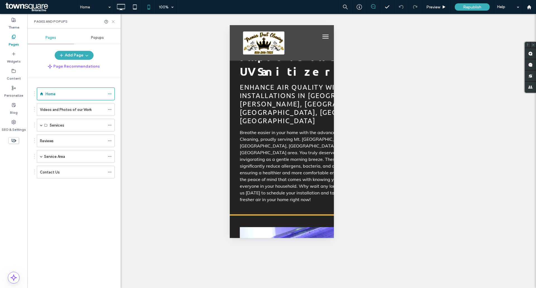
click at [114, 23] on icon at bounding box center [113, 22] width 4 height 4
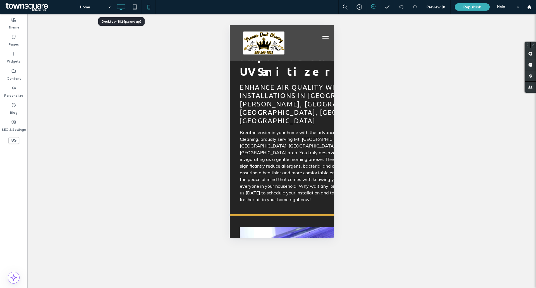
click at [119, 1] on icon at bounding box center [120, 6] width 11 height 11
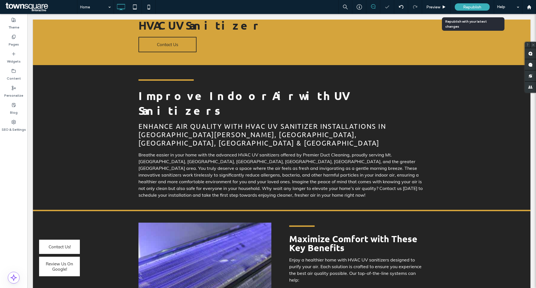
click at [472, 4] on div "Republish" at bounding box center [472, 6] width 35 height 7
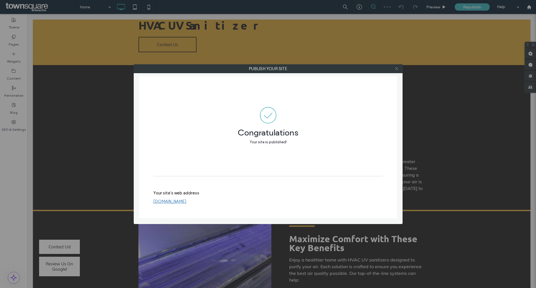
click at [396, 68] on use at bounding box center [396, 68] width 3 height 3
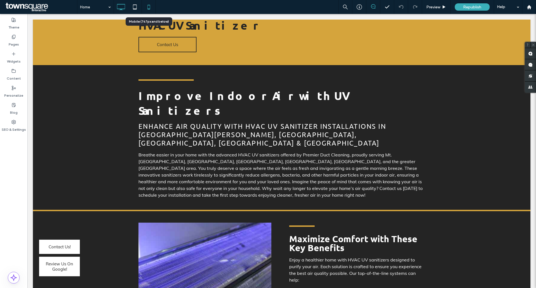
click at [150, 6] on icon at bounding box center [148, 6] width 11 height 11
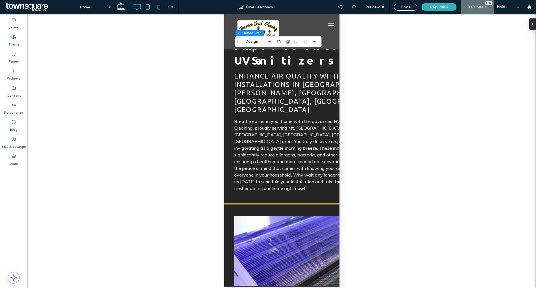
click at [134, 6] on icon at bounding box center [136, 6] width 11 height 11
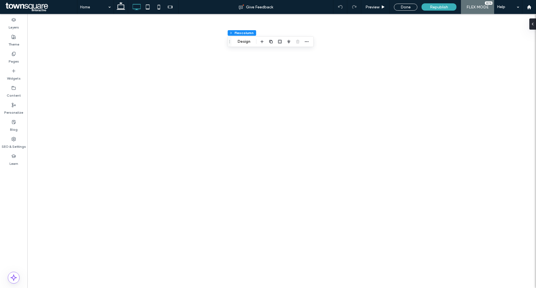
type input "****"
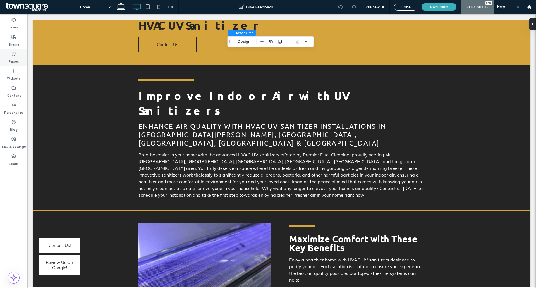
click at [6, 59] on div "Pages" at bounding box center [13, 57] width 27 height 17
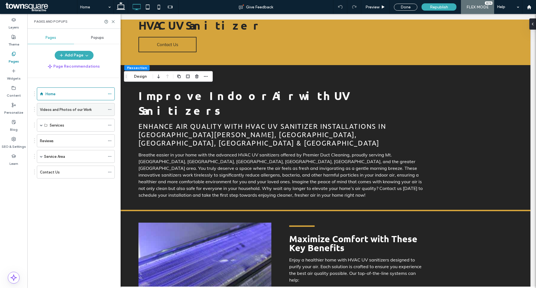
click at [53, 108] on label "Videos and Photos of our Work" at bounding box center [66, 110] width 52 height 10
click at [0, 0] on div at bounding box center [0, 0] width 0 height 0
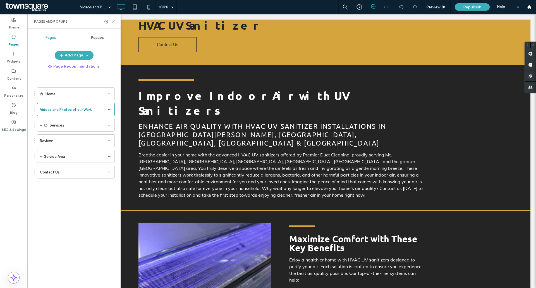
click at [113, 21] on icon at bounding box center [113, 22] width 4 height 4
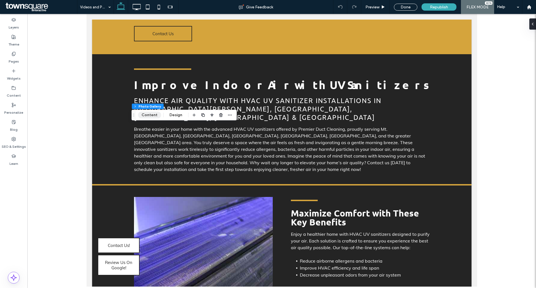
click at [154, 115] on button "Content" at bounding box center [149, 115] width 23 height 7
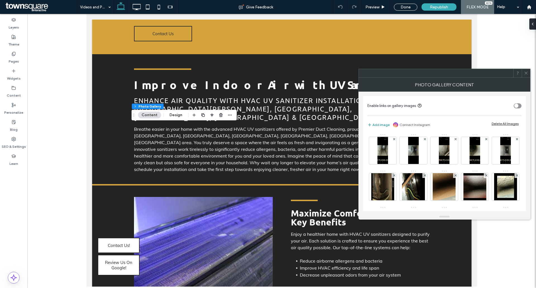
click at [376, 124] on button "Add image" at bounding box center [378, 124] width 22 height 7
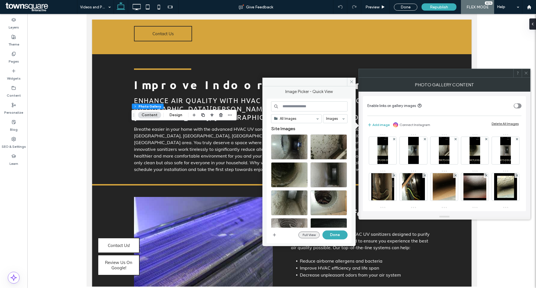
click at [304, 235] on button "Full View" at bounding box center [308, 234] width 21 height 7
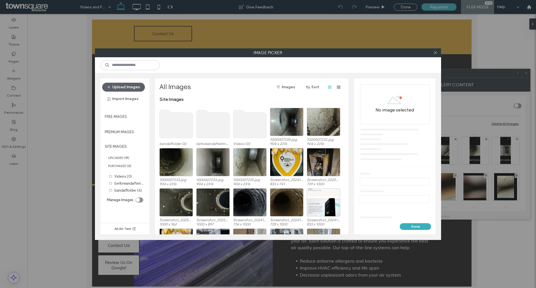
click at [176, 135] on use at bounding box center [176, 124] width 33 height 28
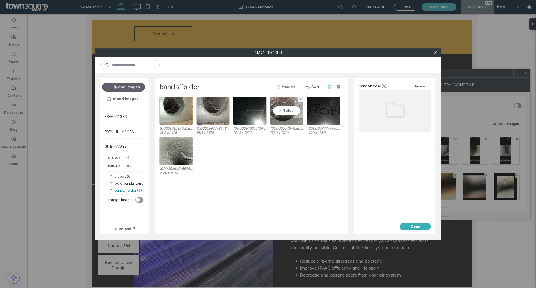
click at [287, 108] on div "Select" at bounding box center [286, 111] width 33 height 28
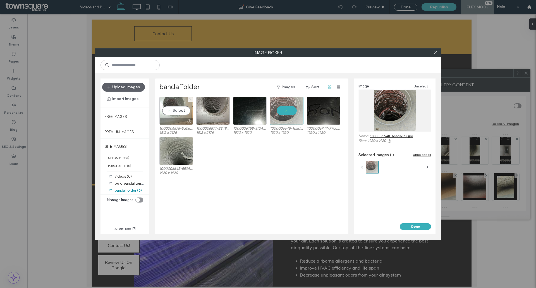
click at [175, 106] on div "Select" at bounding box center [175, 111] width 33 height 28
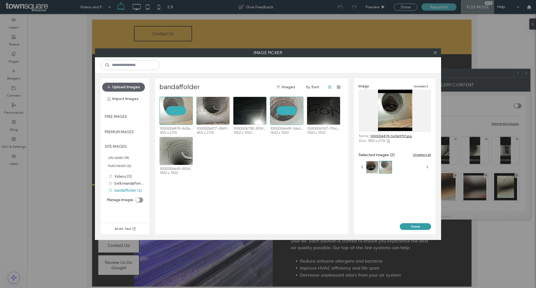
click at [420, 225] on button "Done" at bounding box center [415, 226] width 31 height 7
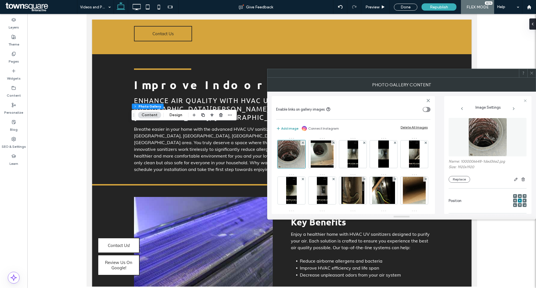
click at [297, 128] on button "Add image" at bounding box center [287, 128] width 22 height 7
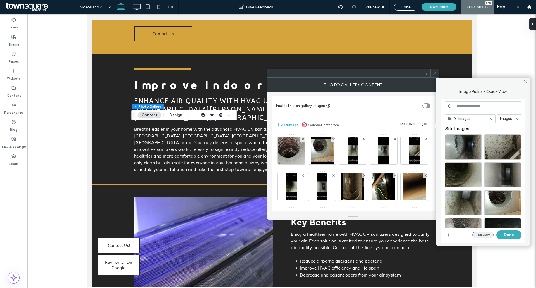
click at [475, 234] on button "Full View" at bounding box center [482, 234] width 21 height 7
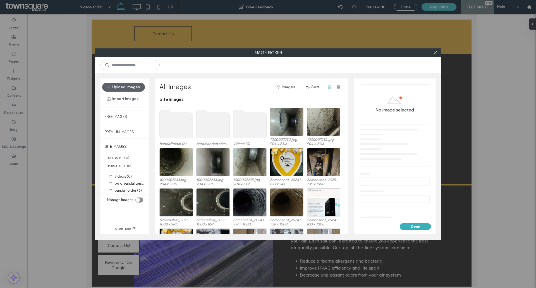
click at [203, 120] on use at bounding box center [212, 124] width 33 height 28
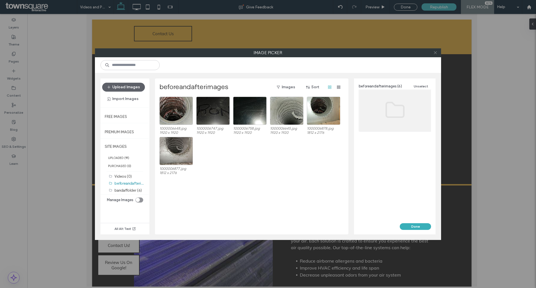
click at [436, 53] on use at bounding box center [435, 52] width 3 height 3
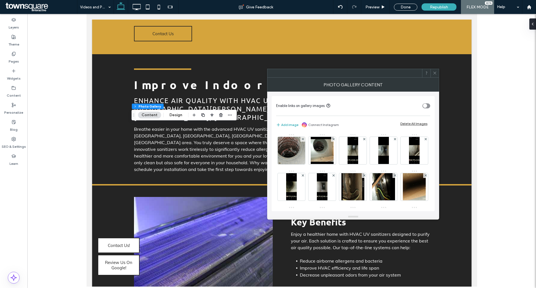
click at [435, 74] on icon at bounding box center [435, 73] width 4 height 4
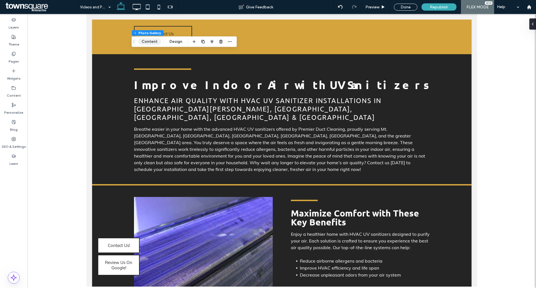
click at [150, 41] on button "Content" at bounding box center [149, 41] width 23 height 7
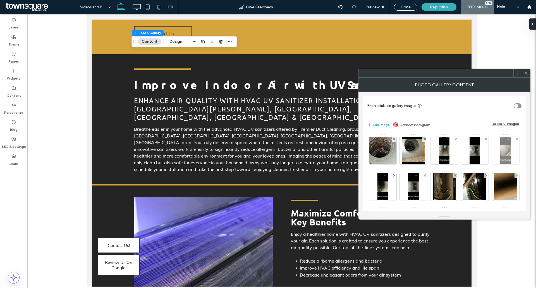
click at [500, 164] on img at bounding box center [505, 150] width 11 height 27
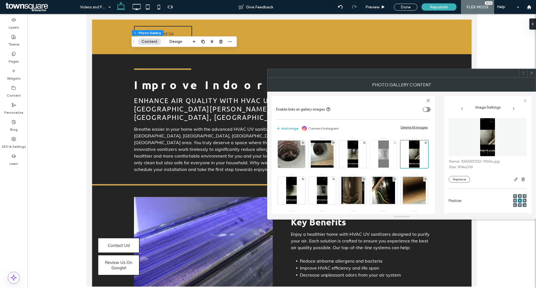
click at [381, 158] on img at bounding box center [383, 153] width 11 height 27
click at [305, 191] on div at bounding box center [291, 190] width 27 height 27
click at [336, 190] on div at bounding box center [321, 190] width 27 height 27
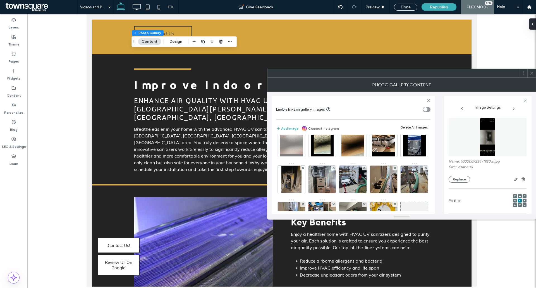
scroll to position [28, 0]
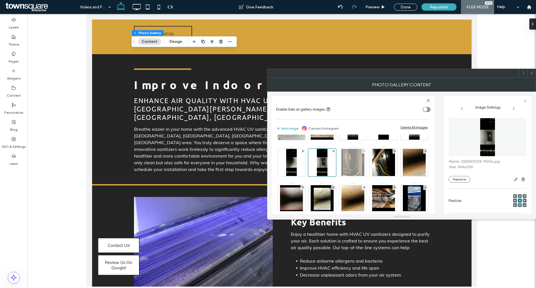
click at [364, 156] on img at bounding box center [352, 162] width 23 height 27
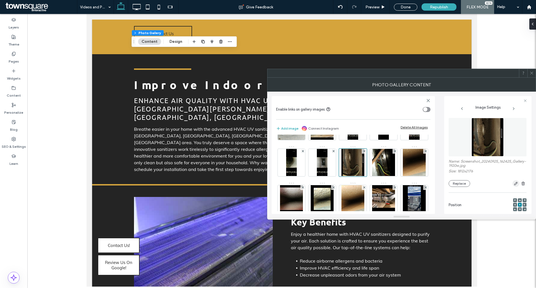
click at [517, 187] on span "button" at bounding box center [515, 183] width 7 height 7
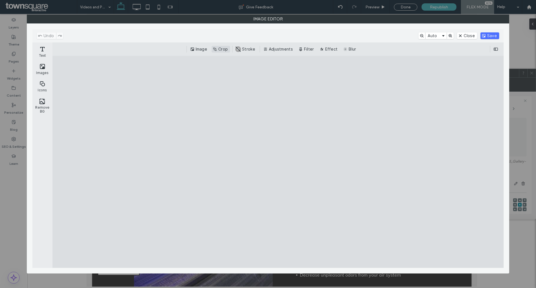
click at [224, 50] on button "Crop" at bounding box center [221, 49] width 18 height 7
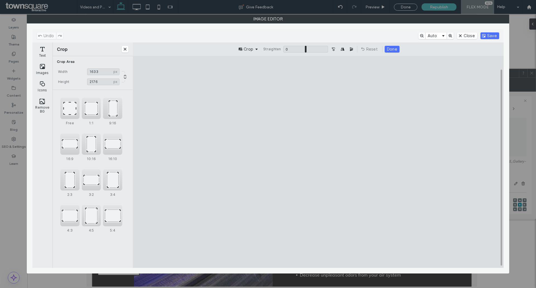
drag, startPoint x: 388, startPoint y: 163, endPoint x: 374, endPoint y: 162, distance: 14.0
click at [318, 162] on cesdk-canvas "Editor canvas" at bounding box center [318, 162] width 0 height 0
type input "****"
drag, startPoint x: 255, startPoint y: 161, endPoint x: 262, endPoint y: 161, distance: 6.7
click at [318, 162] on cesdk-canvas "Editor canvas" at bounding box center [318, 162] width 0 height 0
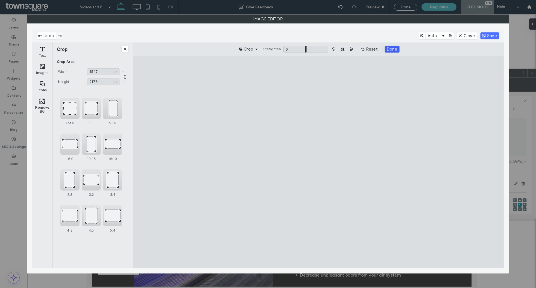
click at [390, 49] on button "Done" at bounding box center [392, 49] width 15 height 7
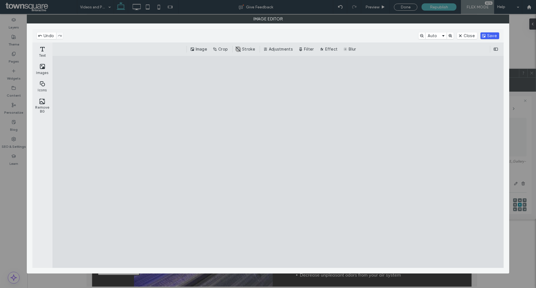
click at [486, 33] on button "Save" at bounding box center [489, 35] width 19 height 7
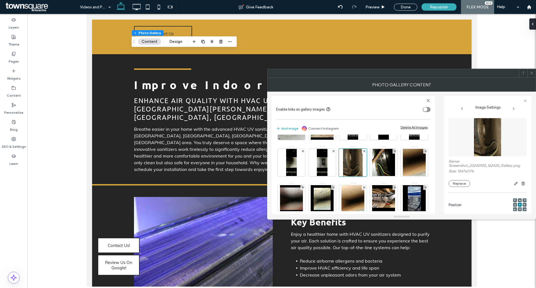
click at [533, 70] on span at bounding box center [531, 73] width 4 height 8
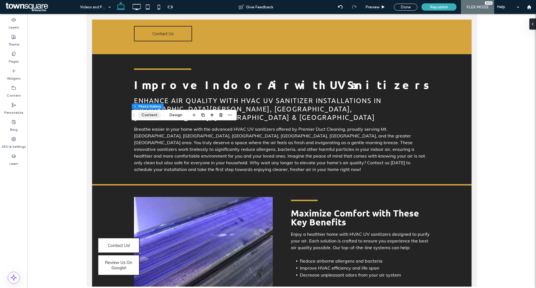
click at [154, 115] on button "Content" at bounding box center [149, 115] width 23 height 7
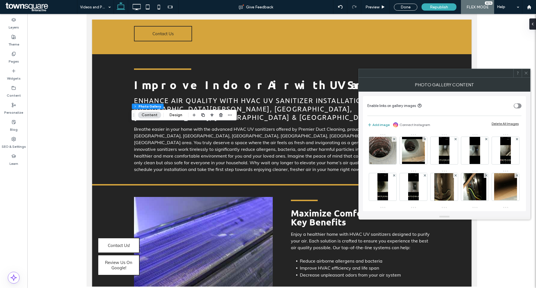
click at [377, 123] on button "Add image" at bounding box center [378, 124] width 22 height 7
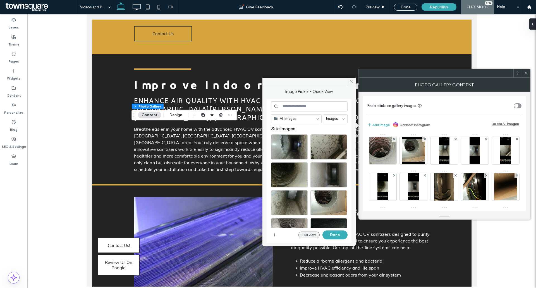
click at [307, 234] on button "Full View" at bounding box center [308, 234] width 21 height 7
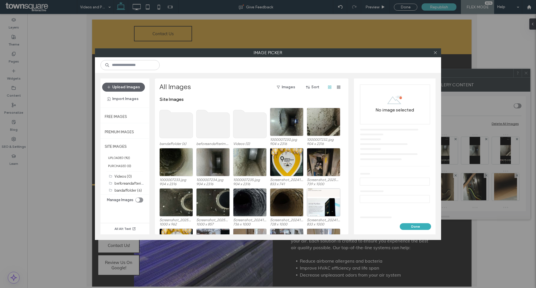
click at [258, 126] on use at bounding box center [249, 124] width 33 height 28
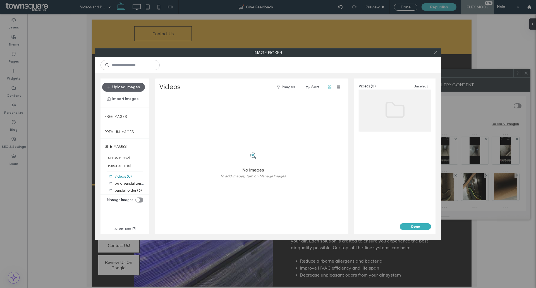
click at [437, 53] on icon at bounding box center [435, 53] width 4 height 4
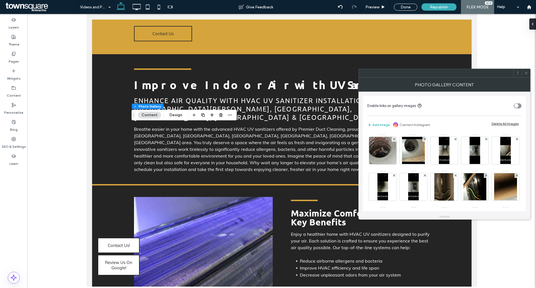
click at [157, 116] on button "Content" at bounding box center [149, 115] width 23 height 7
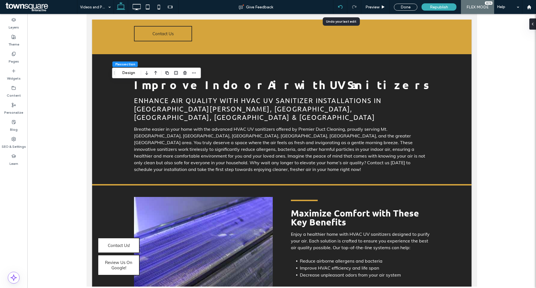
click at [342, 8] on icon at bounding box center [340, 7] width 4 height 4
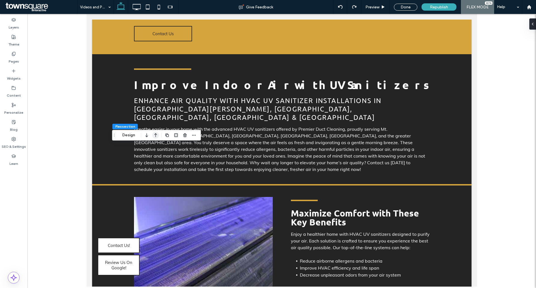
click at [156, 137] on icon "button" at bounding box center [155, 135] width 7 height 10
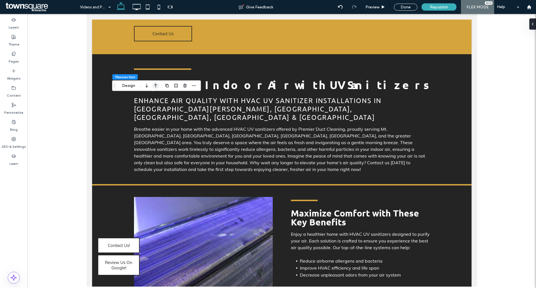
click at [155, 86] on icon "button" at bounding box center [155, 86] width 7 height 10
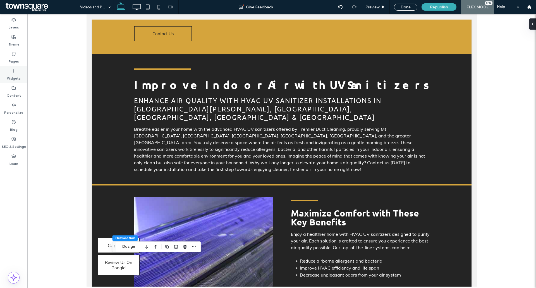
click at [17, 71] on div "Widgets" at bounding box center [13, 74] width 27 height 17
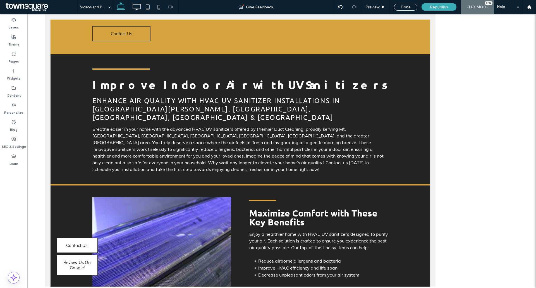
type input "******"
type input "**"
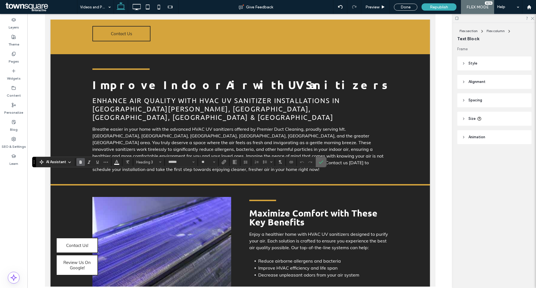
click at [323, 161] on label "Confirm" at bounding box center [321, 162] width 8 height 10
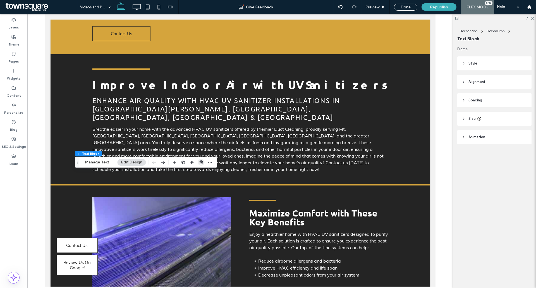
click at [199, 162] on icon "button" at bounding box center [201, 162] width 4 height 4
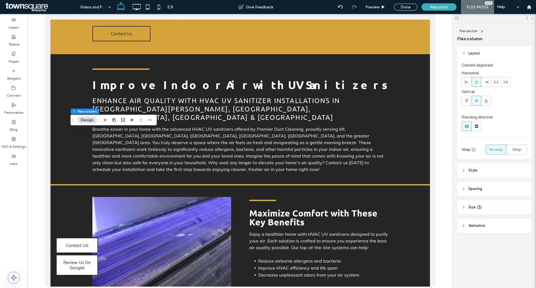
click at [532, 19] on use at bounding box center [532, 18] width 3 height 3
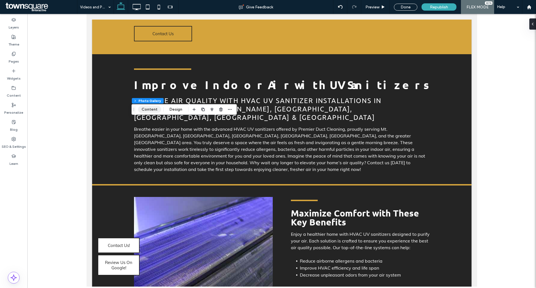
click at [152, 109] on button "Content" at bounding box center [149, 109] width 23 height 7
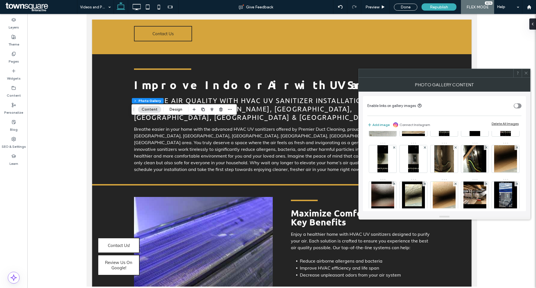
click at [379, 125] on button "Add image" at bounding box center [378, 124] width 22 height 7
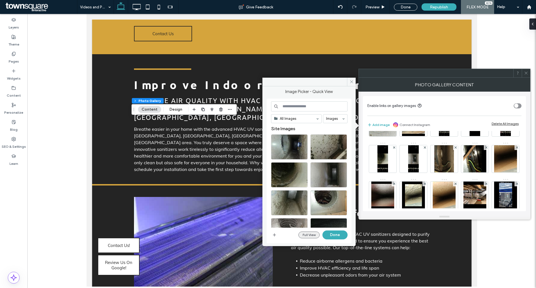
click at [316, 234] on button "Full View" at bounding box center [308, 234] width 21 height 7
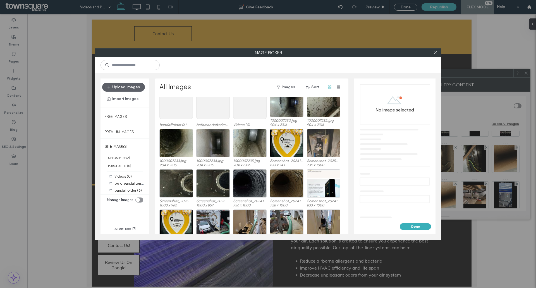
scroll to position [34, 0]
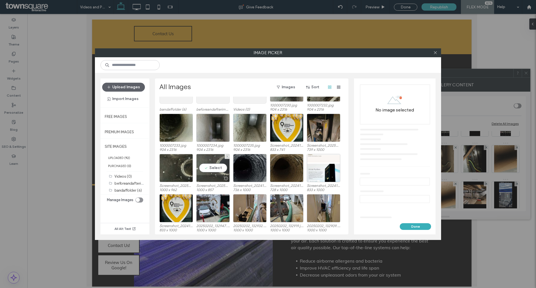
click at [221, 163] on div "Select" at bounding box center [212, 168] width 33 height 28
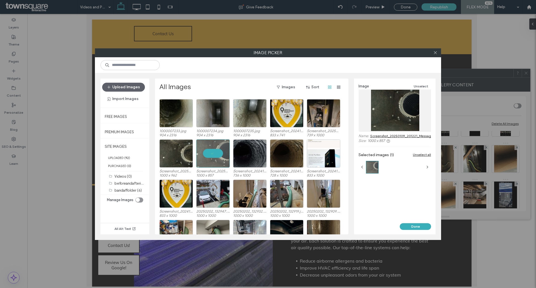
scroll to position [62, 0]
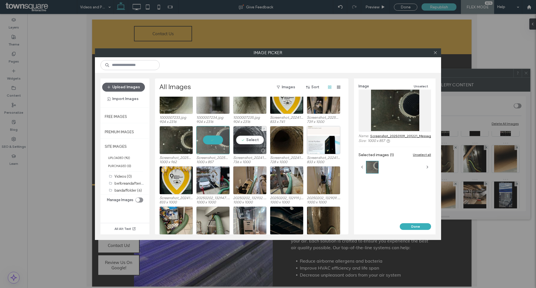
click at [254, 143] on div "Select" at bounding box center [249, 140] width 33 height 28
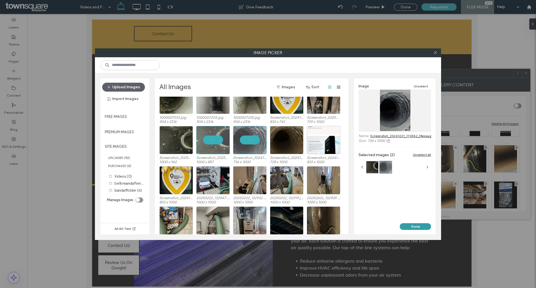
click at [414, 224] on button "Done" at bounding box center [415, 226] width 31 height 7
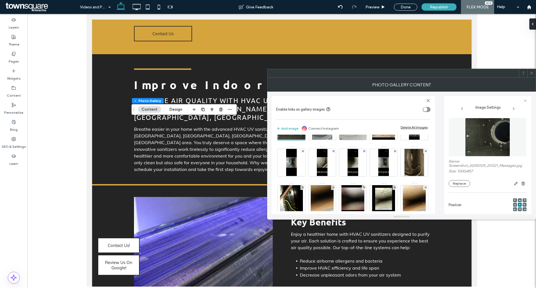
click at [530, 75] on icon at bounding box center [531, 73] width 4 height 4
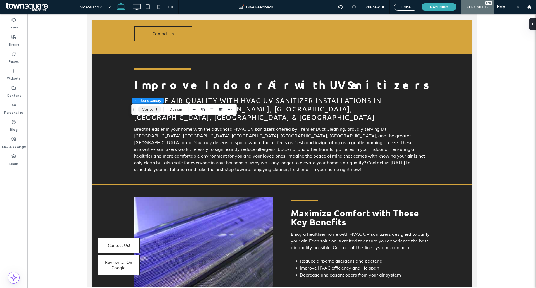
click at [154, 111] on button "Content" at bounding box center [149, 109] width 23 height 7
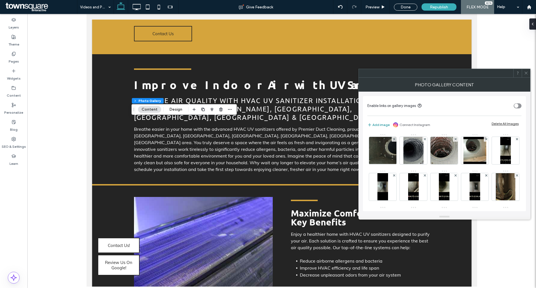
click at [380, 126] on button "Add image" at bounding box center [378, 124] width 22 height 7
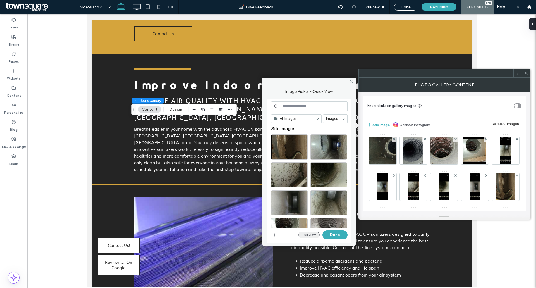
click at [312, 235] on button "Full View" at bounding box center [308, 234] width 21 height 7
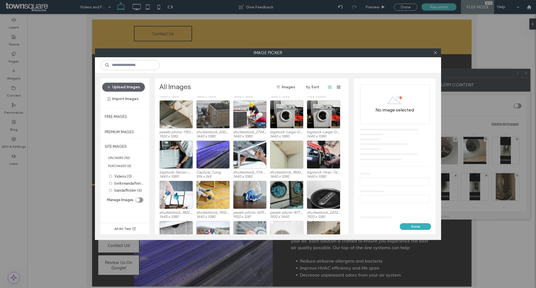
scroll to position [0, 0]
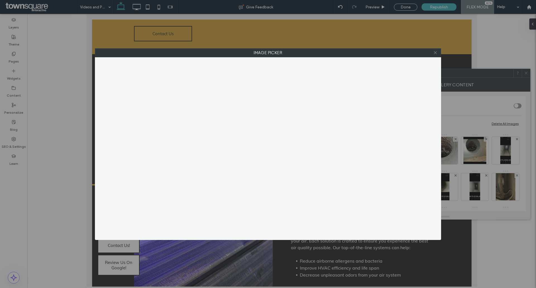
click at [436, 52] on icon at bounding box center [435, 53] width 4 height 4
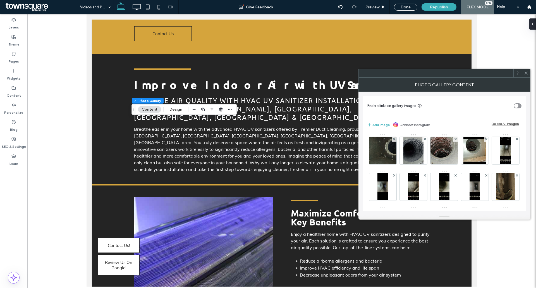
click at [527, 71] on icon at bounding box center [526, 73] width 4 height 4
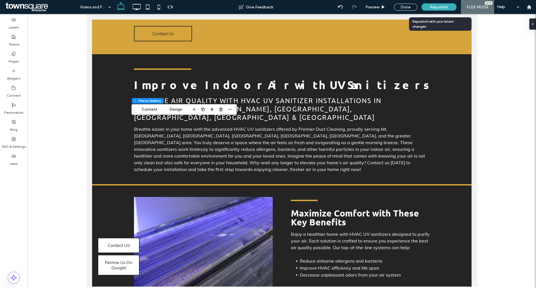
click at [434, 6] on span "Republish" at bounding box center [439, 7] width 18 height 5
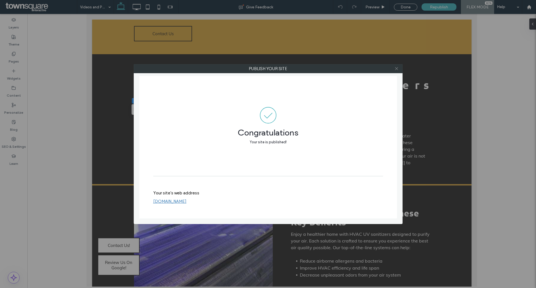
click at [397, 66] on icon at bounding box center [396, 68] width 4 height 4
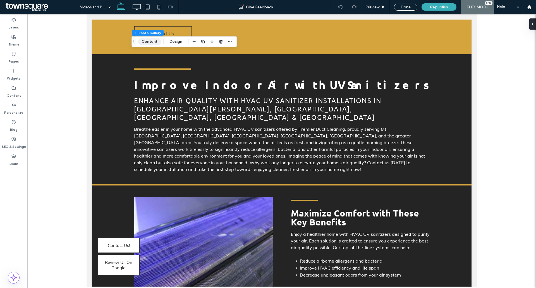
click at [145, 40] on button "Content" at bounding box center [149, 41] width 23 height 7
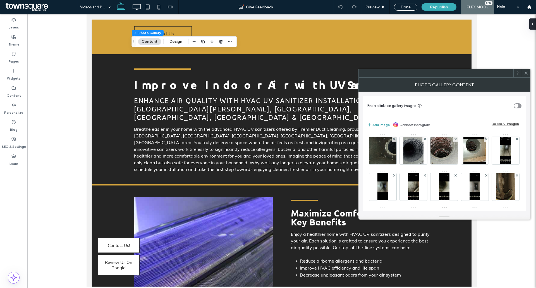
click at [383, 122] on button "Add image" at bounding box center [378, 124] width 22 height 7
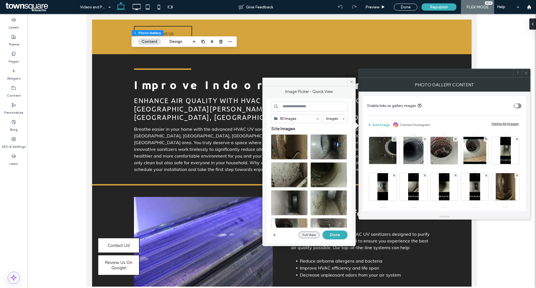
click at [311, 232] on button "Full View" at bounding box center [308, 234] width 21 height 7
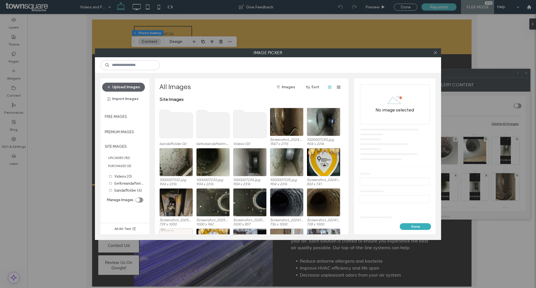
click at [207, 128] on use at bounding box center [212, 124] width 33 height 28
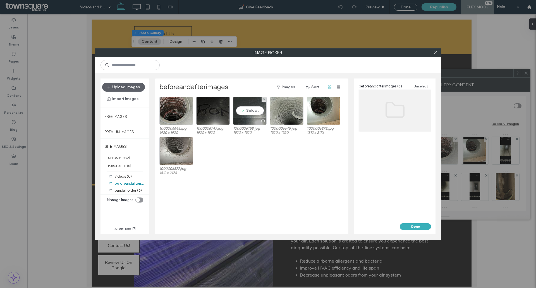
click at [254, 109] on div "Select" at bounding box center [249, 111] width 33 height 28
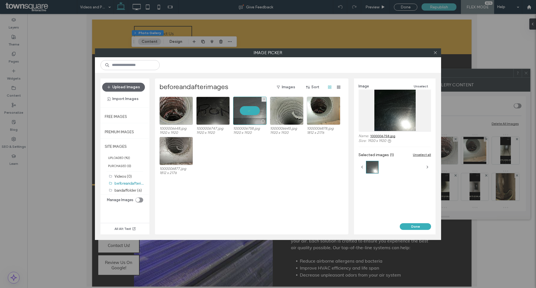
click at [246, 110] on div at bounding box center [249, 111] width 33 height 28
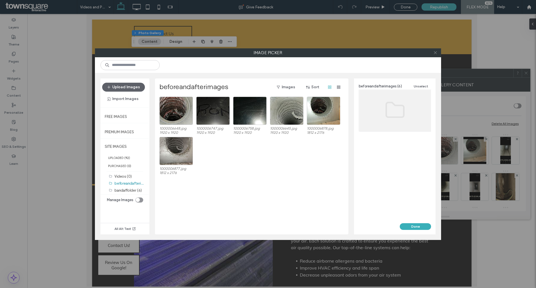
click at [434, 52] on icon at bounding box center [435, 53] width 4 height 4
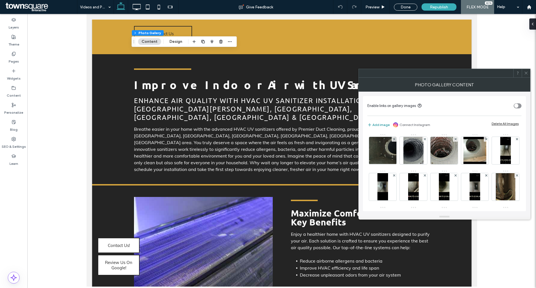
click at [377, 124] on button "Add image" at bounding box center [378, 124] width 22 height 7
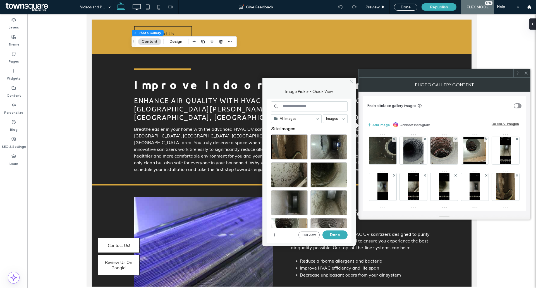
click at [351, 81] on icon at bounding box center [351, 82] width 4 height 4
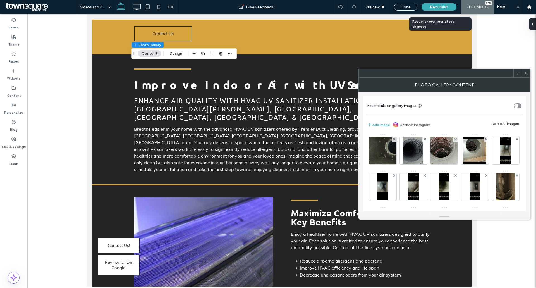
click at [440, 4] on div "Republish" at bounding box center [438, 6] width 35 height 7
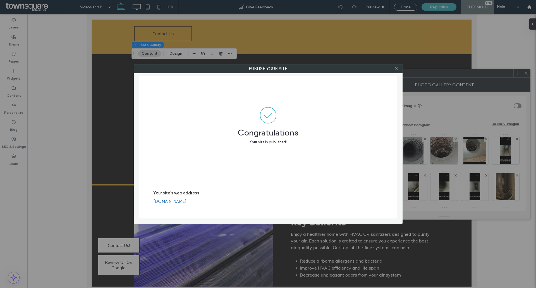
click at [394, 69] on icon at bounding box center [396, 68] width 4 height 4
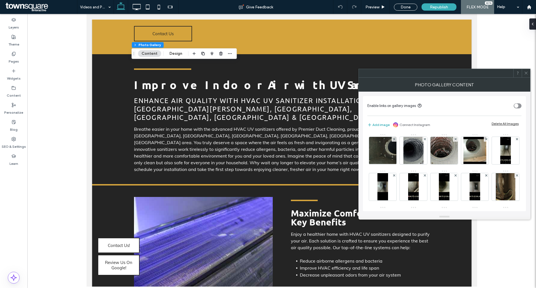
click at [527, 73] on icon at bounding box center [526, 73] width 4 height 4
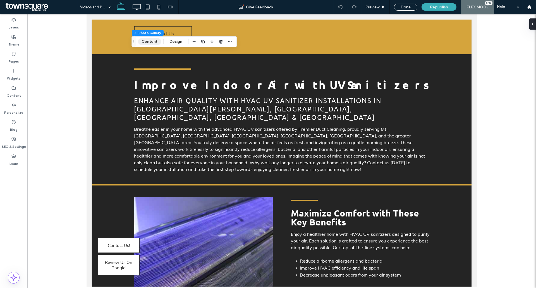
click at [145, 40] on button "Content" at bounding box center [149, 41] width 23 height 7
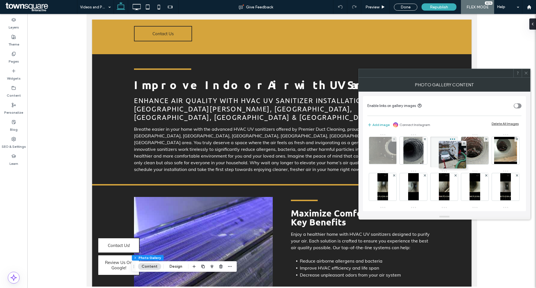
click at [389, 157] on img at bounding box center [383, 150] width 32 height 27
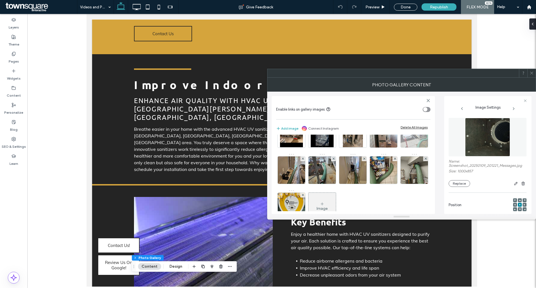
scroll to position [128, 0]
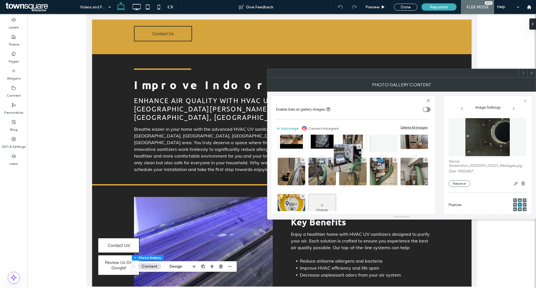
drag, startPoint x: 380, startPoint y: 172, endPoint x: 311, endPoint y: 142, distance: 75.1
click at [311, 142] on div "Image" at bounding box center [353, 118] width 154 height 218
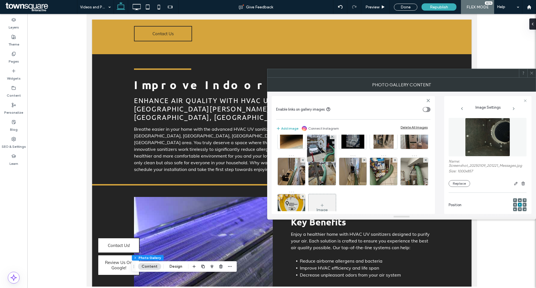
drag, startPoint x: 366, startPoint y: 178, endPoint x: 325, endPoint y: 146, distance: 51.7
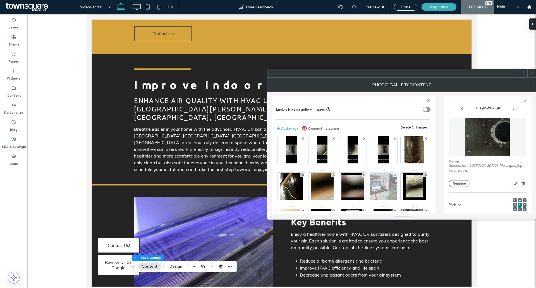
scroll to position [72, 0]
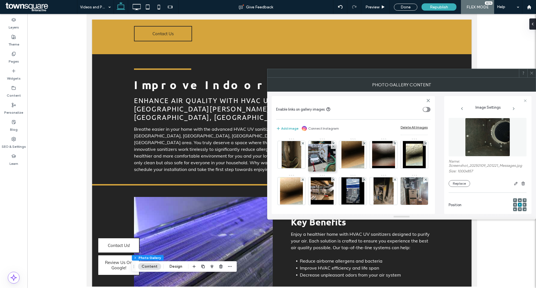
drag, startPoint x: 319, startPoint y: 190, endPoint x: 316, endPoint y: 138, distance: 52.0
click at [400, 132] on div at bounding box center [414, 117] width 28 height 31
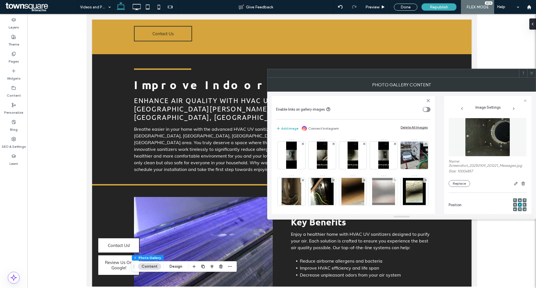
scroll to position [84, 0]
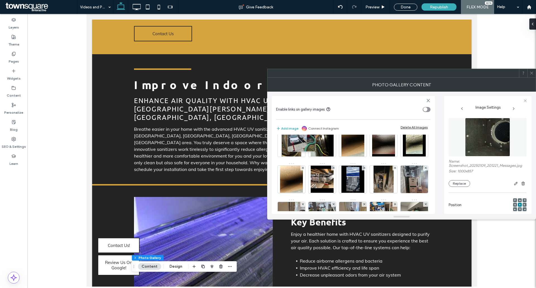
drag, startPoint x: 320, startPoint y: 146, endPoint x: 286, endPoint y: 139, distance: 34.2
click at [370, 123] on div at bounding box center [384, 108] width 28 height 31
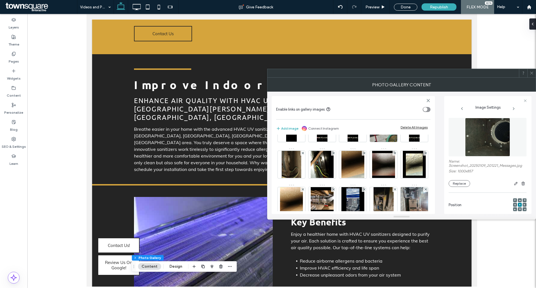
scroll to position [28, 0]
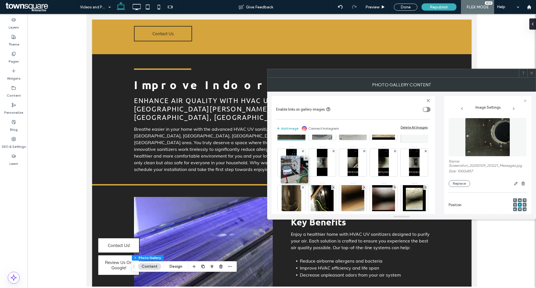
drag, startPoint x: 293, startPoint y: 195, endPoint x: 292, endPoint y: 148, distance: 47.2
click at [400, 140] on div at bounding box center [414, 124] width 28 height 31
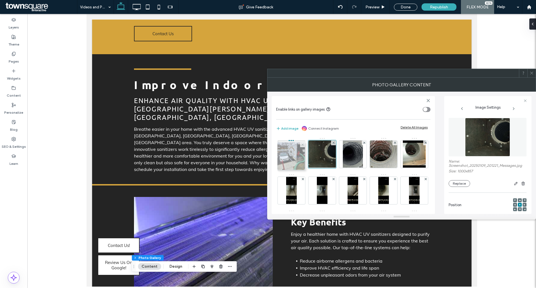
drag, startPoint x: 290, startPoint y: 193, endPoint x: 287, endPoint y: 151, distance: 42.0
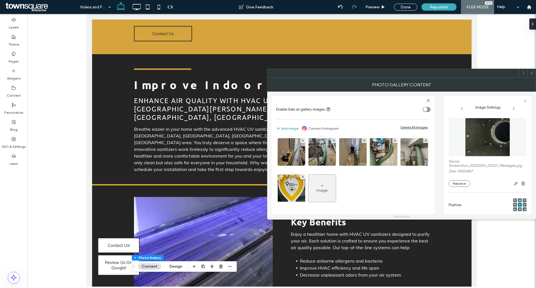
scroll to position [184, 0]
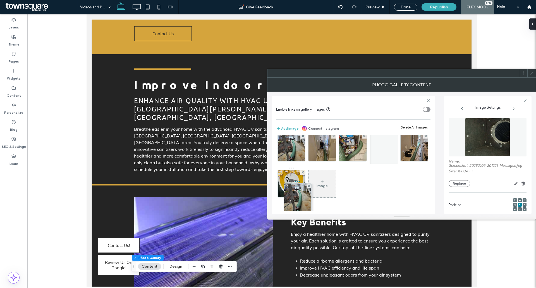
drag, startPoint x: 297, startPoint y: 182, endPoint x: 306, endPoint y: 130, distance: 53.1
click at [306, 130] on div "Enable links on gallery images Add image Connect Instagram Delete All Images Im…" at bounding box center [353, 155] width 163 height 118
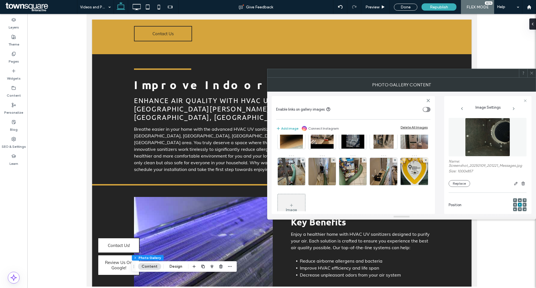
scroll to position [156, 0]
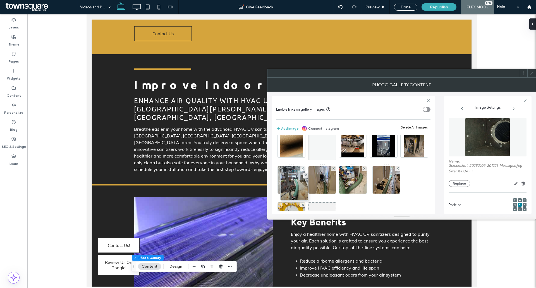
drag, startPoint x: 297, startPoint y: 179, endPoint x: 291, endPoint y: 135, distance: 45.0
click at [293, 132] on div "Enable links on gallery images Add image Connect Instagram Delete All Images Im…" at bounding box center [353, 155] width 163 height 118
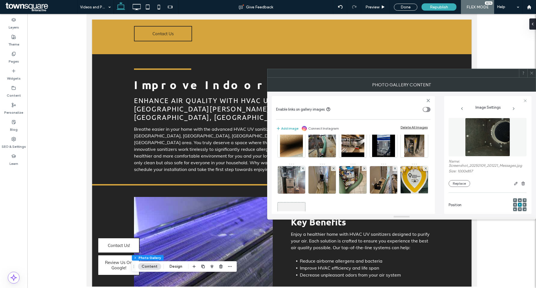
scroll to position [92, 0]
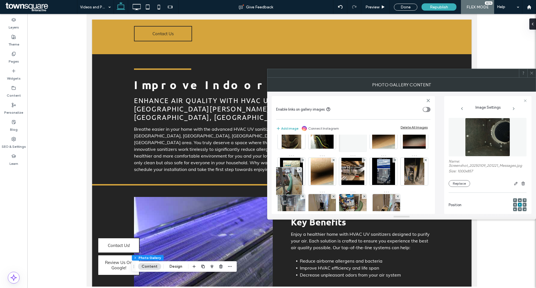
drag, startPoint x: 295, startPoint y: 197, endPoint x: 289, endPoint y: 162, distance: 36.0
click at [339, 152] on div at bounding box center [353, 136] width 28 height 31
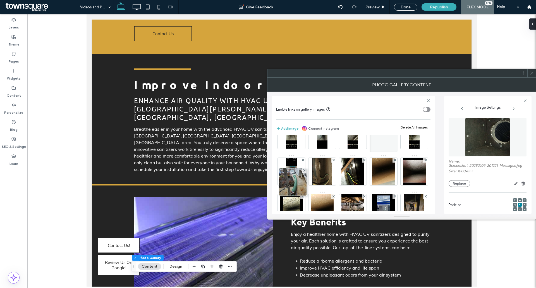
drag, startPoint x: 295, startPoint y: 178, endPoint x: 295, endPoint y: 145, distance: 33.2
click at [295, 145] on div "Image" at bounding box center [353, 191] width 154 height 218
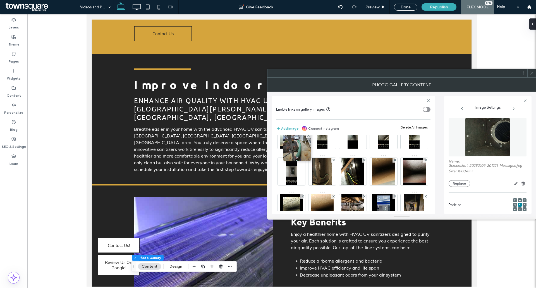
scroll to position [19, 0]
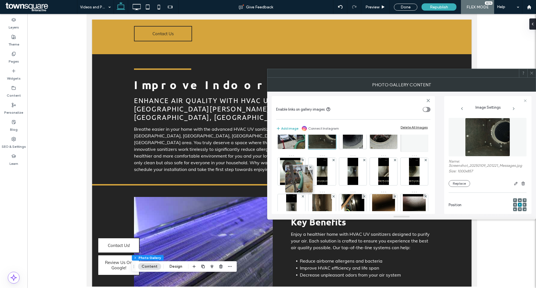
drag, startPoint x: 284, startPoint y: 171, endPoint x: 292, endPoint y: 133, distance: 38.5
click at [292, 133] on div "Enable links on gallery images Add image Connect Instagram Delete All Images Im…" at bounding box center [353, 155] width 163 height 118
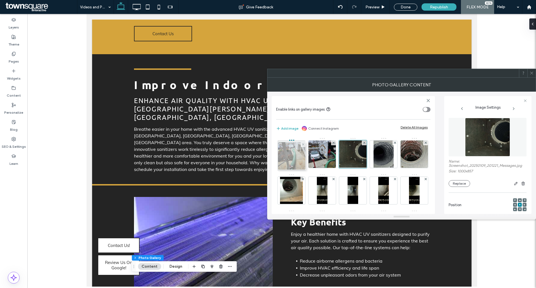
drag, startPoint x: 295, startPoint y: 198, endPoint x: 293, endPoint y: 146, distance: 52.0
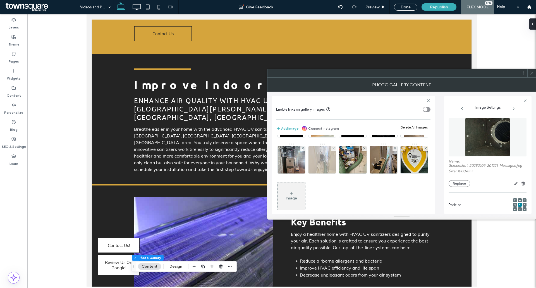
scroll to position [184, 0]
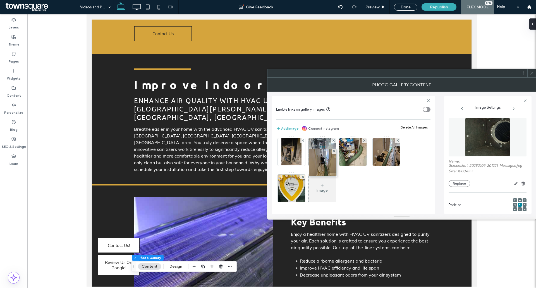
drag, startPoint x: 323, startPoint y: 157, endPoint x: 323, endPoint y: 131, distance: 26.5
click at [323, 131] on div "Enable links on gallery images Add image Connect Instagram Delete All Images Im…" at bounding box center [353, 155] width 163 height 118
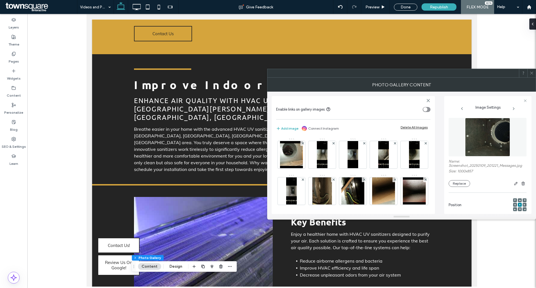
scroll to position [119, 0]
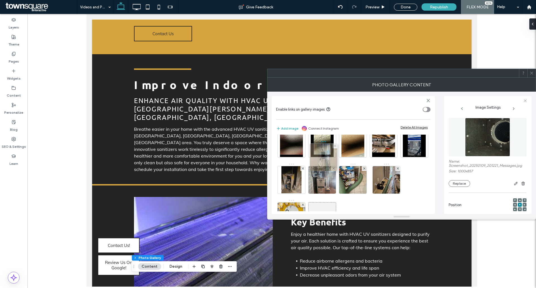
drag, startPoint x: 321, startPoint y: 181, endPoint x: 322, endPoint y: 147, distance: 34.3
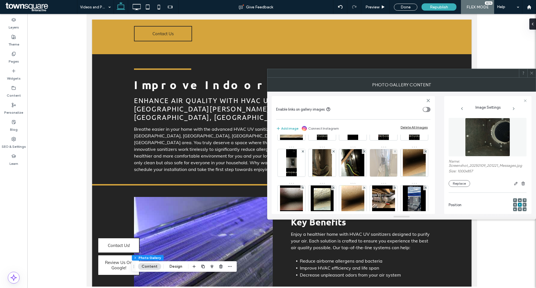
scroll to position [64, 0]
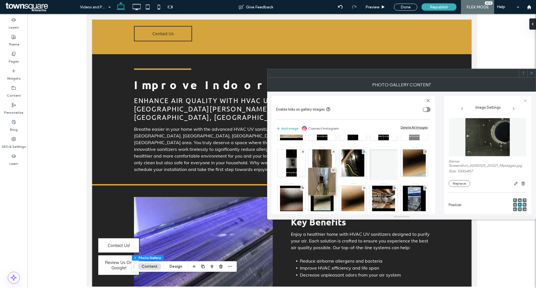
drag, startPoint x: 323, startPoint y: 191, endPoint x: 319, endPoint y: 165, distance: 26.8
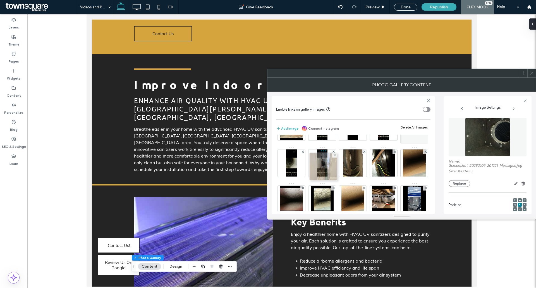
drag, startPoint x: 330, startPoint y: 200, endPoint x: 327, endPoint y: 156, distance: 43.4
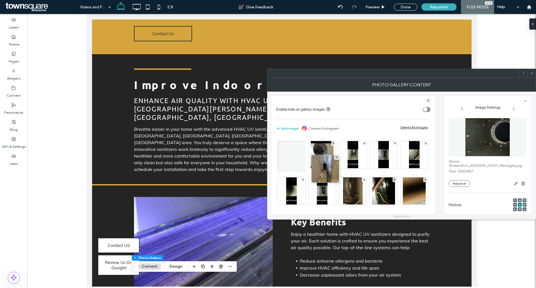
drag, startPoint x: 319, startPoint y: 188, endPoint x: 325, endPoint y: 145, distance: 44.3
click at [305, 145] on div at bounding box center [291, 156] width 28 height 31
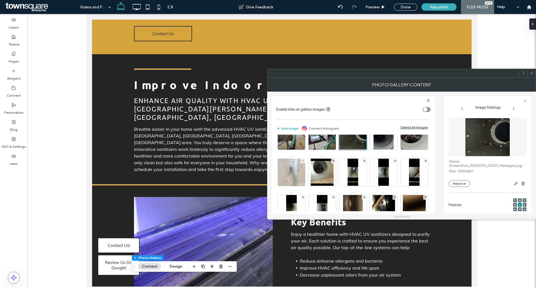
scroll to position [0, 0]
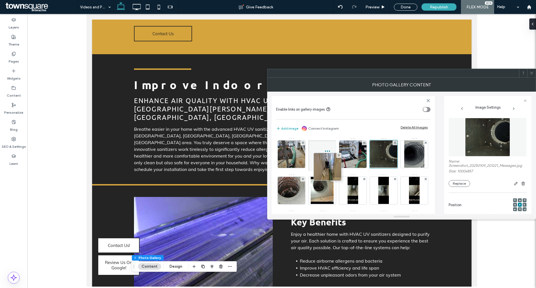
click at [329, 147] on div at bounding box center [322, 155] width 28 height 31
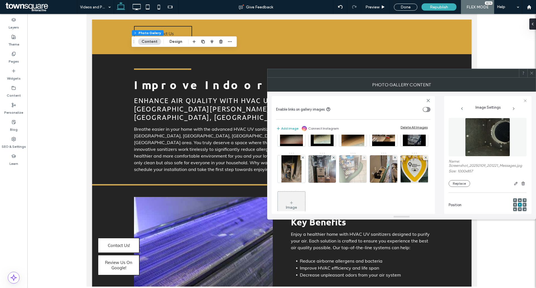
scroll to position [184, 0]
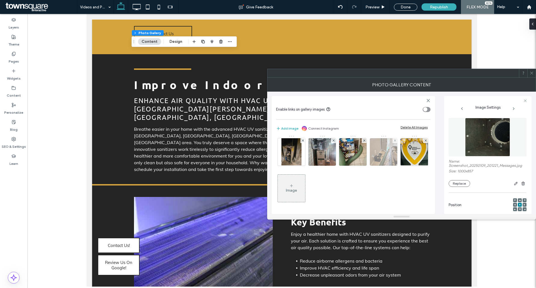
click at [385, 166] on img at bounding box center [383, 151] width 27 height 27
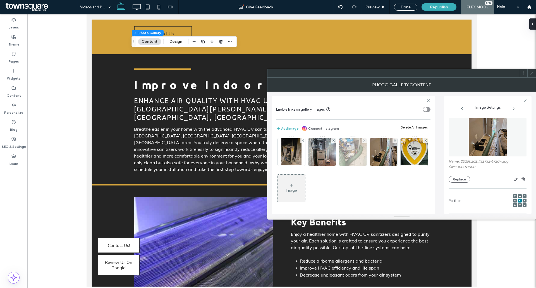
scroll to position [156, 0]
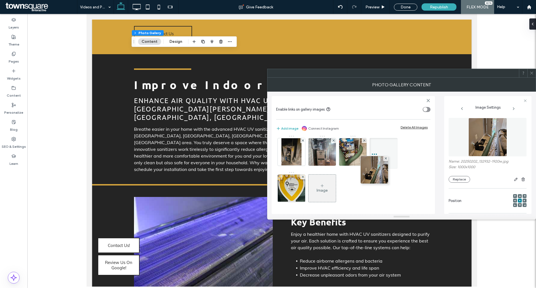
drag, startPoint x: 376, startPoint y: 180, endPoint x: 351, endPoint y: 131, distance: 55.4
click at [351, 130] on div "Enable links on gallery images Add image Connect Instagram Delete All Images Im…" at bounding box center [353, 155] width 163 height 118
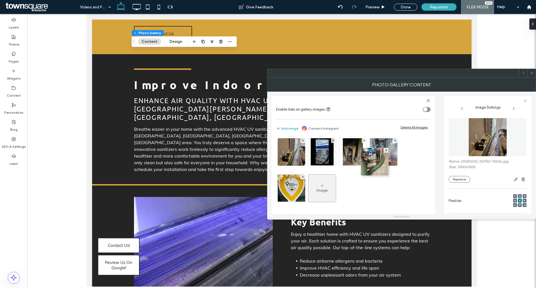
drag, startPoint x: 384, startPoint y: 188, endPoint x: 365, endPoint y: 145, distance: 47.0
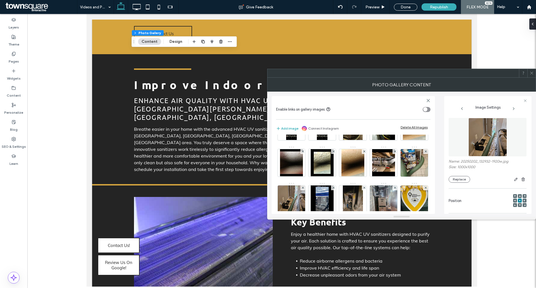
scroll to position [100, 0]
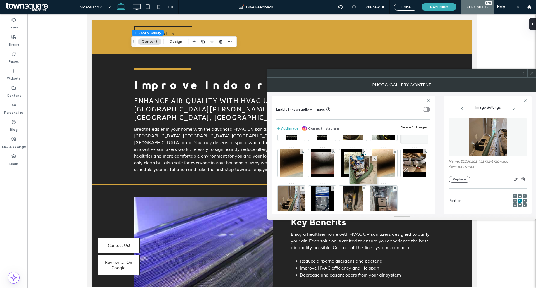
drag, startPoint x: 382, startPoint y: 194, endPoint x: 346, endPoint y: 145, distance: 60.6
click at [346, 145] on div "Image" at bounding box center [353, 146] width 154 height 218
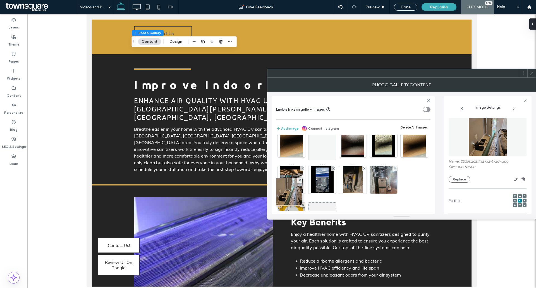
drag, startPoint x: 294, startPoint y: 183, endPoint x: 288, endPoint y: 144, distance: 38.7
click at [288, 144] on div "Image" at bounding box center [353, 127] width 154 height 218
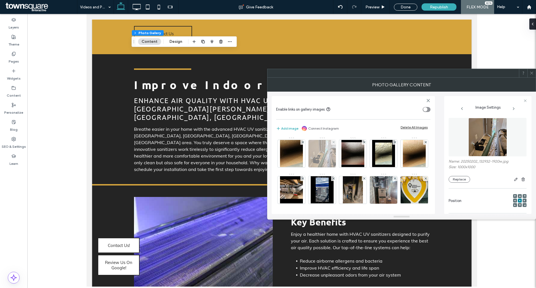
scroll to position [92, 0]
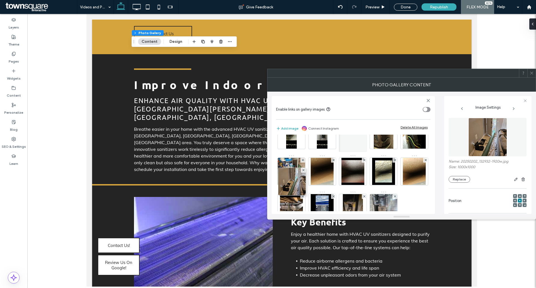
drag, startPoint x: 289, startPoint y: 202, endPoint x: 287, endPoint y: 157, distance: 45.3
click at [339, 152] on div at bounding box center [353, 136] width 28 height 31
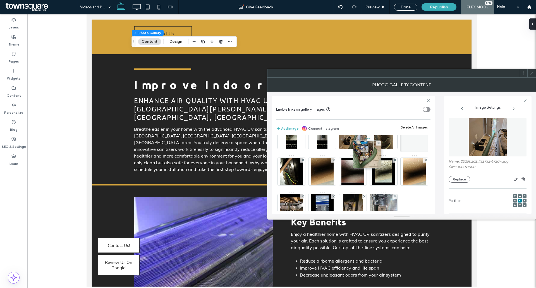
drag, startPoint x: 390, startPoint y: 173, endPoint x: 349, endPoint y: 126, distance: 62.1
click at [351, 126] on div "Enable links on gallery images Add image Connect Instagram Delete All Images Im…" at bounding box center [353, 155] width 163 height 118
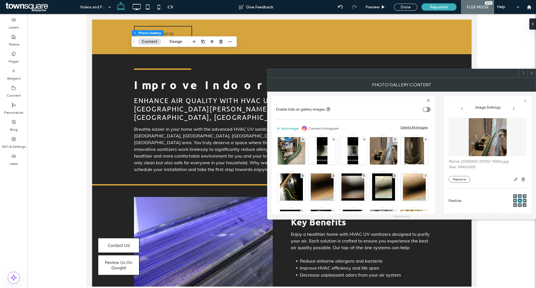
scroll to position [64, 0]
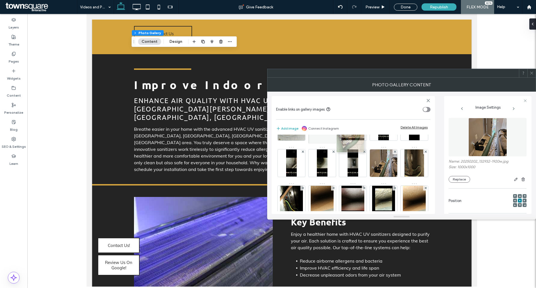
drag, startPoint x: 347, startPoint y: 172, endPoint x: 343, endPoint y: 141, distance: 31.0
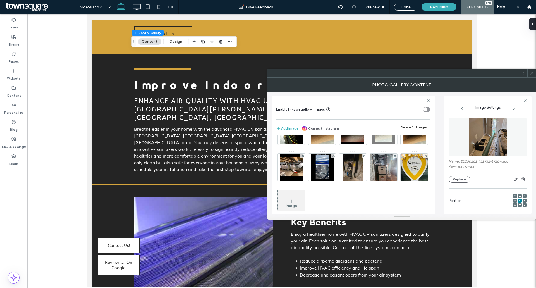
scroll to position [92, 0]
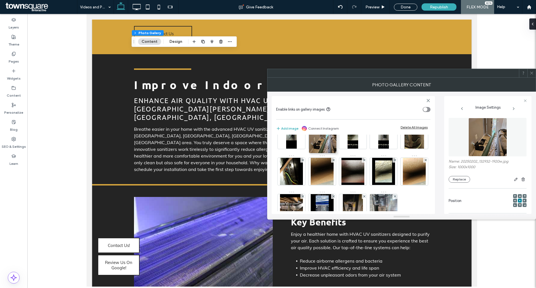
drag, startPoint x: 324, startPoint y: 172, endPoint x: 322, endPoint y: 135, distance: 36.9
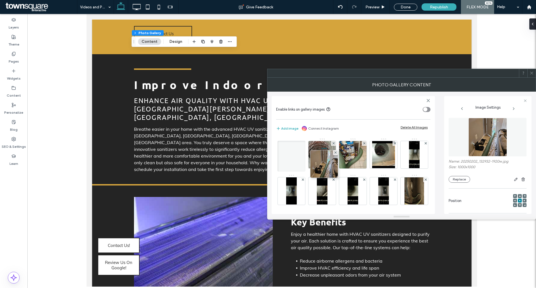
drag, startPoint x: 325, startPoint y: 184, endPoint x: 326, endPoint y: 142, distance: 42.2
click at [305, 142] on div at bounding box center [291, 156] width 28 height 31
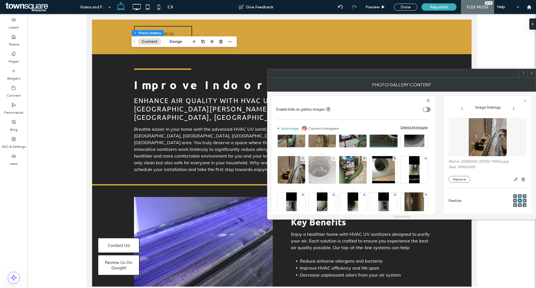
scroll to position [8, 0]
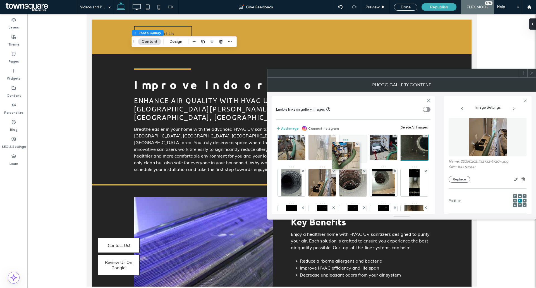
drag, startPoint x: 382, startPoint y: 189, endPoint x: 319, endPoint y: 138, distance: 80.2
click at [319, 138] on div "Image" at bounding box center [353, 239] width 154 height 218
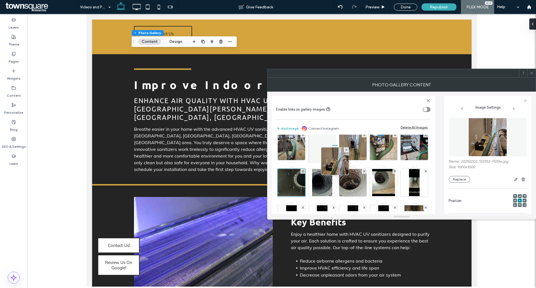
drag, startPoint x: 341, startPoint y: 160, endPoint x: 326, endPoint y: 140, distance: 25.1
click at [326, 140] on div at bounding box center [322, 147] width 28 height 31
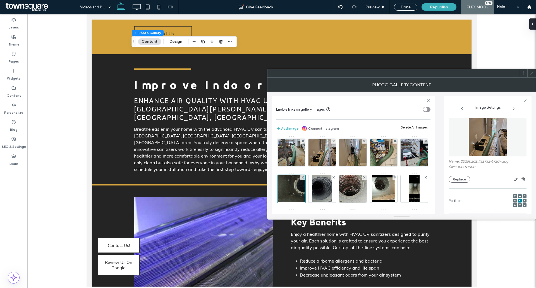
scroll to position [0, 0]
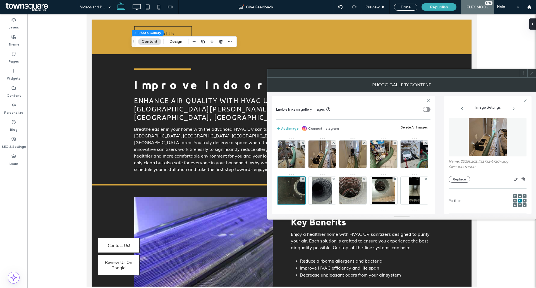
click at [298, 128] on div "Connect Instagram" at bounding box center [318, 128] width 40 height 5
click at [287, 131] on button "Add image" at bounding box center [287, 128] width 22 height 7
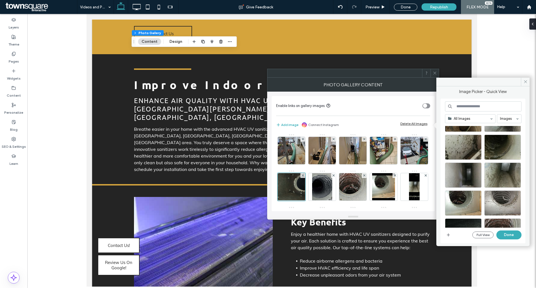
scroll to position [84, 0]
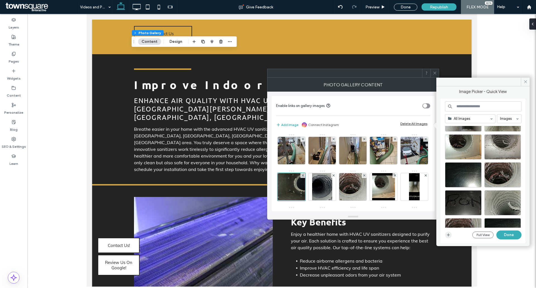
click at [449, 233] on icon "button" at bounding box center [448, 235] width 4 height 4
click at [476, 233] on button "Full View" at bounding box center [482, 234] width 21 height 7
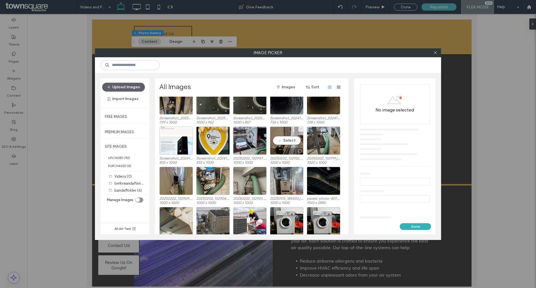
scroll to position [140, 0]
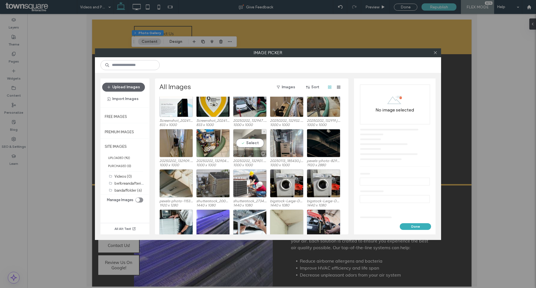
click at [247, 144] on div "Select" at bounding box center [249, 143] width 33 height 28
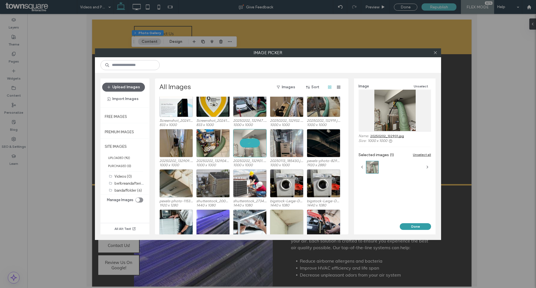
click at [427, 227] on button "Done" at bounding box center [415, 226] width 31 height 7
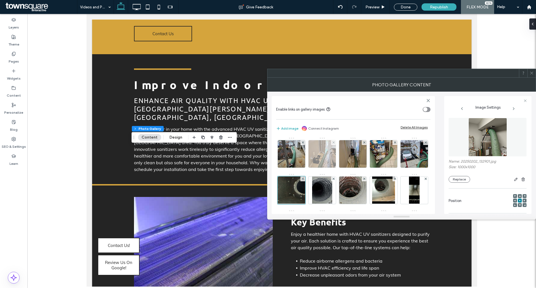
scroll to position [0, 0]
click at [533, 74] on icon at bounding box center [531, 73] width 4 height 4
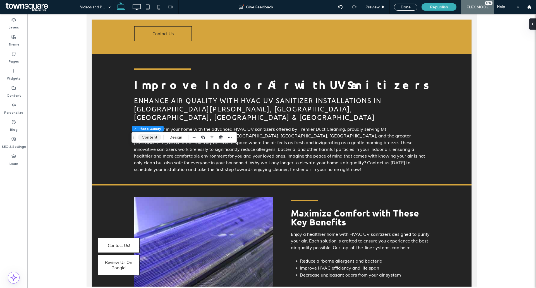
click at [152, 135] on button "Content" at bounding box center [149, 137] width 23 height 7
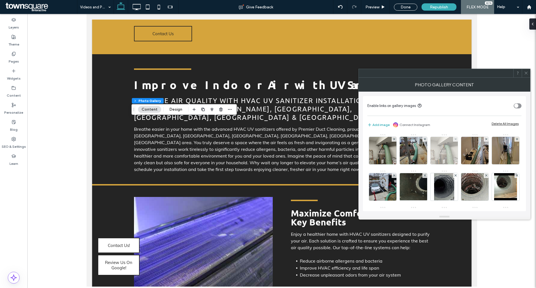
click at [454, 139] on div at bounding box center [455, 139] width 5 height 5
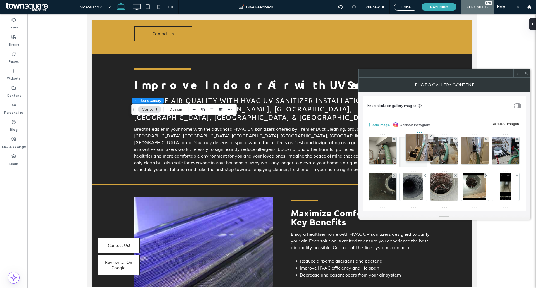
drag, startPoint x: 446, startPoint y: 150, endPoint x: 405, endPoint y: 145, distance: 41.3
click at [405, 145] on div at bounding box center [413, 151] width 28 height 31
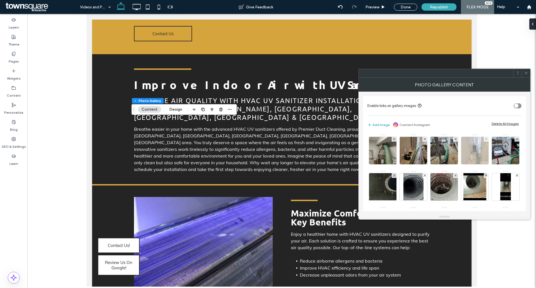
click at [475, 147] on img at bounding box center [474, 150] width 27 height 27
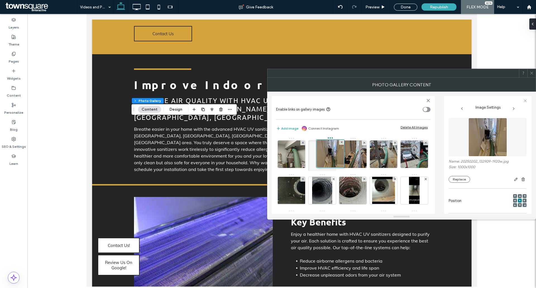
drag, startPoint x: 389, startPoint y: 161, endPoint x: 306, endPoint y: 160, distance: 82.6
click at [306, 160] on div "Image" at bounding box center [353, 246] width 154 height 218
click at [358, 156] on img at bounding box center [352, 153] width 27 height 27
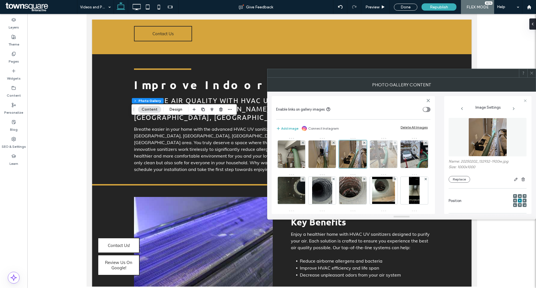
click at [380, 155] on img at bounding box center [383, 153] width 27 height 27
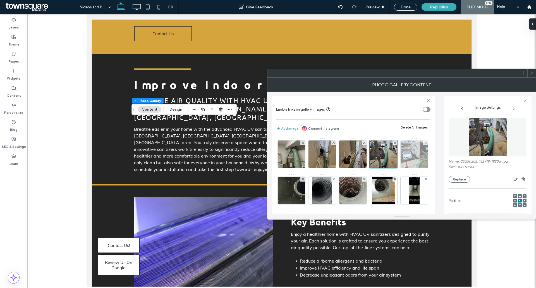
click at [401, 168] on img at bounding box center [414, 153] width 27 height 27
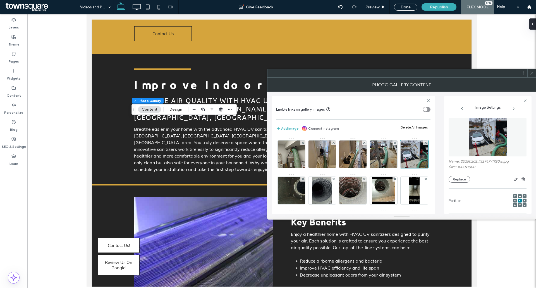
click at [532, 72] on icon at bounding box center [531, 73] width 4 height 4
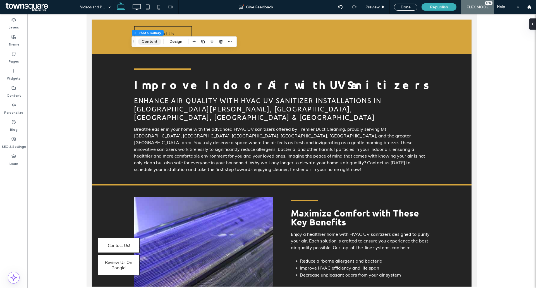
click at [152, 42] on button "Content" at bounding box center [149, 41] width 23 height 7
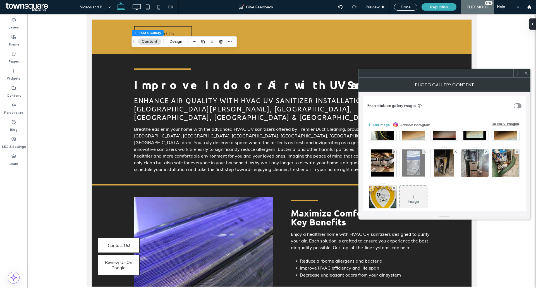
scroll to position [183, 0]
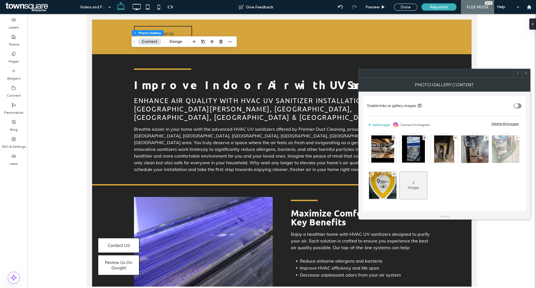
click at [514, 140] on div at bounding box center [516, 137] width 5 height 5
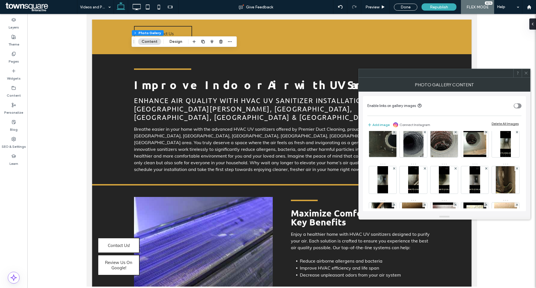
scroll to position [0, 0]
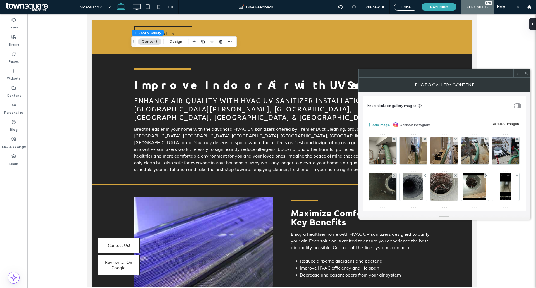
click at [377, 124] on button "Add image" at bounding box center [378, 124] width 22 height 7
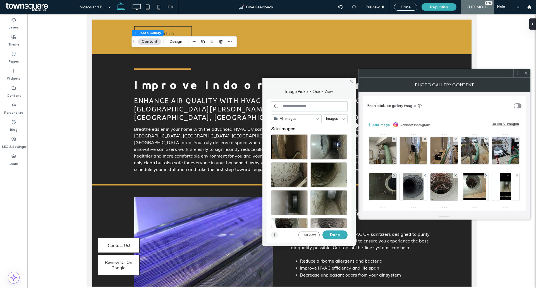
click at [274, 234] on icon "button" at bounding box center [274, 235] width 4 height 4
click at [299, 233] on button "Full View" at bounding box center [308, 234] width 21 height 7
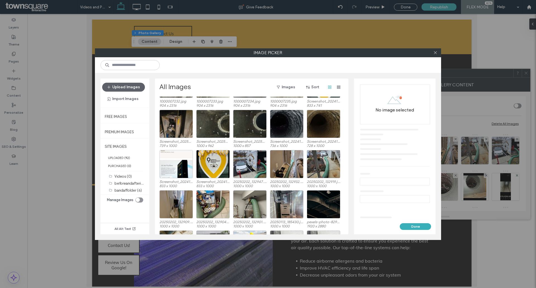
scroll to position [123, 0]
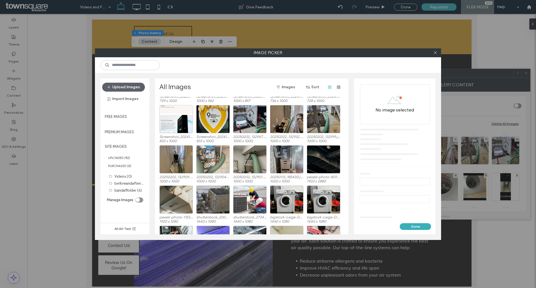
click at [217, 156] on div at bounding box center [212, 159] width 33 height 28
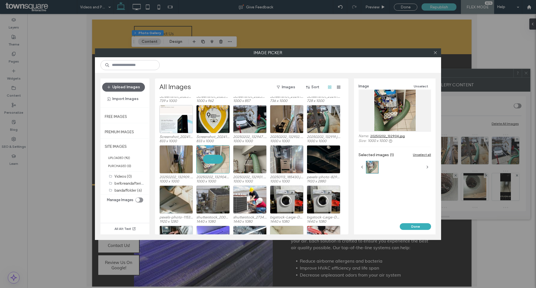
click at [409, 221] on div "Image Unselect Name: 20250202_132904.jpg Size: 1000 x 1000 Selected images (1) …" at bounding box center [395, 150] width 82 height 145
click at [411, 224] on button "Done" at bounding box center [415, 226] width 31 height 7
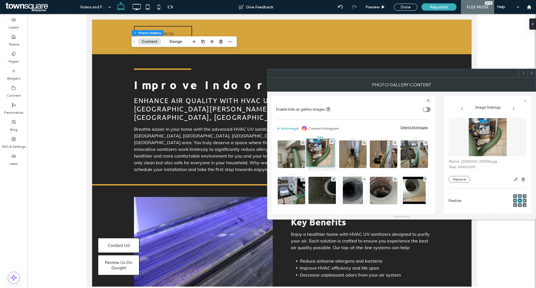
drag, startPoint x: 289, startPoint y: 157, endPoint x: 326, endPoint y: 155, distance: 37.2
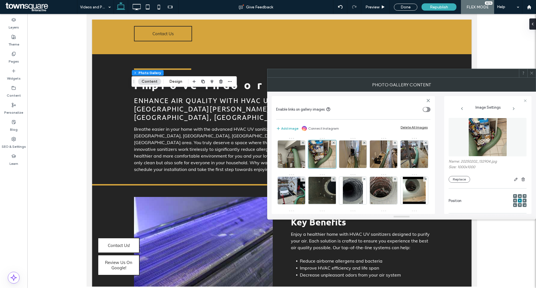
click at [531, 72] on icon at bounding box center [531, 73] width 4 height 4
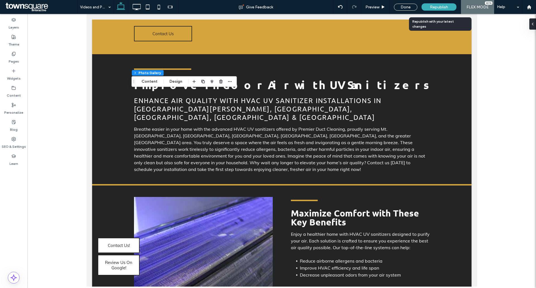
click at [433, 5] on span "Republish" at bounding box center [439, 7] width 18 height 5
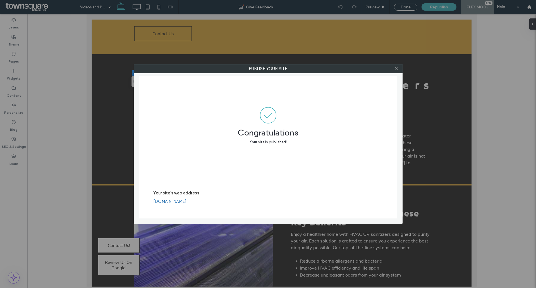
click at [396, 71] on span at bounding box center [396, 68] width 4 height 8
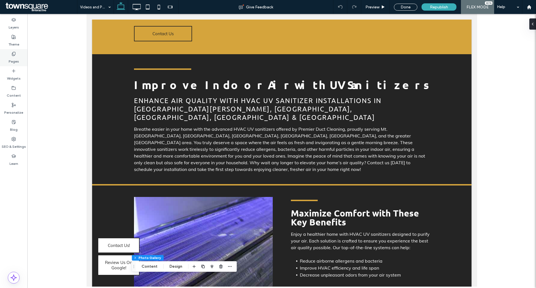
click at [12, 57] on label "Pages" at bounding box center [14, 60] width 10 height 8
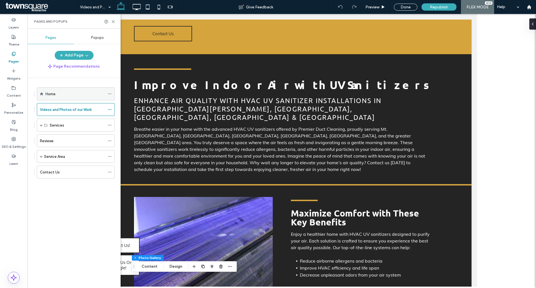
click at [71, 90] on div "Home" at bounding box center [74, 94] width 59 height 12
click at [0, 0] on div at bounding box center [0, 0] width 0 height 0
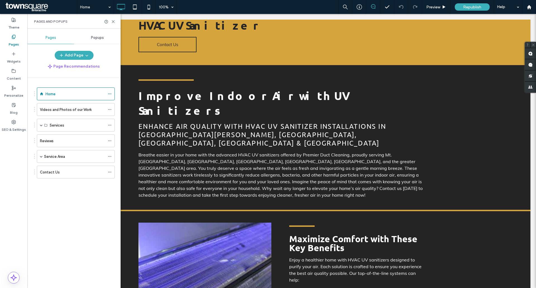
click at [113, 21] on icon at bounding box center [113, 22] width 4 height 4
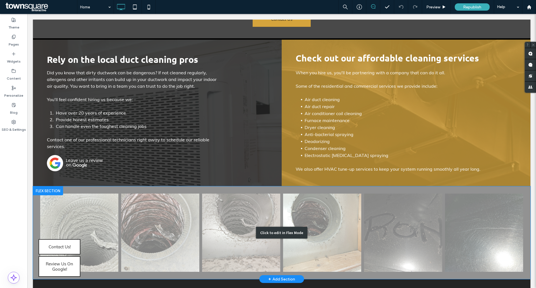
scroll to position [1993, 0]
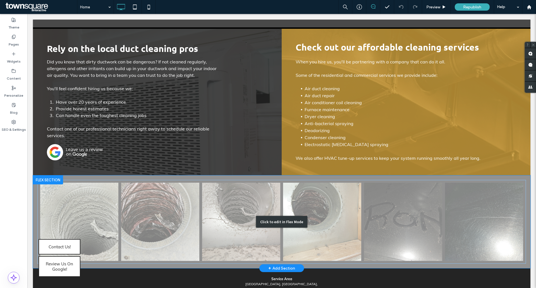
click at [125, 175] on div "Click to edit in Flex Mode" at bounding box center [281, 221] width 497 height 93
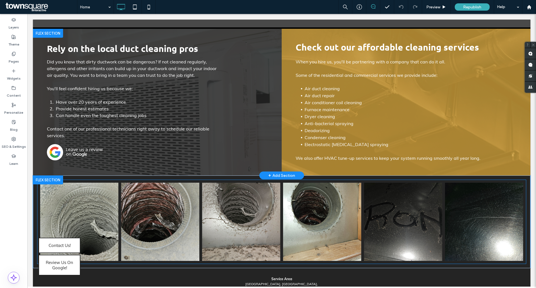
scroll to position [1916, 0]
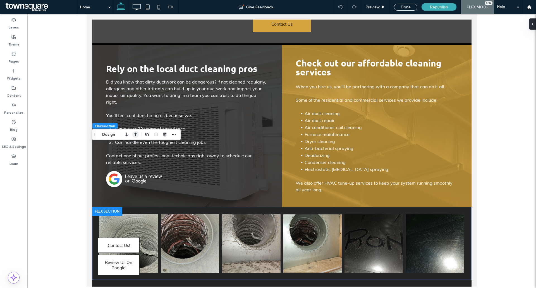
click at [137, 135] on icon "button" at bounding box center [135, 135] width 7 height 10
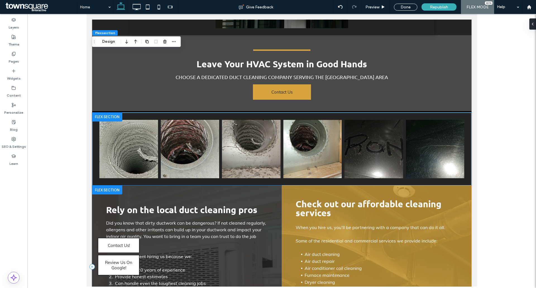
scroll to position [1804, 0]
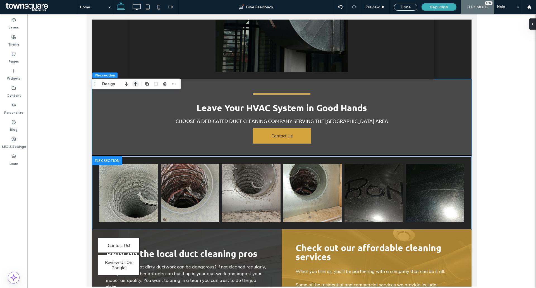
click at [137, 83] on icon "button" at bounding box center [135, 84] width 7 height 10
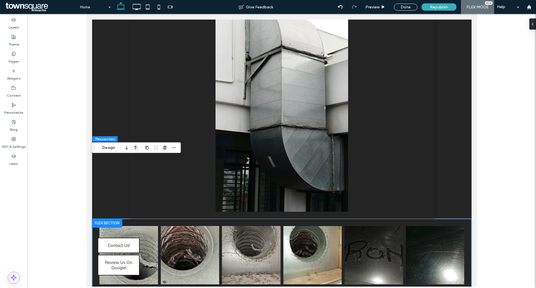
click at [133, 149] on icon "button" at bounding box center [135, 148] width 7 height 10
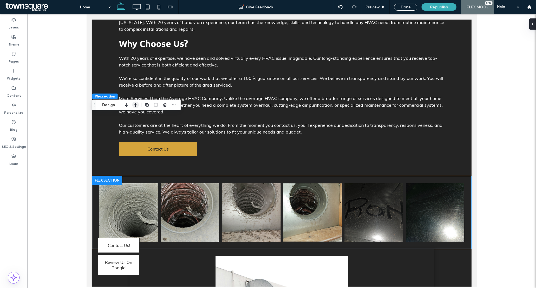
click at [137, 106] on icon "button" at bounding box center [135, 105] width 7 height 10
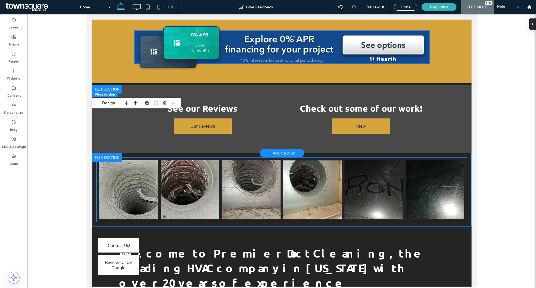
scroll to position [1188, 0]
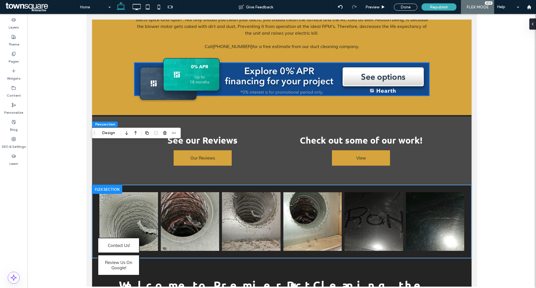
click at [136, 131] on use "button" at bounding box center [135, 133] width 3 height 4
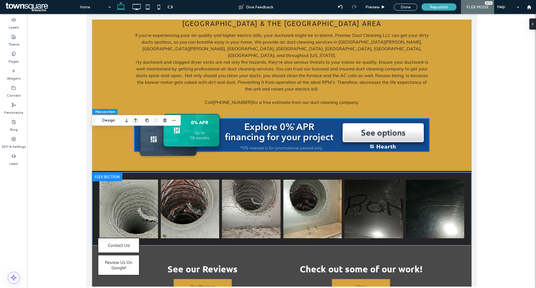
click at [138, 120] on icon "button" at bounding box center [135, 120] width 7 height 10
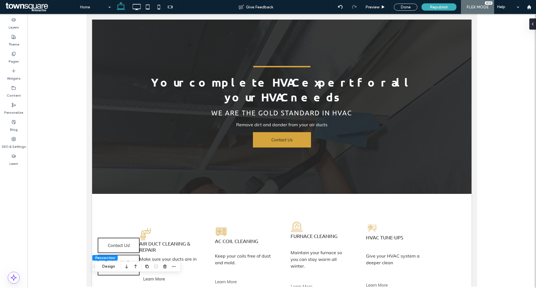
scroll to position [0, 0]
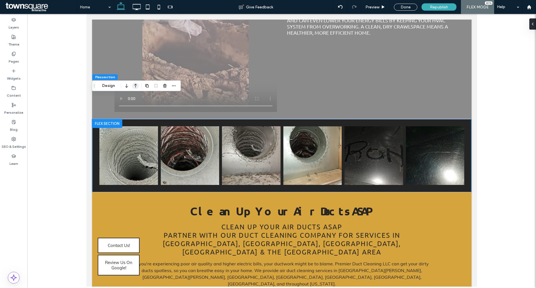
click at [135, 86] on icon "button" at bounding box center [135, 86] width 7 height 10
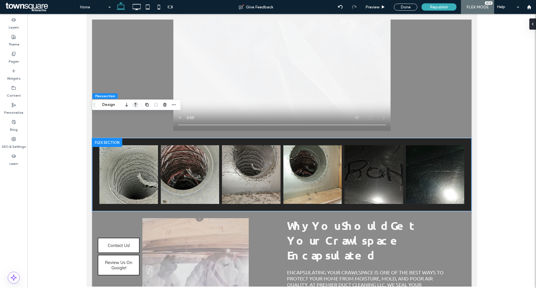
click at [135, 102] on icon "button" at bounding box center [135, 105] width 7 height 10
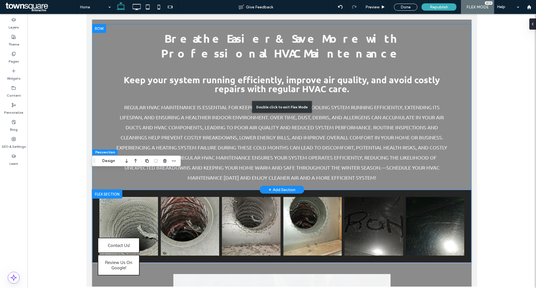
scroll to position [554, 0]
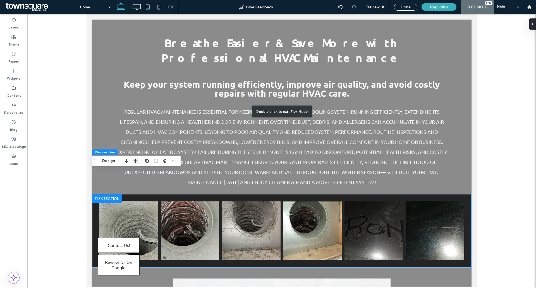
click at [137, 155] on div "Flex section Design" at bounding box center [136, 160] width 89 height 11
click at [136, 159] on icon "button" at bounding box center [135, 161] width 7 height 10
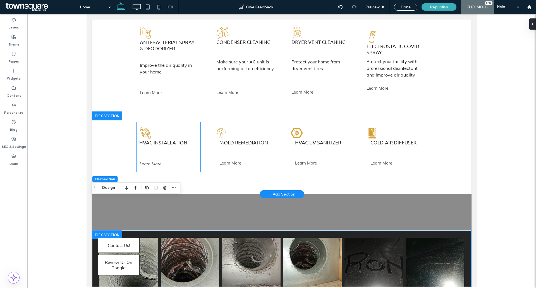
scroll to position [331, 0]
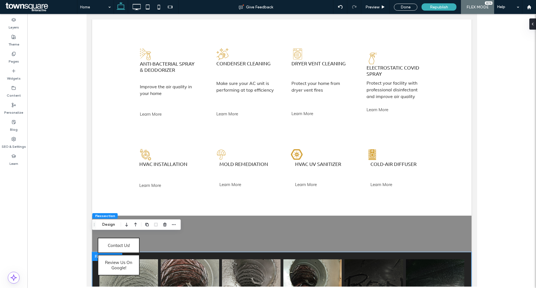
click at [134, 225] on icon "button" at bounding box center [135, 224] width 7 height 10
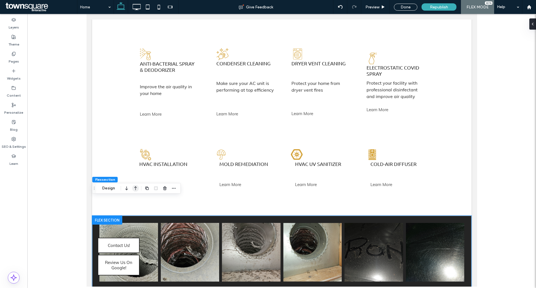
click at [138, 188] on icon "button" at bounding box center [135, 188] width 7 height 10
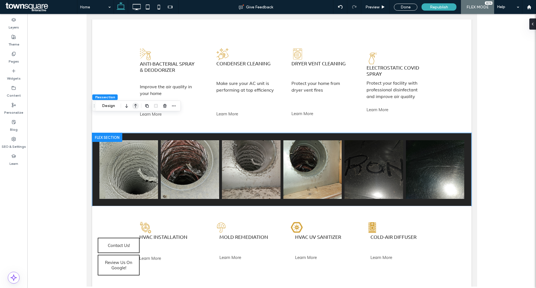
click at [135, 109] on icon "button" at bounding box center [135, 106] width 7 height 10
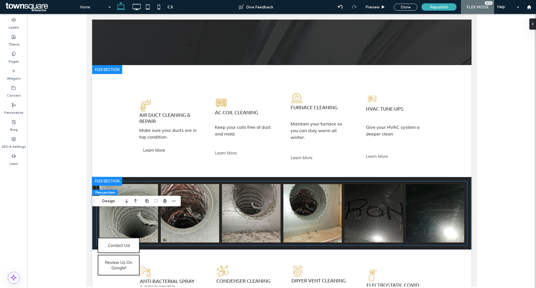
scroll to position [136, 0]
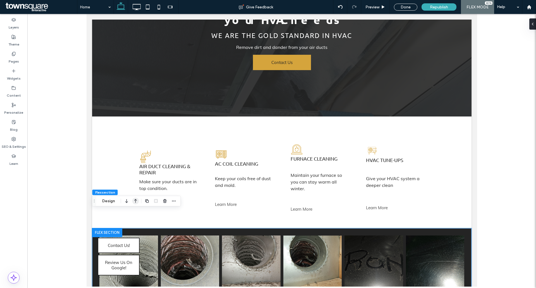
click at [135, 202] on icon "button" at bounding box center [135, 201] width 7 height 10
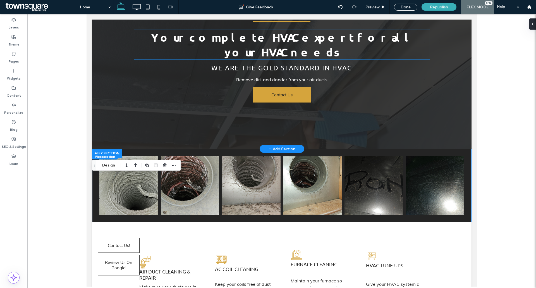
scroll to position [52, 0]
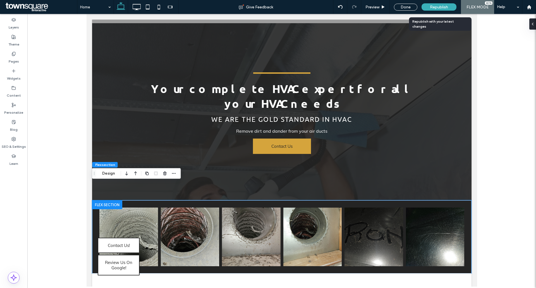
click at [442, 7] on span "Republish" at bounding box center [439, 7] width 18 height 5
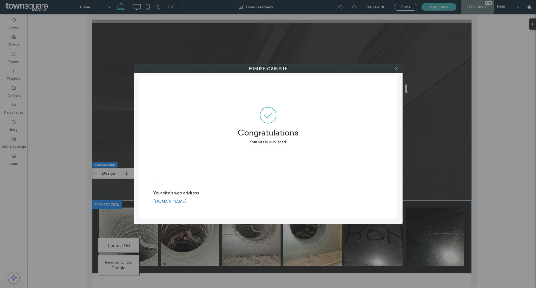
click at [396, 67] on icon at bounding box center [396, 68] width 4 height 4
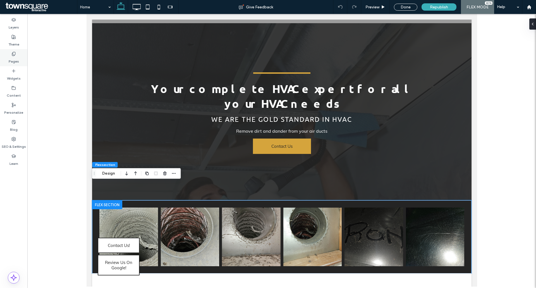
click at [7, 51] on div "Pages" at bounding box center [13, 57] width 27 height 17
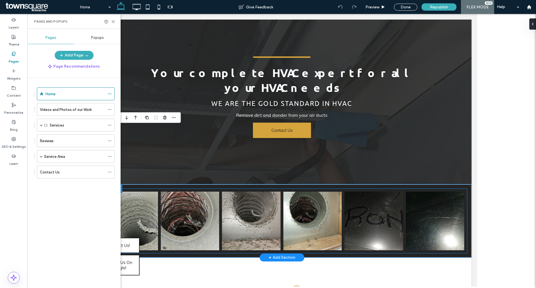
scroll to position [108, 0]
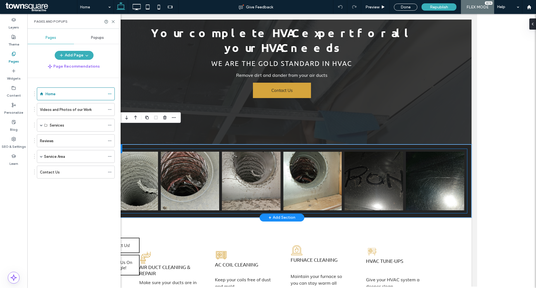
click at [176, 156] on link at bounding box center [189, 181] width 59 height 59
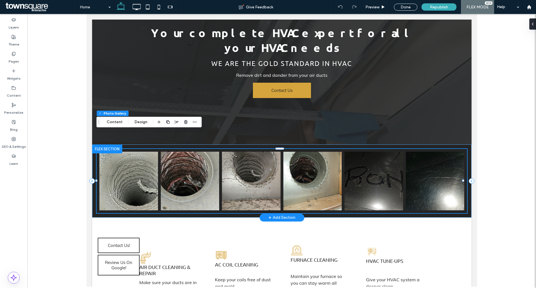
click at [150, 155] on link at bounding box center [128, 181] width 59 height 59
click at [140, 163] on link at bounding box center [128, 181] width 59 height 59
click at [142, 152] on link at bounding box center [128, 181] width 59 height 59
click at [142, 175] on link at bounding box center [128, 181] width 59 height 59
click at [117, 121] on button "Content" at bounding box center [114, 122] width 23 height 7
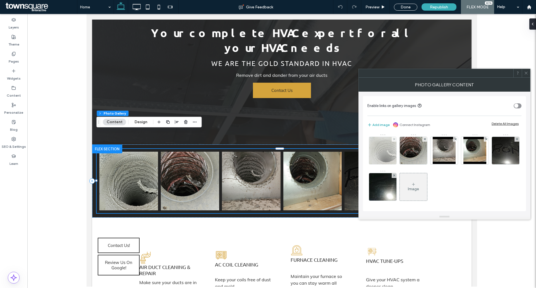
click at [392, 140] on div at bounding box center [394, 139] width 5 height 5
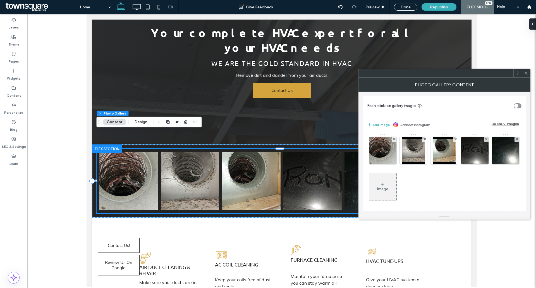
click at [392, 140] on div at bounding box center [394, 139] width 5 height 5
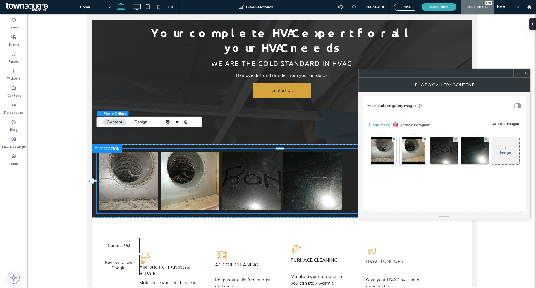
click at [392, 140] on div at bounding box center [394, 139] width 5 height 5
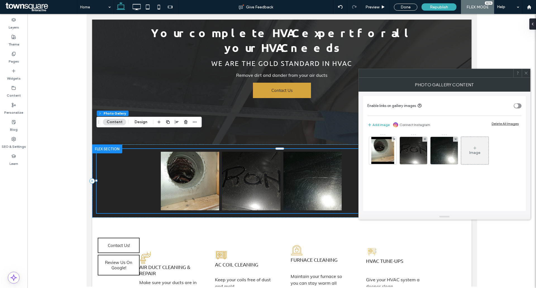
click at [392, 140] on div at bounding box center [394, 139] width 5 height 5
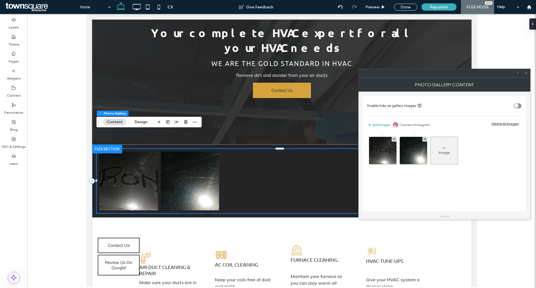
click at [392, 140] on div at bounding box center [394, 139] width 5 height 5
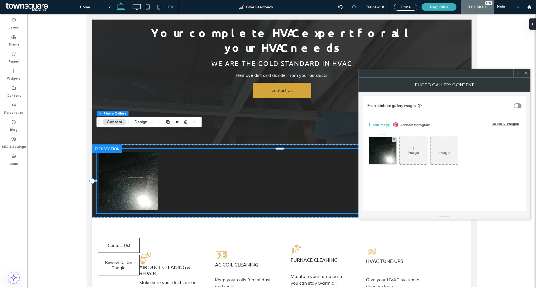
click at [392, 140] on div at bounding box center [394, 139] width 5 height 5
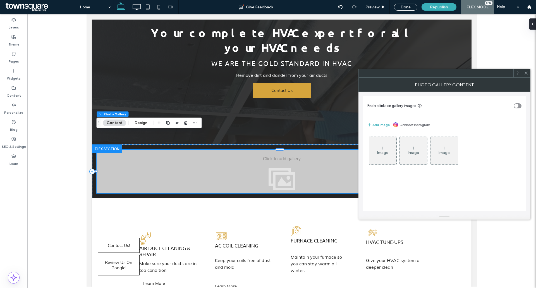
click at [381, 142] on div "Image" at bounding box center [382, 150] width 27 height 26
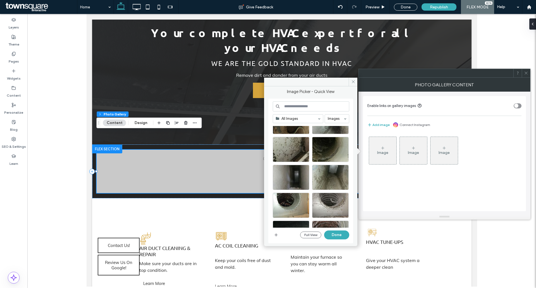
scroll to position [56, 0]
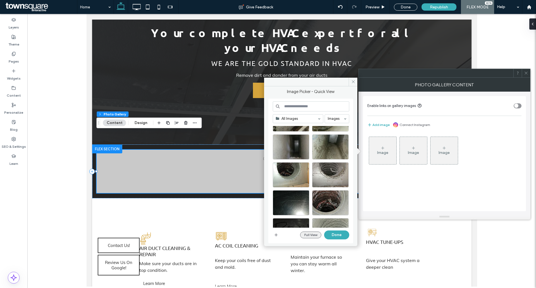
click at [308, 231] on button "Full View" at bounding box center [310, 234] width 21 height 7
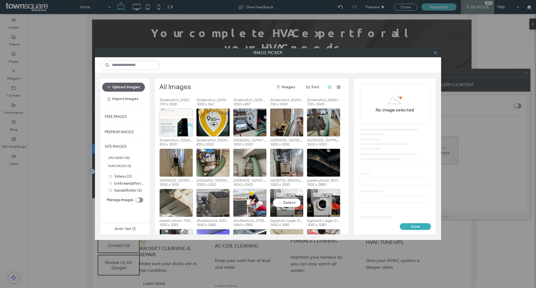
scroll to position [112, 0]
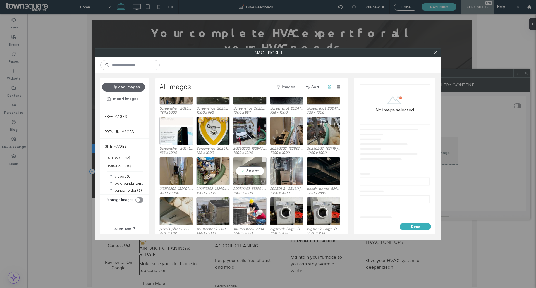
click at [255, 169] on div "Select" at bounding box center [249, 171] width 33 height 28
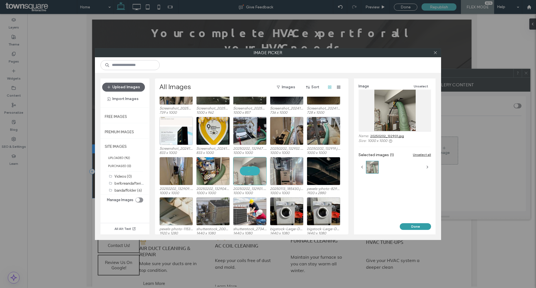
click at [407, 224] on button "Done" at bounding box center [415, 226] width 31 height 7
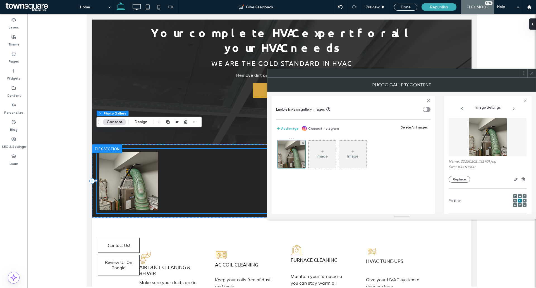
click at [328, 152] on div "Image" at bounding box center [321, 154] width 27 height 26
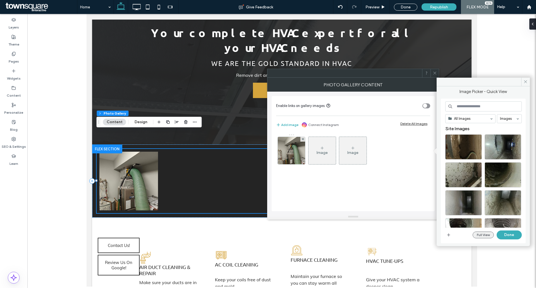
click at [479, 233] on button "Full View" at bounding box center [483, 234] width 21 height 7
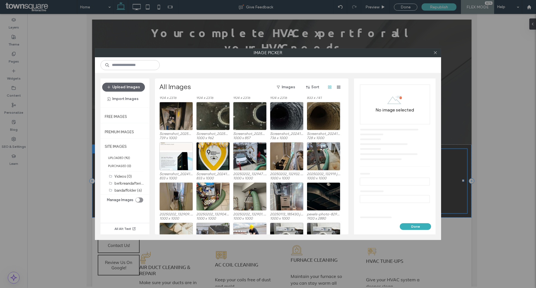
scroll to position [95, 0]
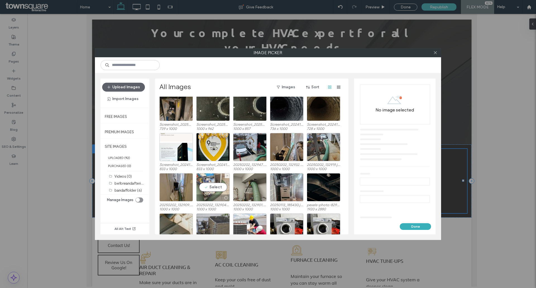
click at [210, 185] on div "Select" at bounding box center [212, 187] width 33 height 28
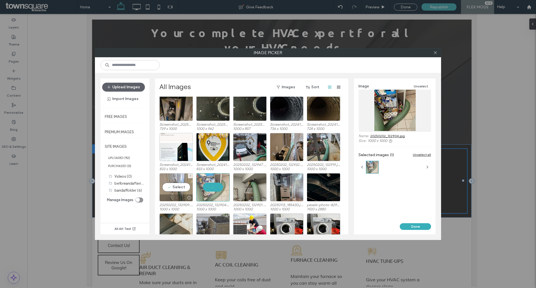
click at [181, 186] on div "Select" at bounding box center [175, 187] width 33 height 28
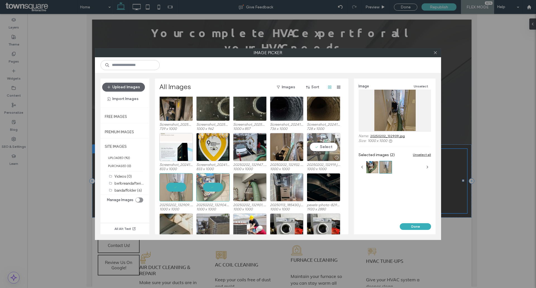
click at [323, 147] on div "Select" at bounding box center [323, 147] width 33 height 28
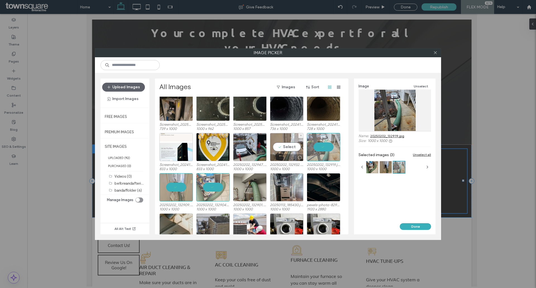
click at [283, 147] on div "Select" at bounding box center [286, 147] width 33 height 28
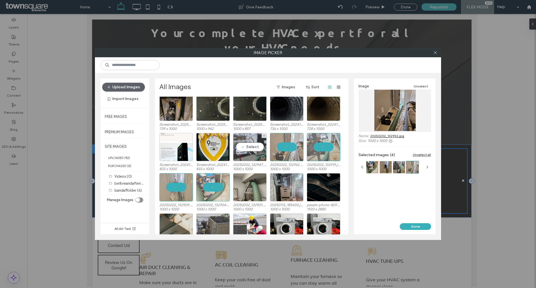
click at [261, 145] on div "Select" at bounding box center [249, 147] width 33 height 28
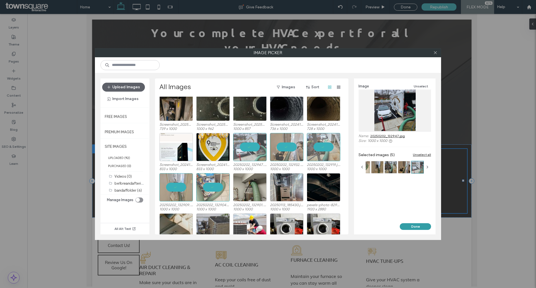
click at [414, 224] on button "Done" at bounding box center [415, 226] width 31 height 7
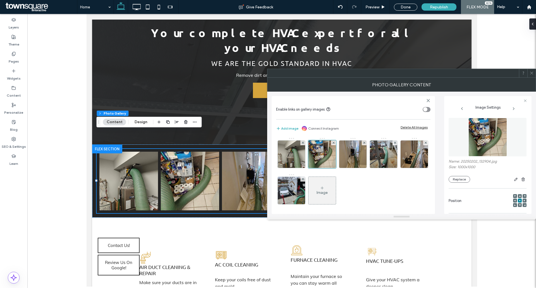
click at [531, 76] on span at bounding box center [531, 73] width 4 height 8
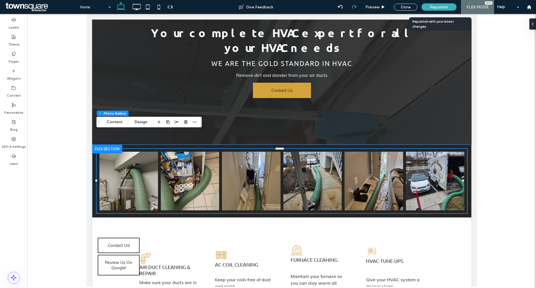
click at [441, 9] on span "Republish" at bounding box center [439, 7] width 18 height 5
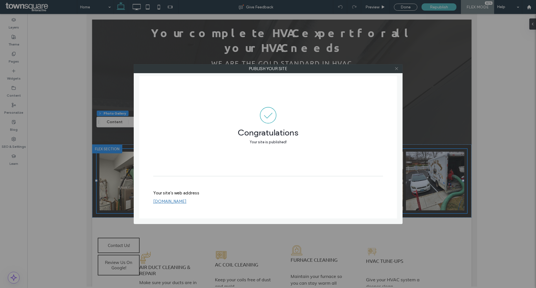
click at [397, 68] on icon at bounding box center [396, 68] width 4 height 4
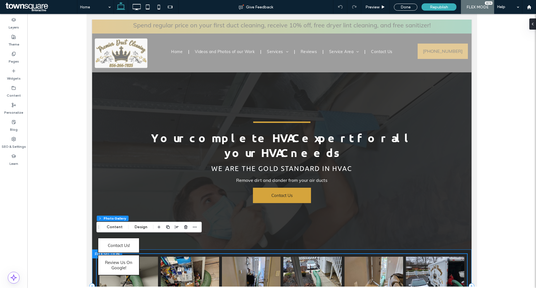
scroll to position [0, 0]
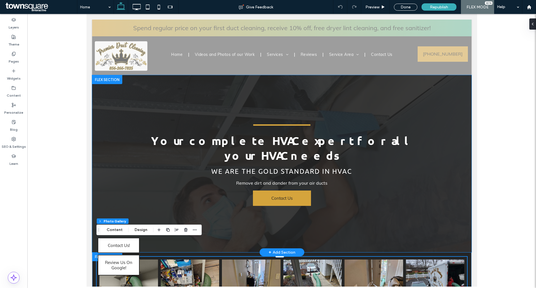
click at [104, 158] on div "Your complete HVAC expert for all your HVAC needs ﻿ WE ARE THE GOLD STANDARD IN…" at bounding box center [281, 163] width 379 height 177
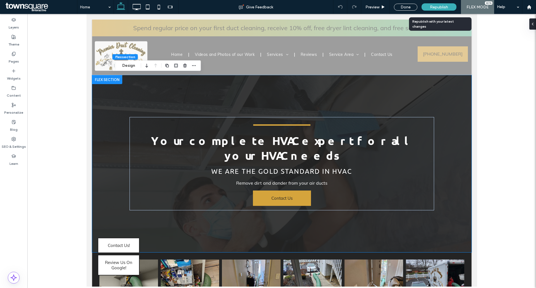
click at [431, 9] on span "Republish" at bounding box center [439, 7] width 18 height 5
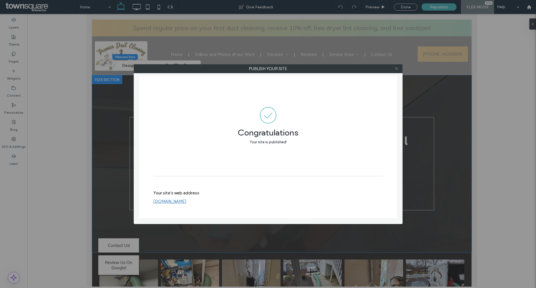
click at [395, 67] on icon at bounding box center [396, 68] width 4 height 4
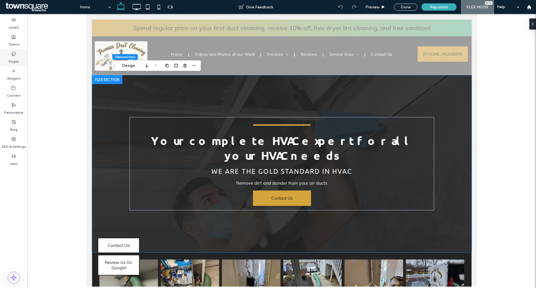
click at [17, 54] on div "Pages" at bounding box center [13, 57] width 27 height 17
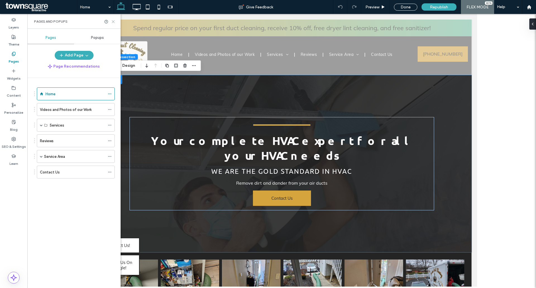
click at [114, 23] on icon at bounding box center [113, 22] width 4 height 4
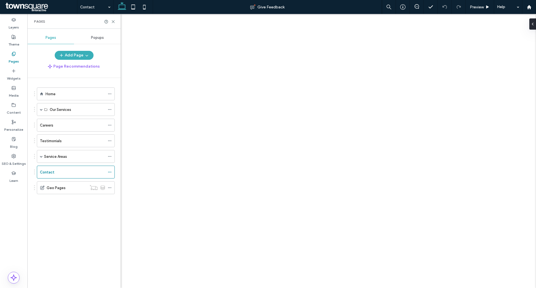
click at [82, 94] on div "Home" at bounding box center [74, 94] width 59 height 6
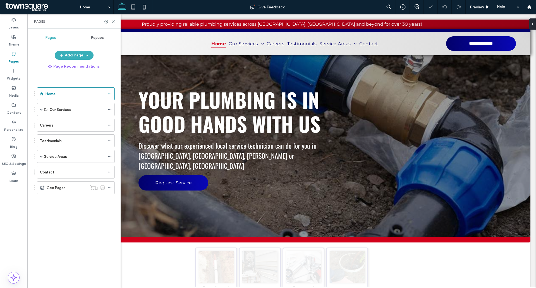
click at [113, 21] on icon at bounding box center [113, 22] width 4 height 4
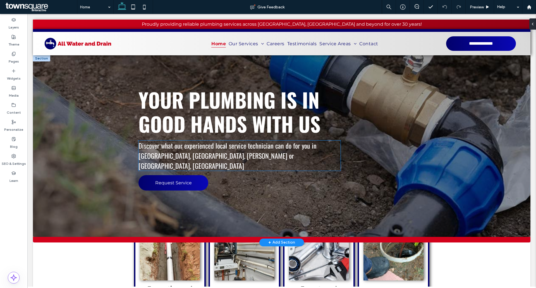
click at [261, 144] on span "Discover what our experienced local service technician can do for you in Flint,…" at bounding box center [227, 155] width 178 height 30
click at [261, 144] on div "Discover what our experienced local service technician can do for you in Flint,…" at bounding box center [239, 155] width 202 height 30
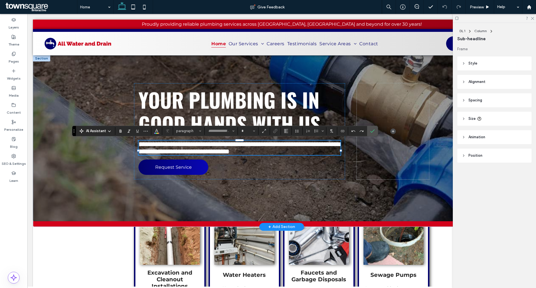
type input "******"
type input "**"
click at [268, 146] on span "**********" at bounding box center [238, 148] width 201 height 14
click at [179, 155] on span "**********" at bounding box center [238, 148] width 201 height 14
click at [187, 155] on span "**********" at bounding box center [238, 148] width 201 height 14
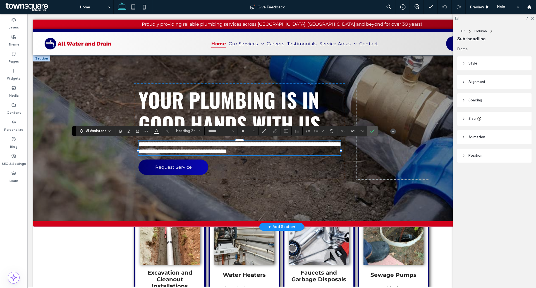
click at [225, 151] on h2 "**********" at bounding box center [239, 147] width 202 height 15
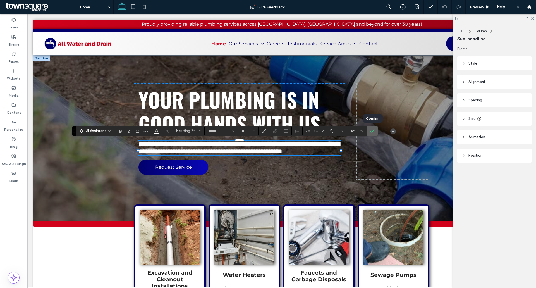
click at [375, 128] on label "Confirm" at bounding box center [372, 131] width 8 height 10
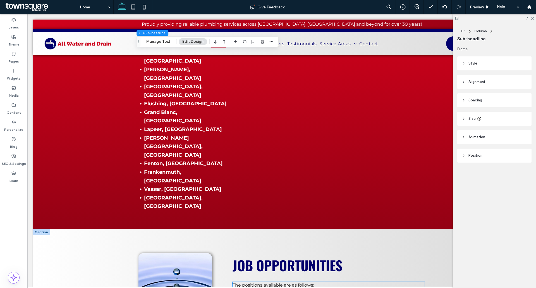
scroll to position [1061, 0]
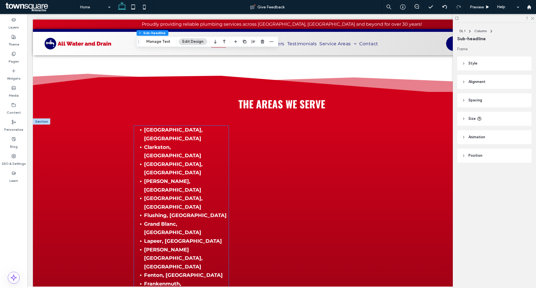
click at [149, 161] on strong "[GEOGRAPHIC_DATA], [GEOGRAPHIC_DATA]" at bounding box center [173, 168] width 59 height 15
click at [149, 126] on div "Genesee County, MI Clarkston, MI Flint, MI Davison, MI Waterford Township, MI F…" at bounding box center [181, 224] width 95 height 196
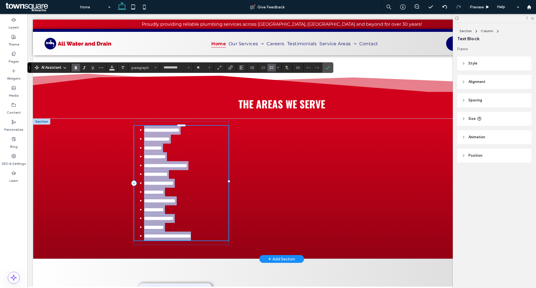
click at [150, 161] on li "**********" at bounding box center [186, 165] width 85 height 9
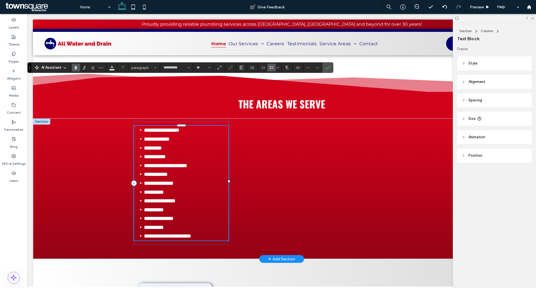
click at [173, 181] on strong "**********" at bounding box center [158, 183] width 29 height 5
click at [215, 231] on li "**********" at bounding box center [186, 235] width 85 height 9
drag, startPoint x: 214, startPoint y: 183, endPoint x: 140, endPoint y: 183, distance: 73.7
click at [144, 231] on li "**********" at bounding box center [186, 235] width 85 height 9
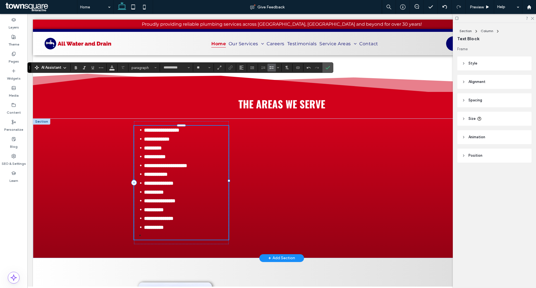
type input "**"
drag, startPoint x: 174, startPoint y: 183, endPoint x: 131, endPoint y: 181, distance: 43.6
click at [131, 181] on div "**********" at bounding box center [281, 187] width 335 height 139
click at [110, 67] on icon "Color" at bounding box center [112, 67] width 4 height 4
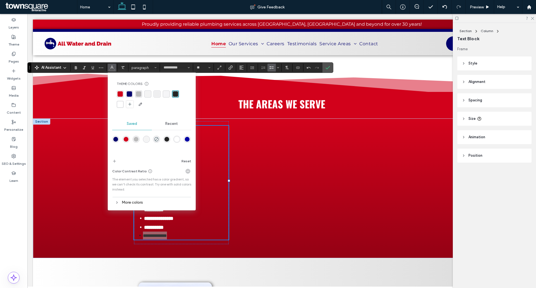
click at [120, 105] on div "rgba(255, 255, 255, 1)" at bounding box center [120, 104] width 5 height 5
click at [74, 68] on icon "Bold" at bounding box center [76, 67] width 4 height 4
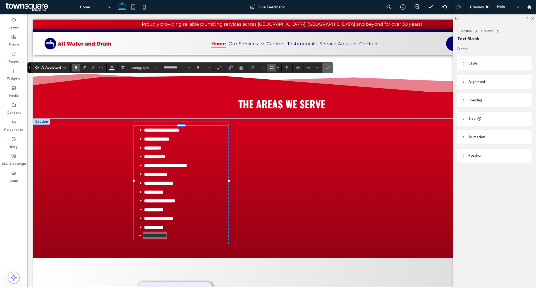
click at [326, 66] on icon "Confirm" at bounding box center [327, 67] width 4 height 4
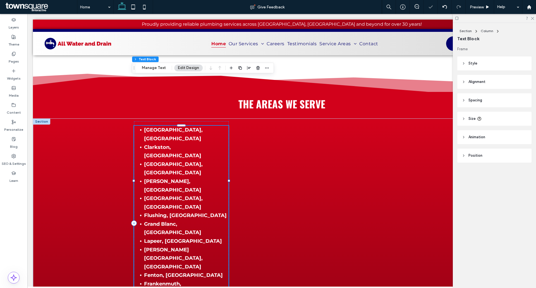
click at [191, 245] on li "[PERSON_NAME][GEOGRAPHIC_DATA], [GEOGRAPHIC_DATA]" at bounding box center [186, 258] width 85 height 26
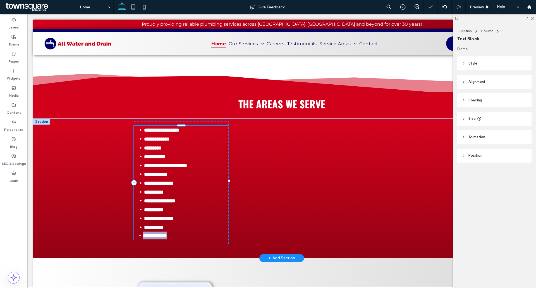
type input "**********"
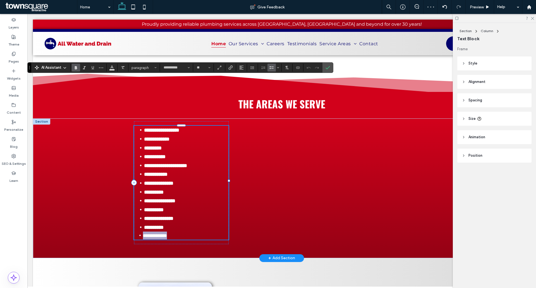
type input "**"
click at [187, 163] on strong "**********" at bounding box center [165, 165] width 43 height 5
click at [330, 63] on label "Confirm" at bounding box center [327, 68] width 8 height 10
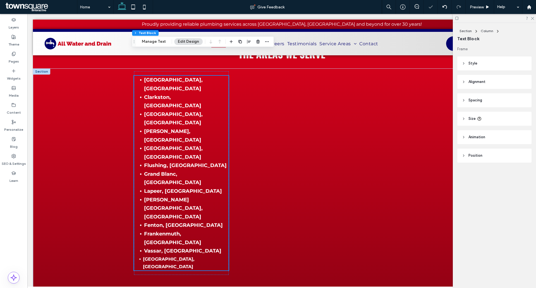
scroll to position [1033, 0]
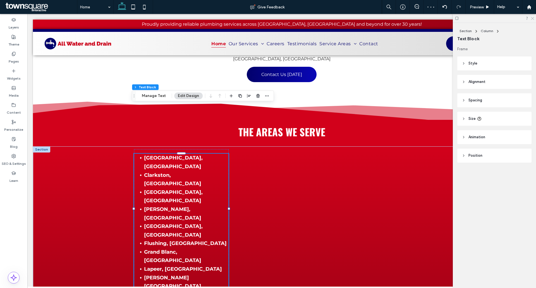
click at [533, 19] on use at bounding box center [532, 18] width 3 height 3
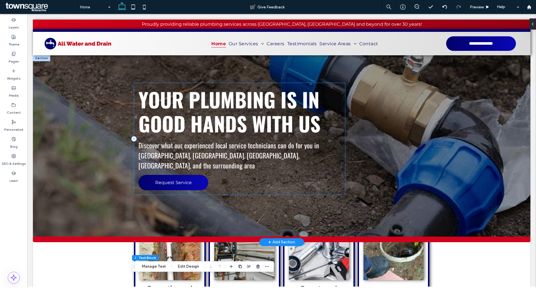
scroll to position [0, 0]
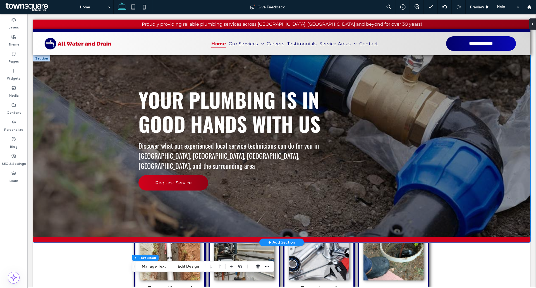
click at [146, 175] on link "Request Service" at bounding box center [173, 182] width 70 height 15
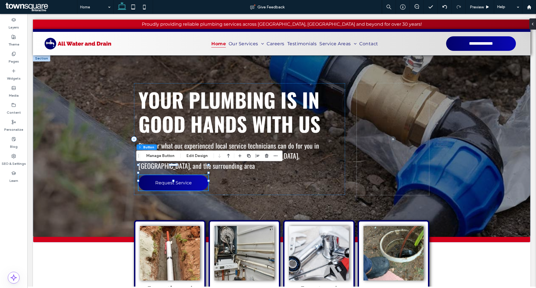
click at [156, 155] on button "Manage Button" at bounding box center [160, 155] width 35 height 7
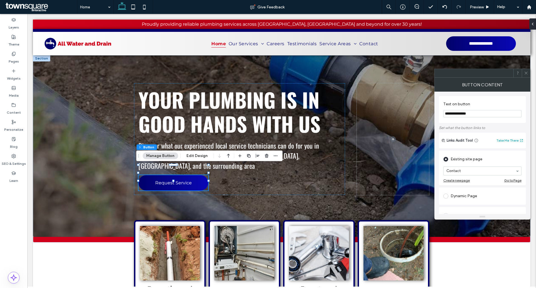
scroll to position [28, 0]
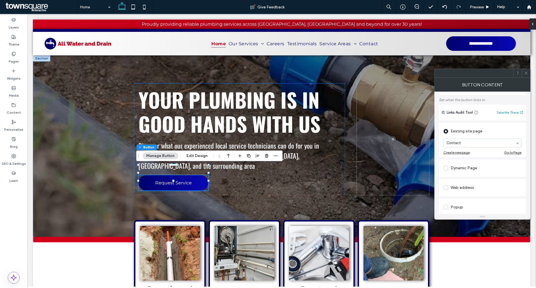
click at [526, 71] on icon at bounding box center [526, 73] width 4 height 4
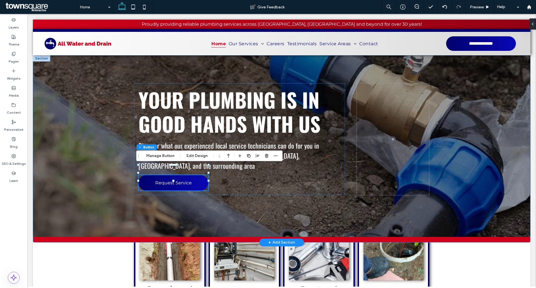
click at [86, 123] on div "Your Plumbing Is in Good Hands With Us Discover what our experienced local serv…" at bounding box center [281, 148] width 497 height 187
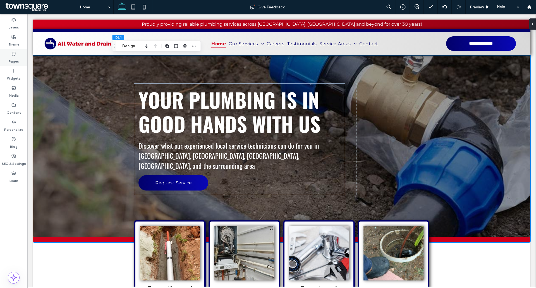
click at [19, 62] on div "Pages" at bounding box center [13, 57] width 27 height 17
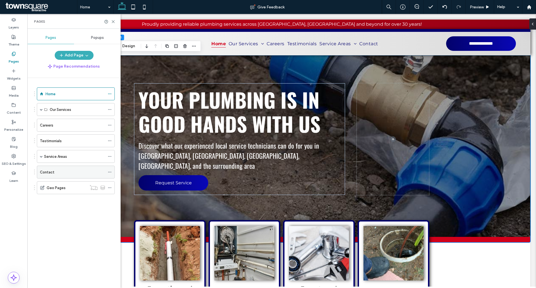
click at [61, 172] on div "Contact" at bounding box center [72, 172] width 65 height 6
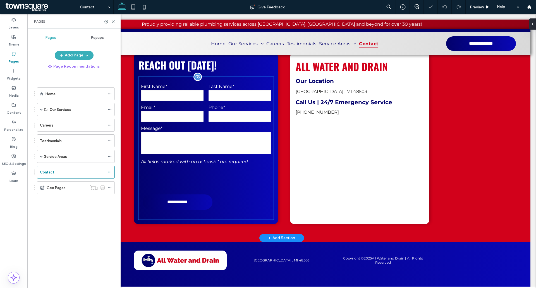
scroll to position [167, 0]
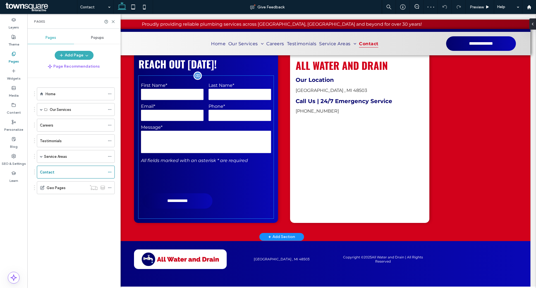
click at [165, 130] on div "Message*" at bounding box center [205, 139] width 135 height 30
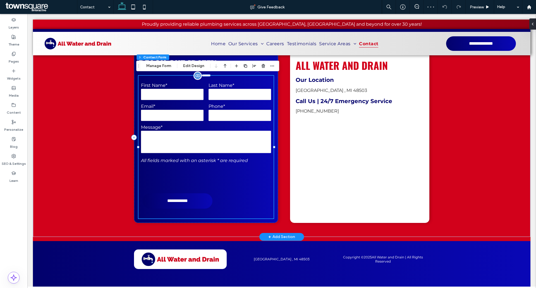
type input "*"
type input "***"
type input "*"
click at [165, 130] on div "Message*" at bounding box center [205, 139] width 135 height 30
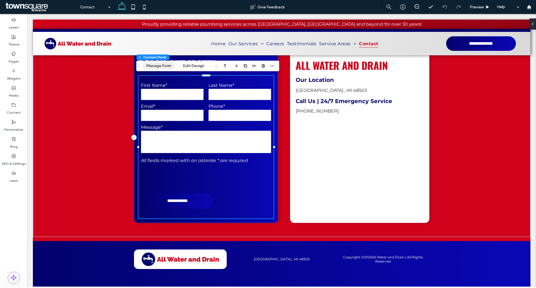
click at [164, 64] on button "Manage Form" at bounding box center [159, 66] width 32 height 7
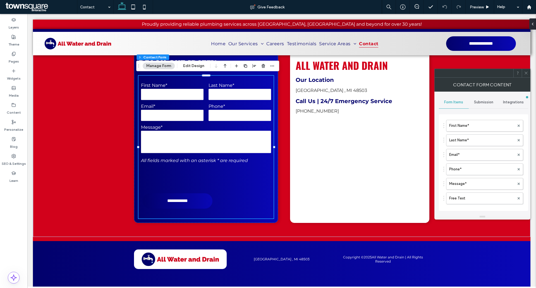
click at [487, 102] on span "Submission" at bounding box center [483, 102] width 19 height 4
click at [480, 125] on label "New submission notification" at bounding box center [483, 128] width 75 height 11
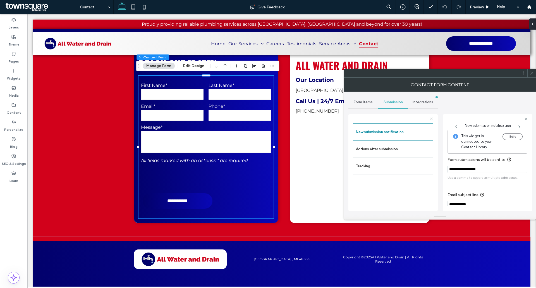
scroll to position [0, 0]
click at [368, 103] on span "Form Items" at bounding box center [363, 102] width 19 height 4
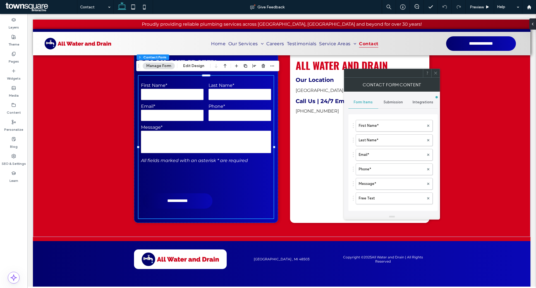
click at [404, 101] on div "Submission" at bounding box center [393, 102] width 30 height 12
click at [396, 123] on label "New submission notification" at bounding box center [393, 128] width 75 height 11
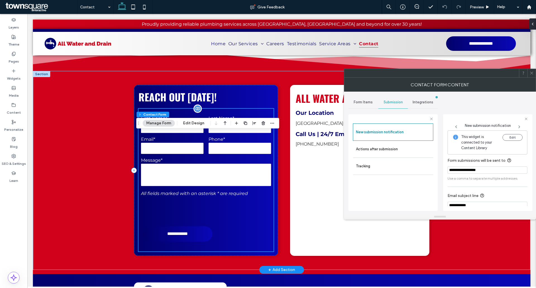
scroll to position [84, 0]
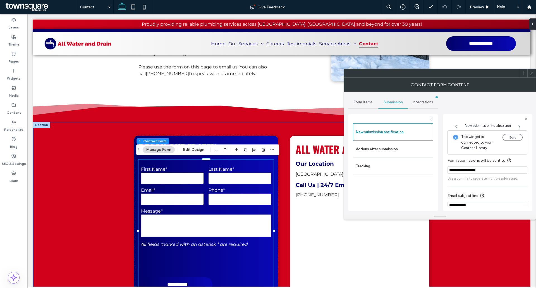
click at [103, 166] on div "**********" at bounding box center [281, 221] width 497 height 199
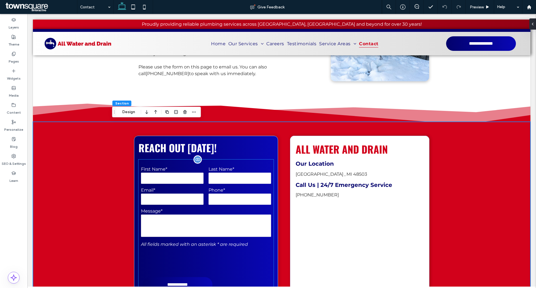
click at [191, 176] on input "text" at bounding box center [172, 177] width 63 height 11
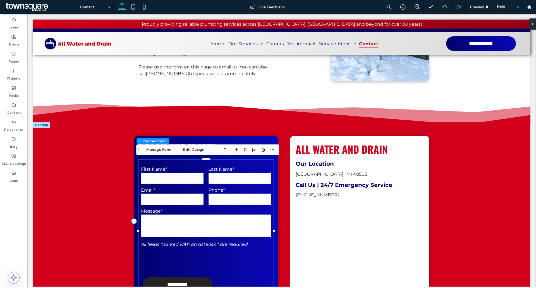
type input "*"
type input "***"
type input "*"
drag, startPoint x: 264, startPoint y: 147, endPoint x: 231, endPoint y: 137, distance: 34.6
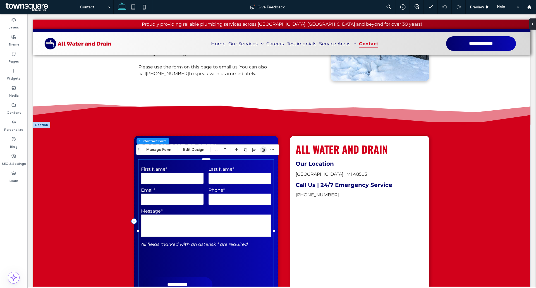
click at [264, 147] on span "button" at bounding box center [263, 149] width 7 height 7
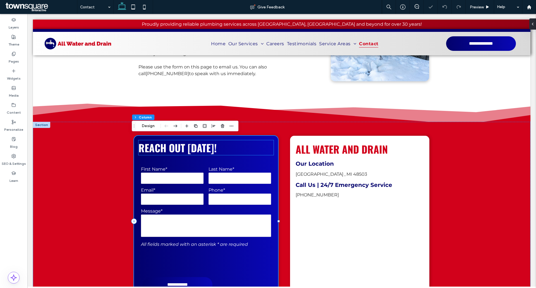
scroll to position [66, 0]
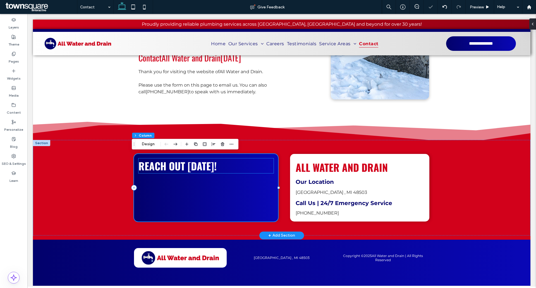
click at [204, 161] on span "Reach Out Today!" at bounding box center [177, 165] width 78 height 15
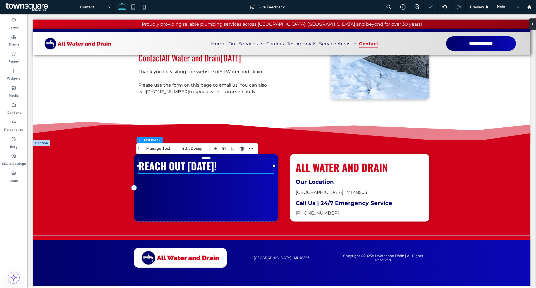
click at [241, 149] on use "button" at bounding box center [241, 149] width 3 height 4
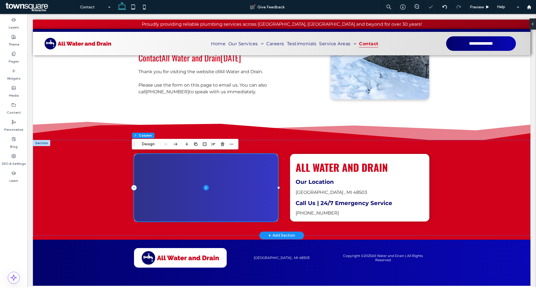
click at [221, 172] on span at bounding box center [206, 188] width 144 height 68
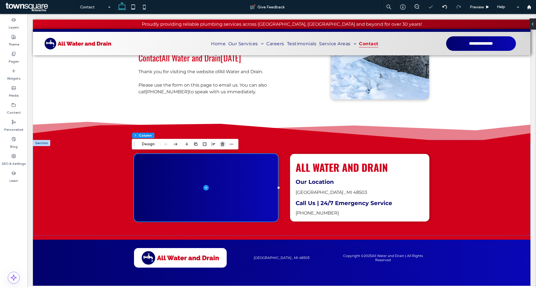
click at [223, 147] on span "button" at bounding box center [222, 144] width 7 height 7
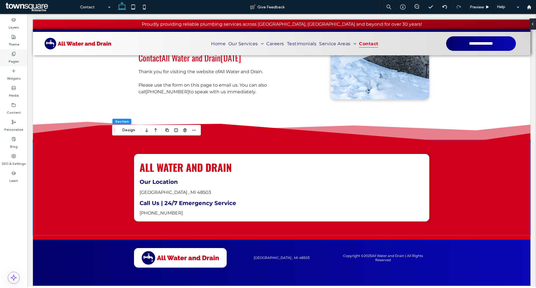
click at [6, 64] on div "Pages" at bounding box center [13, 57] width 27 height 17
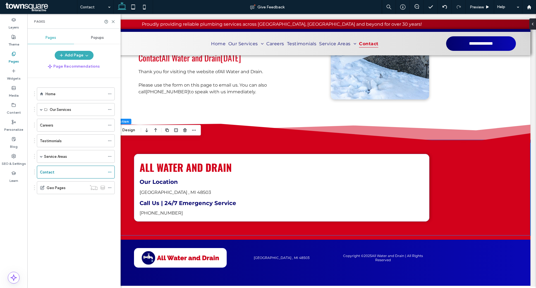
click at [65, 91] on div "Home" at bounding box center [74, 94] width 59 height 6
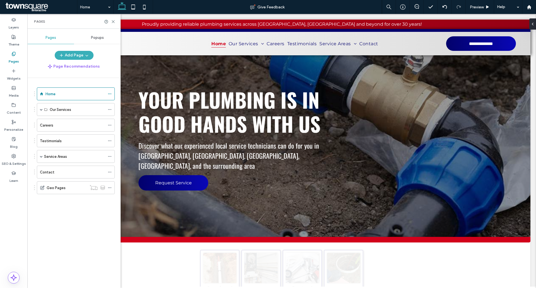
click at [114, 22] on icon at bounding box center [113, 22] width 4 height 4
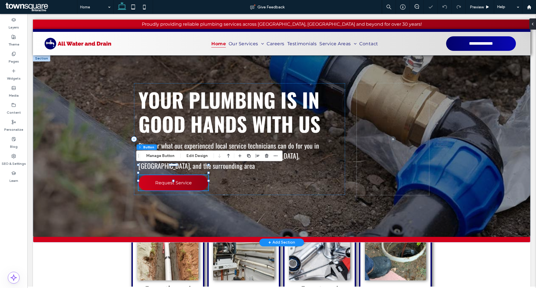
type input "**"
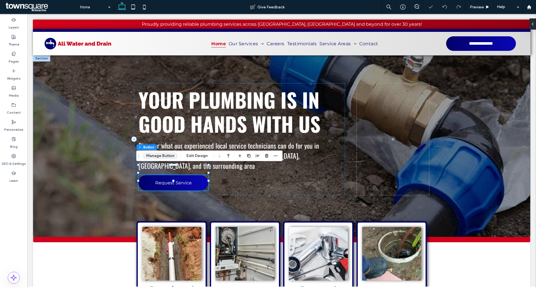
click at [163, 156] on button "Manage Button" at bounding box center [160, 155] width 35 height 7
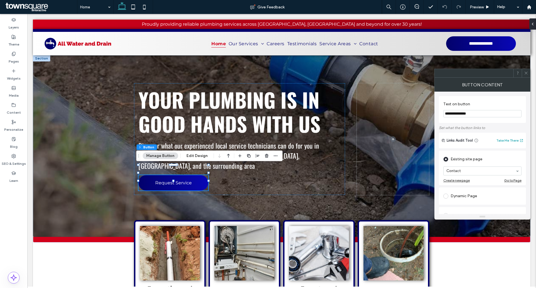
drag, startPoint x: 483, startPoint y: 112, endPoint x: 435, endPoint y: 114, distance: 47.8
click at [435, 114] on div "**********" at bounding box center [482, 153] width 96 height 122
type input "*"
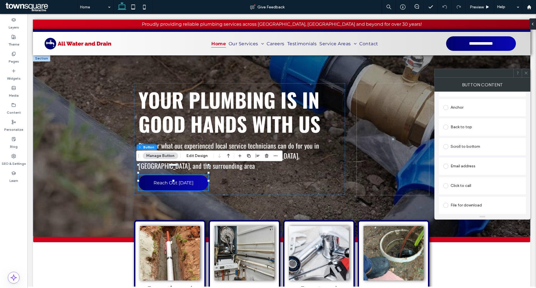
type input "**********"
click at [461, 186] on div "Click to call" at bounding box center [482, 185] width 78 height 9
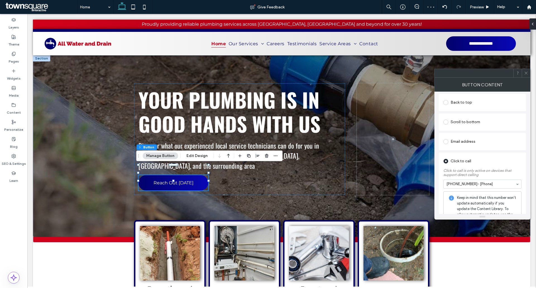
scroll to position [197, 0]
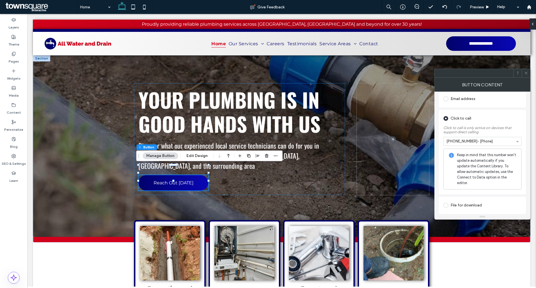
click at [525, 74] on icon at bounding box center [526, 73] width 4 height 4
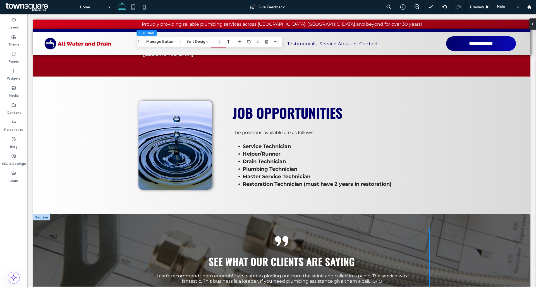
scroll to position [1336, 0]
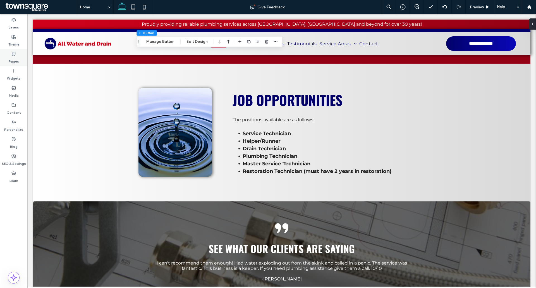
click at [3, 57] on div "Pages" at bounding box center [13, 57] width 27 height 17
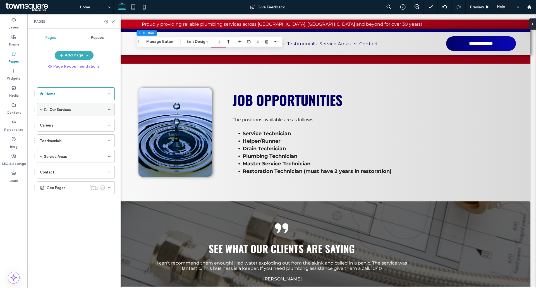
click at [43, 108] on div "Our Services" at bounding box center [76, 109] width 78 height 13
click at [42, 112] on span at bounding box center [41, 109] width 3 height 12
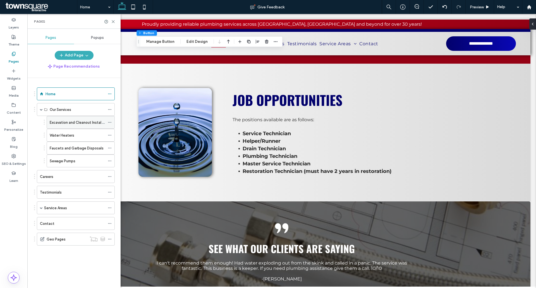
click at [57, 123] on label "Excavation and Cleanout Installations" at bounding box center [81, 123] width 63 height 10
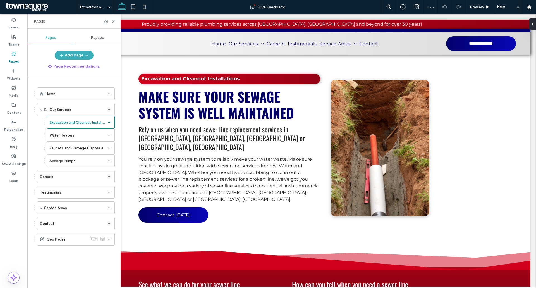
click at [87, 137] on div "Water Heaters" at bounding box center [77, 135] width 55 height 6
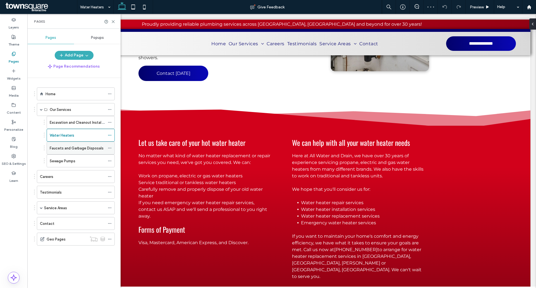
scroll to position [167, 0]
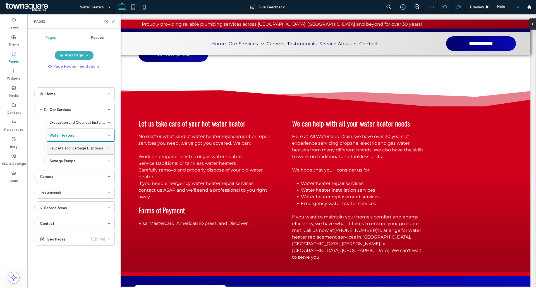
click at [84, 143] on div "Faucets and Garbage Disposals" at bounding box center [77, 148] width 55 height 12
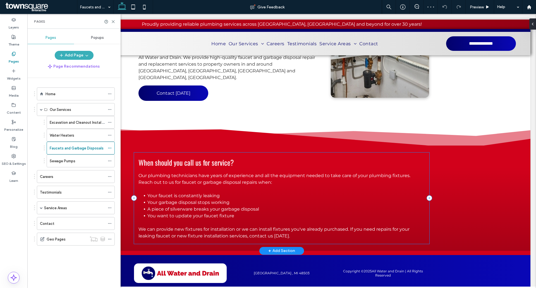
scroll to position [116, 0]
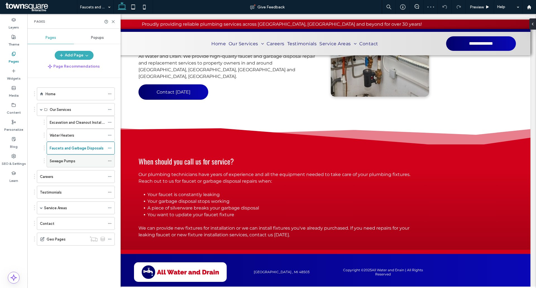
click at [73, 157] on div "Sewage Pumps" at bounding box center [77, 161] width 55 height 12
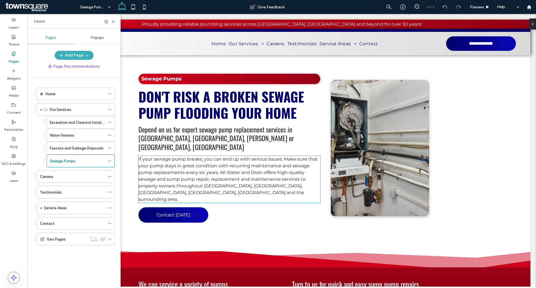
scroll to position [140, 0]
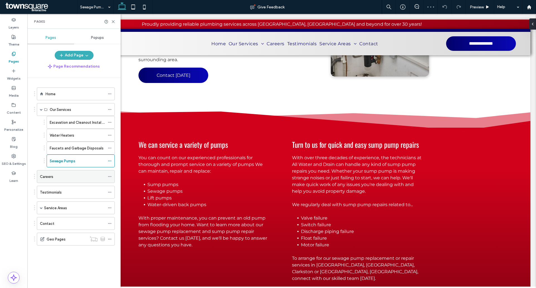
click at [66, 178] on div "Careers" at bounding box center [72, 177] width 65 height 6
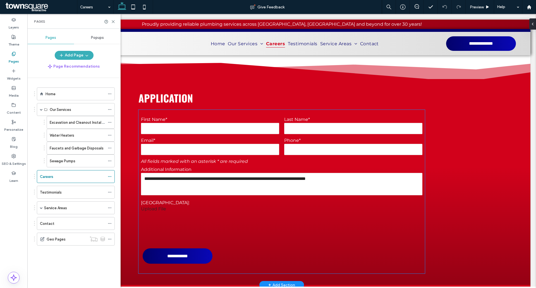
scroll to position [160, 0]
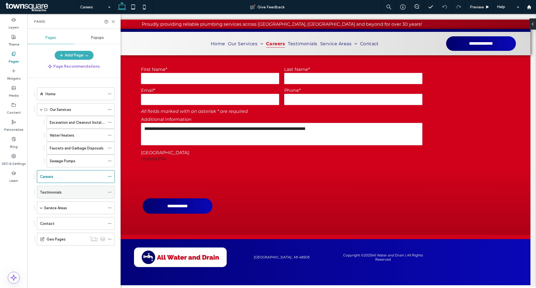
click at [70, 191] on div "Testimonials" at bounding box center [72, 192] width 65 height 6
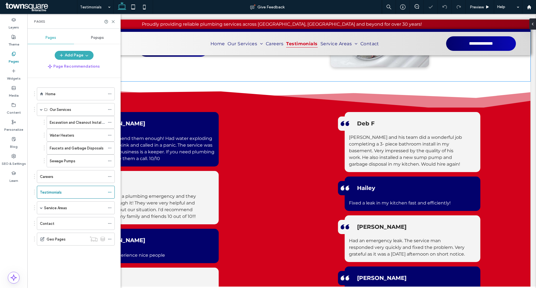
scroll to position [140, 0]
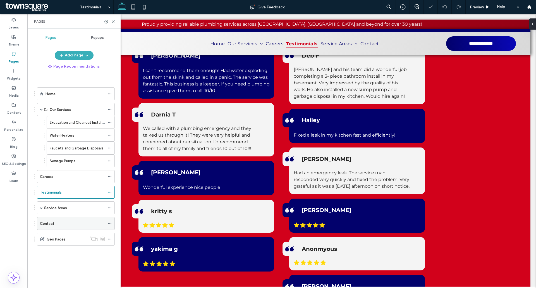
click at [57, 218] on div "Contact" at bounding box center [72, 223] width 65 height 12
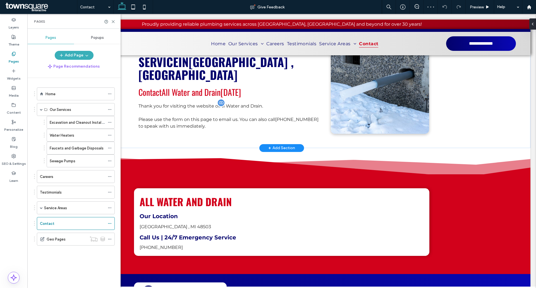
scroll to position [66, 0]
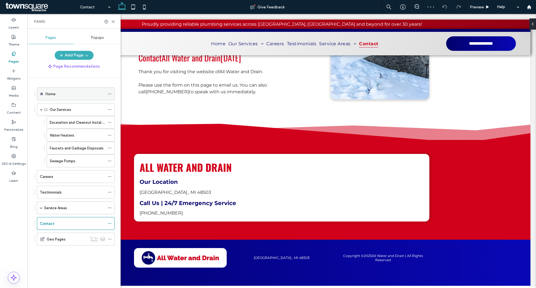
click at [53, 88] on div "Home" at bounding box center [74, 94] width 59 height 12
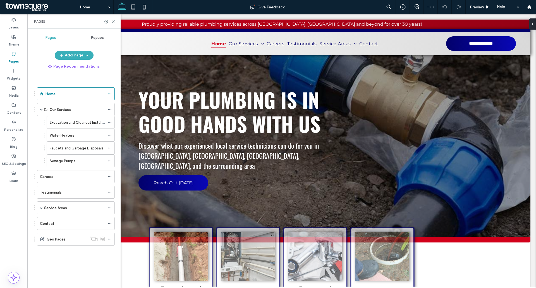
click at [113, 24] on div "Pages" at bounding box center [73, 21] width 93 height 15
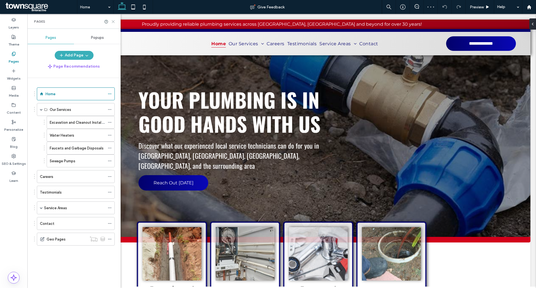
click at [113, 23] on icon at bounding box center [113, 22] width 4 height 4
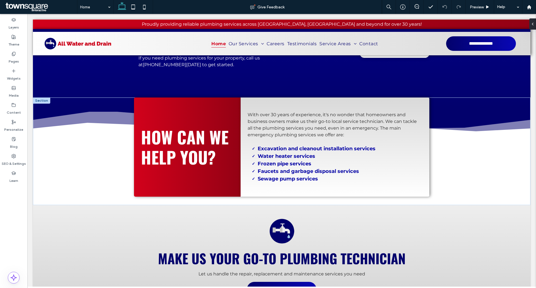
scroll to position [558, 0]
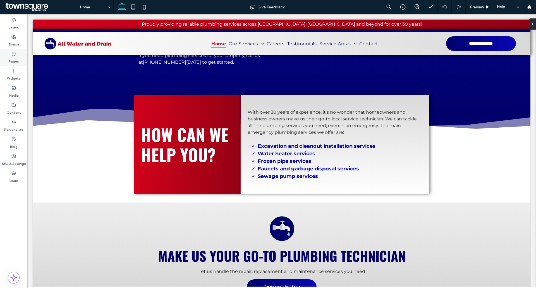
click at [13, 57] on label "Pages" at bounding box center [14, 60] width 10 height 8
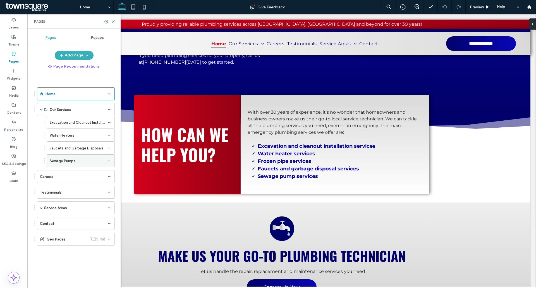
click at [61, 165] on div "Sewage Pumps" at bounding box center [77, 161] width 55 height 12
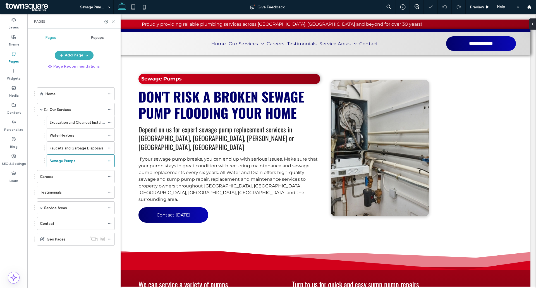
click at [115, 21] on icon at bounding box center [113, 22] width 4 height 4
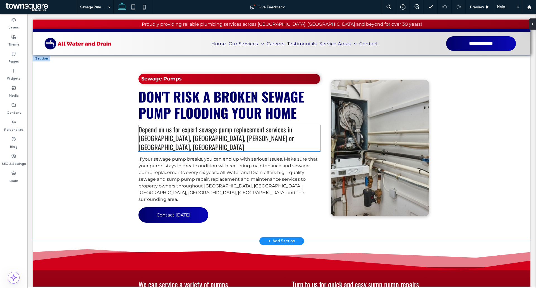
click at [196, 136] on span "Depend on us for expert sewage pump replacement services in Flint, Clarkston, B…" at bounding box center [215, 137] width 155 height 27
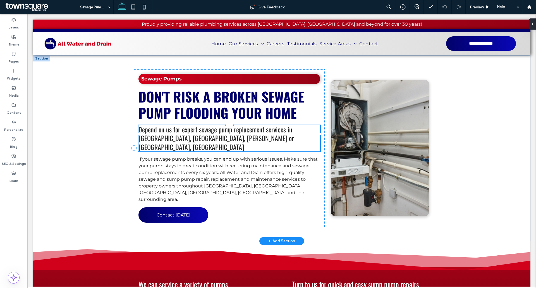
click at [196, 136] on div "Depend on us for expert sewage pump replacement services in Flint, Clarkston, B…" at bounding box center [229, 138] width 182 height 26
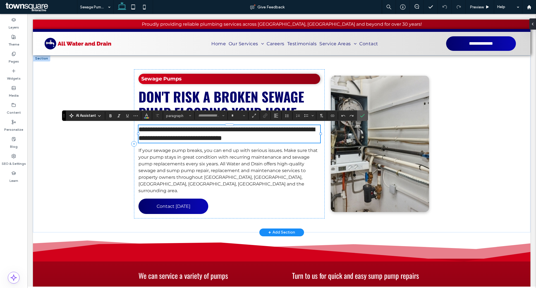
type input "******"
type input "**"
click at [189, 132] on span "**********" at bounding box center [226, 133] width 176 height 15
click at [364, 115] on icon "Confirm" at bounding box center [362, 115] width 4 height 4
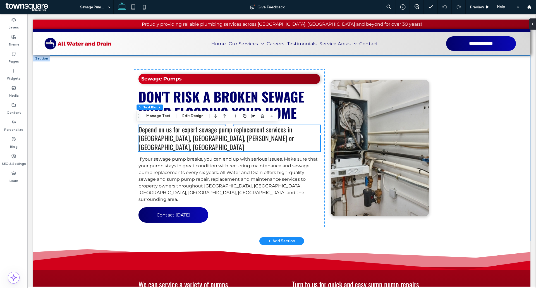
click at [104, 150] on div "Sewage Pumps Don't Risk a Broken Sewage Pump Flooding Your Home Depend on us fo…" at bounding box center [281, 148] width 497 height 186
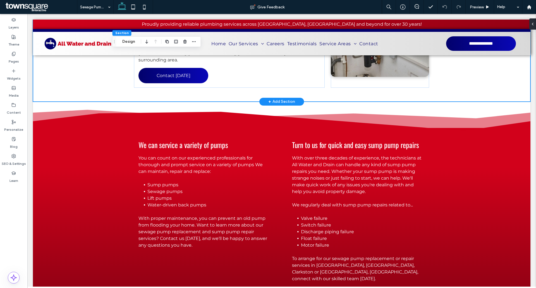
scroll to position [140, 0]
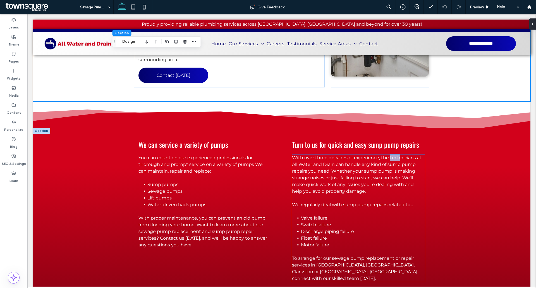
click at [365, 170] on span "With over three decades of experience, the technicians at All Water and Drain c…" at bounding box center [357, 174] width 130 height 39
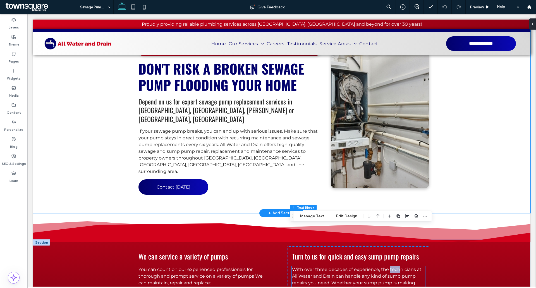
scroll to position [0, 0]
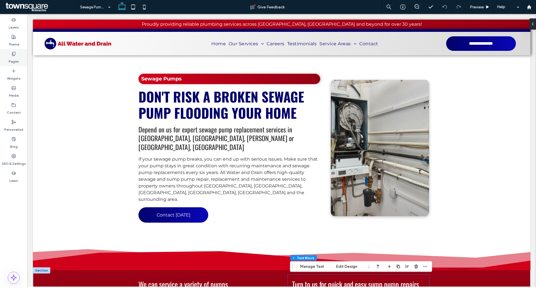
click at [10, 61] on label "Pages" at bounding box center [14, 60] width 10 height 8
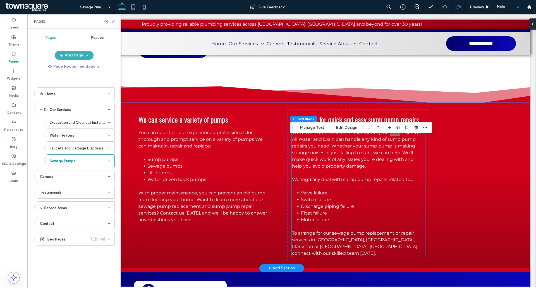
scroll to position [176, 0]
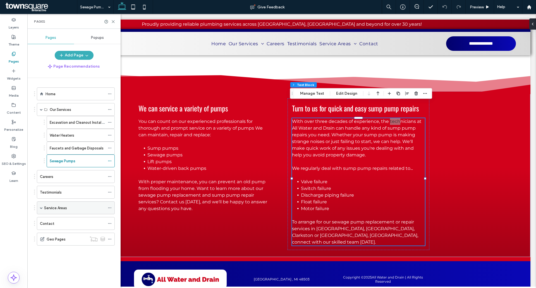
click at [42, 207] on span at bounding box center [41, 207] width 3 height 3
click at [69, 217] on div "Clarkston, [GEOGRAPHIC_DATA]" at bounding box center [77, 220] width 55 height 12
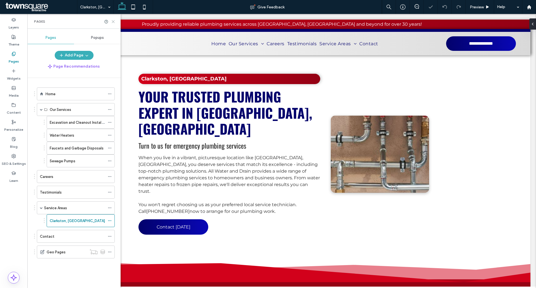
click at [111, 21] on icon at bounding box center [113, 22] width 4 height 4
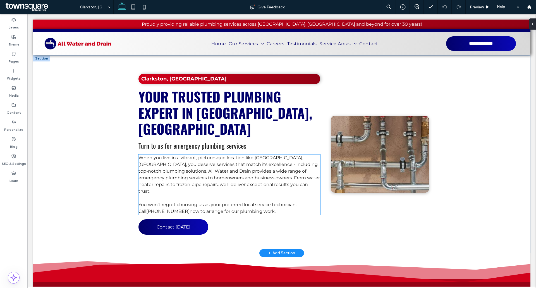
click at [251, 195] on p at bounding box center [229, 198] width 182 height 7
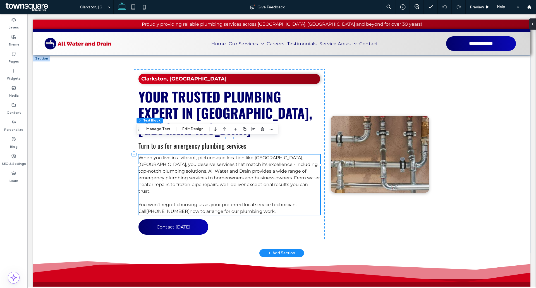
click at [253, 201] on p "You won't regret choosing us as your preferred local service technician. Call 8…" at bounding box center [229, 207] width 182 height 13
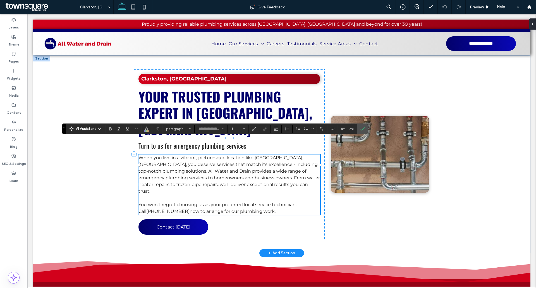
type input "**********"
type input "**"
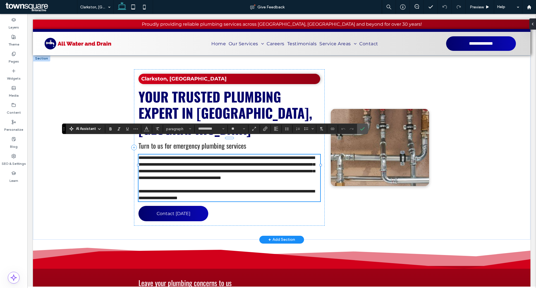
click at [257, 189] on span "**********" at bounding box center [226, 194] width 176 height 11
click at [268, 189] on span "**********" at bounding box center [226, 194] width 176 height 11
drag, startPoint x: 253, startPoint y: 183, endPoint x: 293, endPoint y: 183, distance: 40.2
click at [293, 189] on span "**********" at bounding box center [226, 194] width 176 height 11
click at [363, 126] on span "Confirm" at bounding box center [361, 129] width 3 height 10
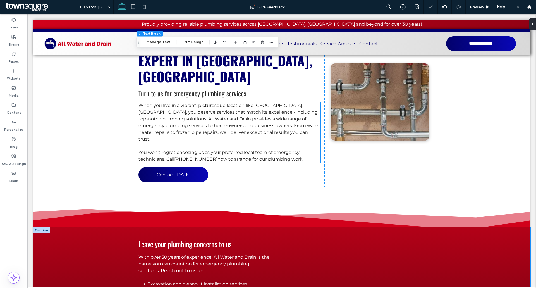
scroll to position [52, 0]
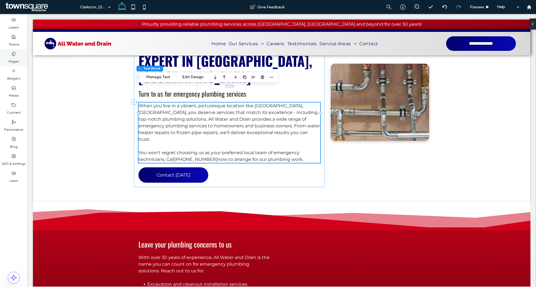
click at [9, 56] on label "Pages" at bounding box center [14, 60] width 10 height 8
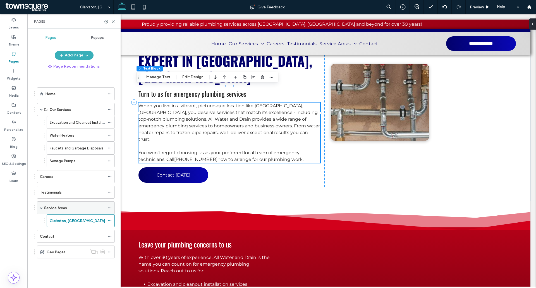
click at [61, 207] on label "Service Areas" at bounding box center [55, 208] width 23 height 10
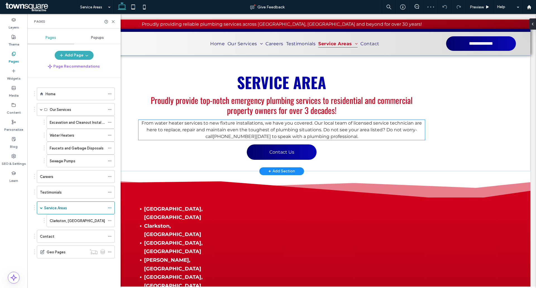
click at [366, 124] on span "From water heater services to new fixture installations, we have you covered. O…" at bounding box center [282, 126] width 280 height 12
click at [366, 124] on div "From water heater services to new fixture installations, we have you covered. O…" at bounding box center [281, 130] width 286 height 20
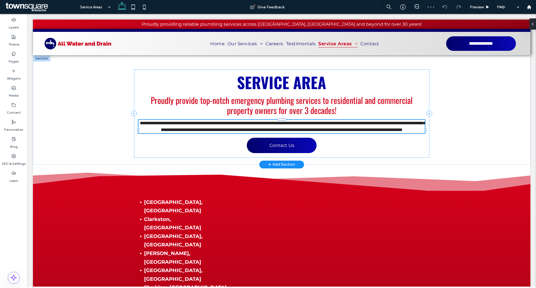
type input "**********"
type input "**"
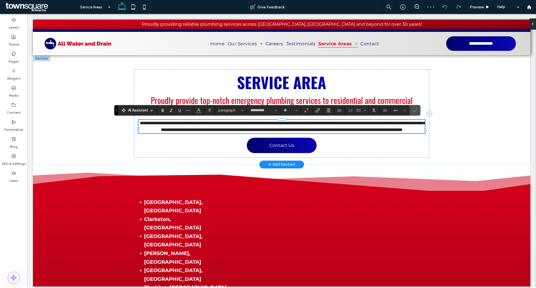
click at [369, 124] on span "**********" at bounding box center [282, 126] width 285 height 11
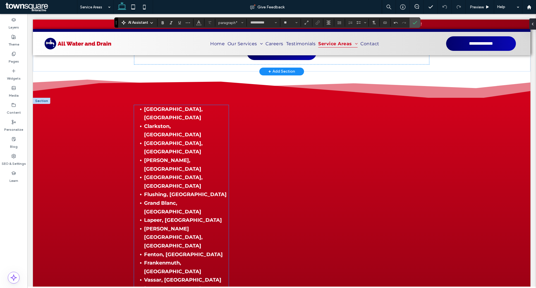
scroll to position [101, 0]
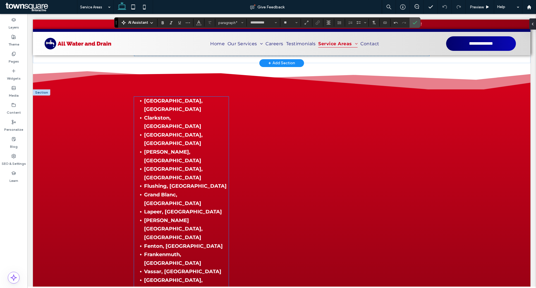
click at [164, 208] on strong "Lapeer, [GEOGRAPHIC_DATA]" at bounding box center [183, 211] width 78 height 6
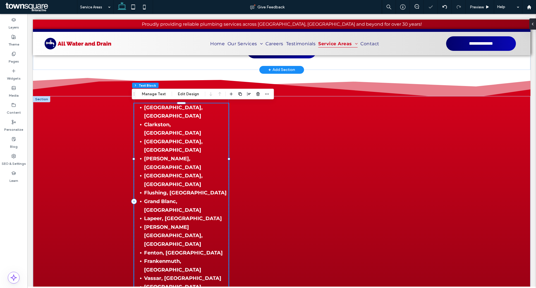
click at [164, 215] on strong "Lapeer, [GEOGRAPHIC_DATA]" at bounding box center [183, 218] width 78 height 6
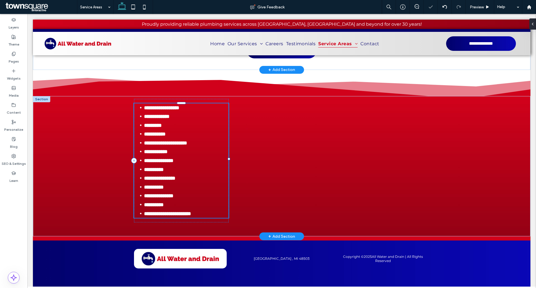
type input "**********"
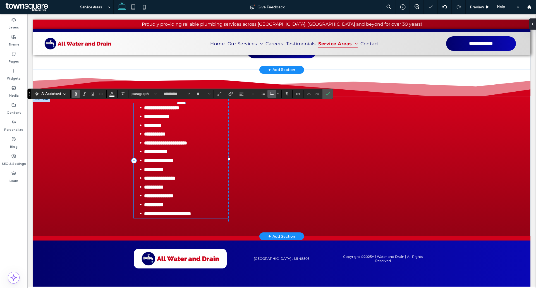
click at [160, 191] on li "**********" at bounding box center [186, 195] width 85 height 9
drag, startPoint x: 217, startPoint y: 211, endPoint x: 144, endPoint y: 211, distance: 72.6
click at [144, 211] on li "**********" at bounding box center [186, 213] width 85 height 9
type input "**"
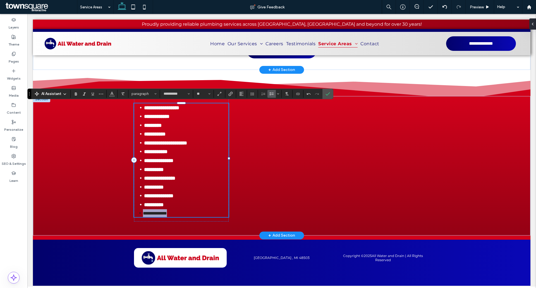
drag, startPoint x: 174, startPoint y: 210, endPoint x: 140, endPoint y: 211, distance: 33.2
click at [143, 211] on li "**********" at bounding box center [186, 213] width 86 height 8
click at [113, 93] on icon "Color" at bounding box center [112, 93] width 4 height 4
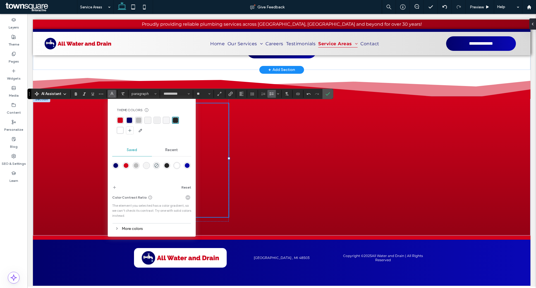
click at [121, 128] on div "rgba(255, 255, 255, 1)" at bounding box center [120, 130] width 5 height 5
drag, startPoint x: 307, startPoint y: 79, endPoint x: 299, endPoint y: 79, distance: 7.6
click at [330, 92] on icon "Confirm" at bounding box center [327, 94] width 4 height 4
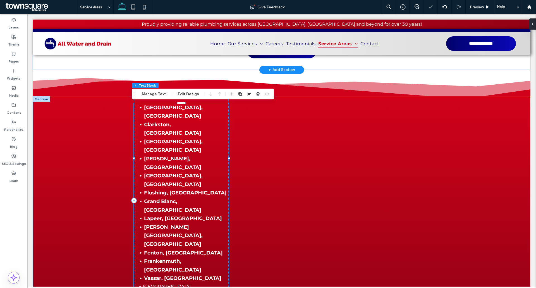
click at [170, 284] on span "[GEOGRAPHIC_DATA], [GEOGRAPHIC_DATA]" at bounding box center [167, 290] width 49 height 13
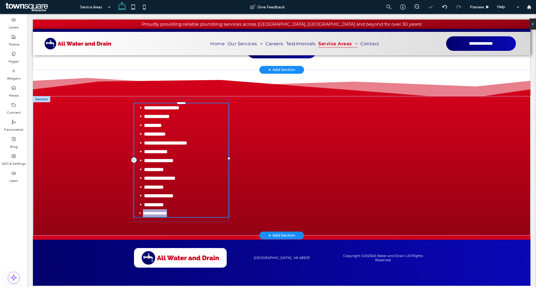
type input "**********"
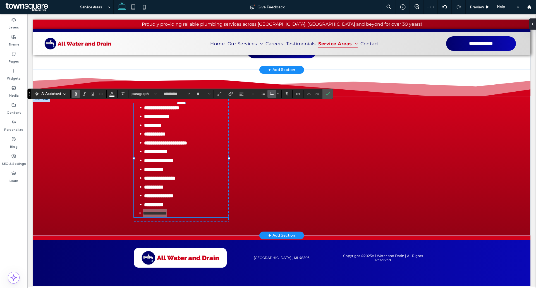
click at [75, 94] on use "Bold" at bounding box center [76, 93] width 2 height 3
type input "**"
click at [168, 165] on li "**********" at bounding box center [186, 169] width 85 height 9
click at [331, 92] on label "Confirm" at bounding box center [327, 94] width 8 height 10
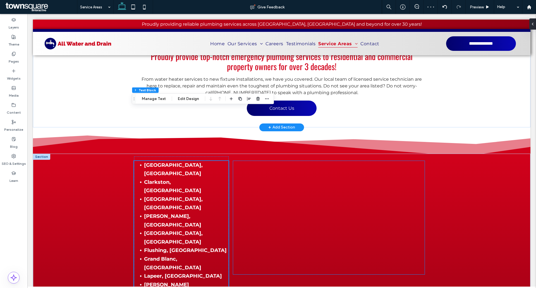
scroll to position [0, 0]
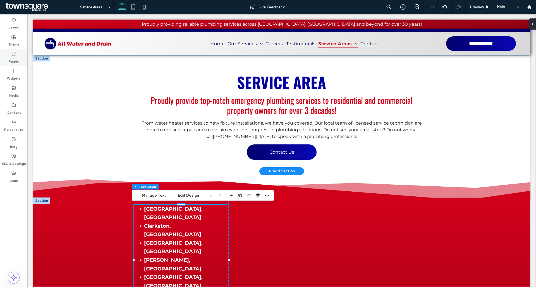
click at [13, 62] on label "Pages" at bounding box center [14, 60] width 10 height 8
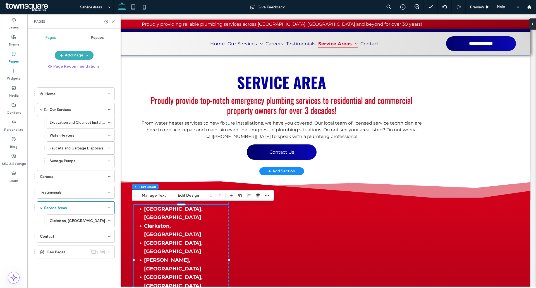
click at [67, 215] on div "Clarkston, [GEOGRAPHIC_DATA]" at bounding box center [77, 220] width 55 height 12
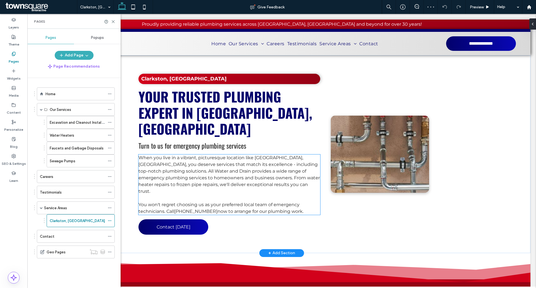
click at [234, 195] on p at bounding box center [229, 198] width 182 height 7
click at [234, 173] on div "When you live in a vibrant, picturesque location like Clarkston, MI, you deserv…" at bounding box center [229, 184] width 182 height 60
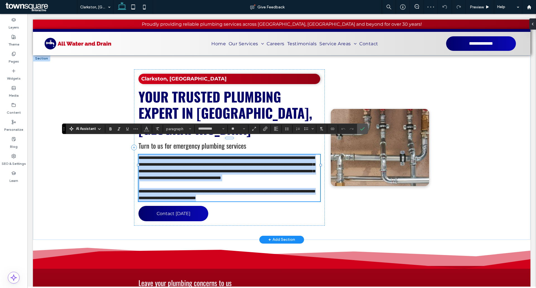
click at [239, 181] on p at bounding box center [229, 184] width 182 height 7
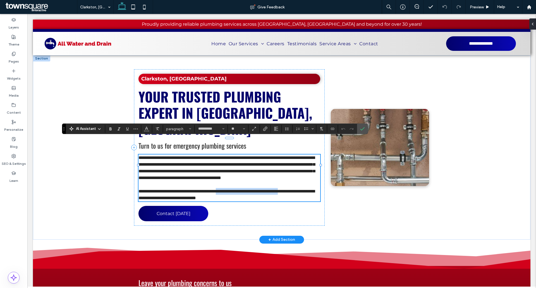
drag, startPoint x: 240, startPoint y: 182, endPoint x: 162, endPoint y: 190, distance: 77.8
click at [162, 190] on span "**********" at bounding box center [226, 194] width 176 height 11
copy span "**********"
click at [12, 55] on use at bounding box center [13, 54] width 3 height 4
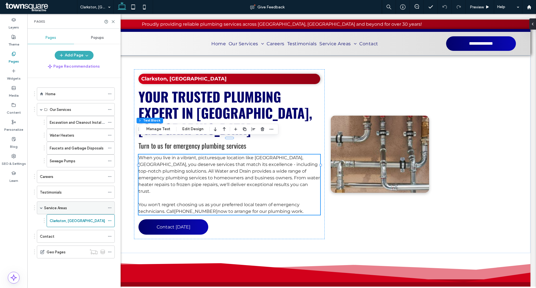
click at [51, 202] on div "Service Areas" at bounding box center [74, 208] width 61 height 12
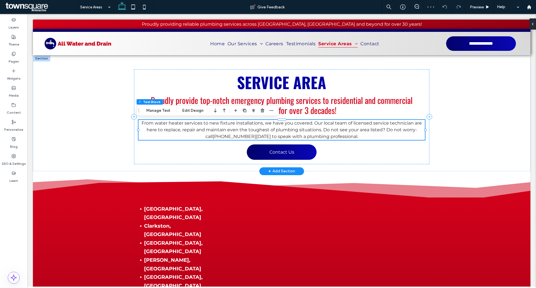
click at [347, 124] on span "From water heater services to new fixture installations, we have you covered. O…" at bounding box center [282, 129] width 280 height 19
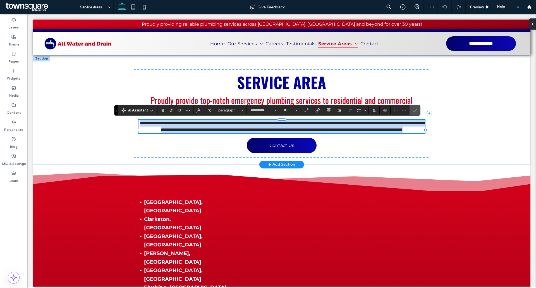
click at [330, 124] on span "**********" at bounding box center [282, 126] width 285 height 11
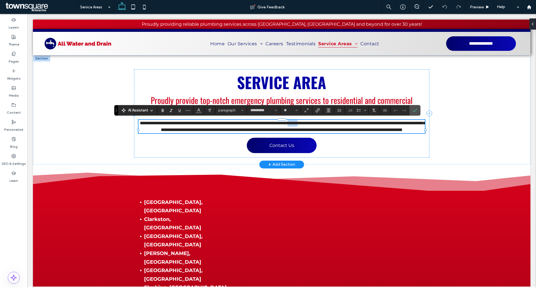
drag, startPoint x: 332, startPoint y: 124, endPoint x: 347, endPoint y: 124, distance: 15.1
click at [347, 124] on span "**********" at bounding box center [282, 126] width 285 height 11
click at [349, 123] on span "**********" at bounding box center [282, 126] width 285 height 11
click at [351, 123] on span "**********" at bounding box center [282, 126] width 285 height 11
drag, startPoint x: 351, startPoint y: 123, endPoint x: 376, endPoint y: 123, distance: 25.1
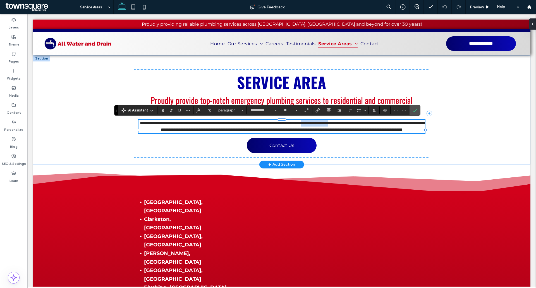
click at [376, 123] on span "**********" at bounding box center [282, 126] width 285 height 11
click at [357, 123] on span "**********" at bounding box center [282, 126] width 285 height 11
click at [359, 124] on span "**********" at bounding box center [282, 126] width 285 height 11
click at [164, 129] on span "**********" at bounding box center [282, 126] width 285 height 11
click at [418, 112] on label "Confirm" at bounding box center [415, 110] width 8 height 10
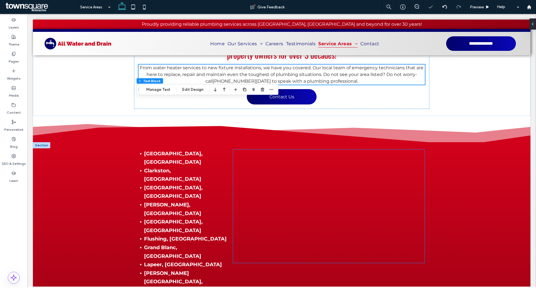
scroll to position [101, 0]
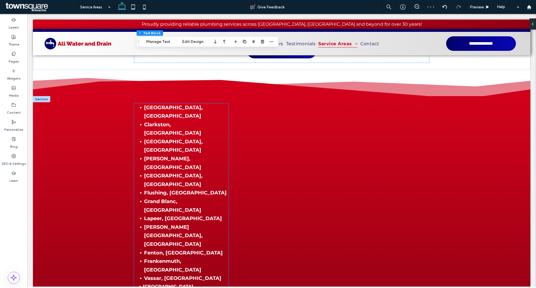
click at [175, 154] on li "[PERSON_NAME], [GEOGRAPHIC_DATA]" at bounding box center [186, 162] width 85 height 17
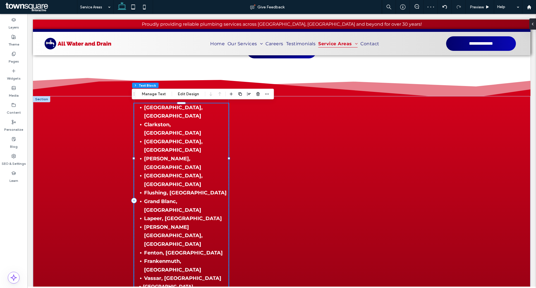
click at [175, 188] on li "Flushing, [GEOGRAPHIC_DATA]" at bounding box center [186, 192] width 85 height 9
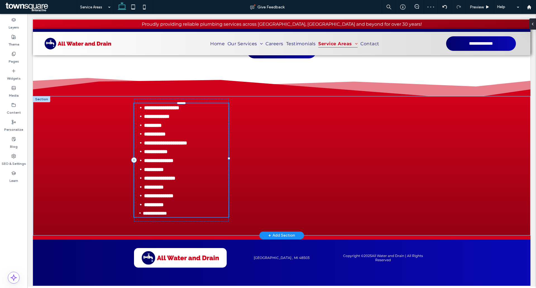
type input "**********"
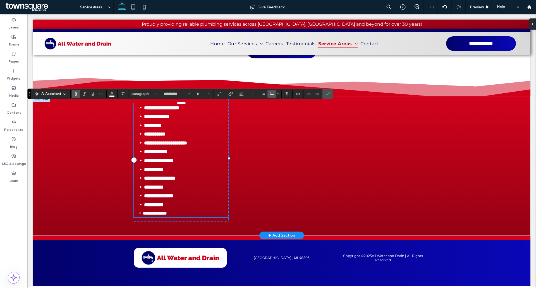
click at [187, 142] on strong "**********" at bounding box center [165, 142] width 43 height 5
type input "**"
click at [327, 91] on span "Confirm" at bounding box center [326, 94] width 3 height 10
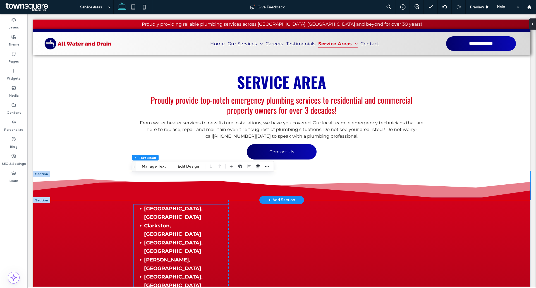
scroll to position [0, 0]
